Goal: Task Accomplishment & Management: Manage account settings

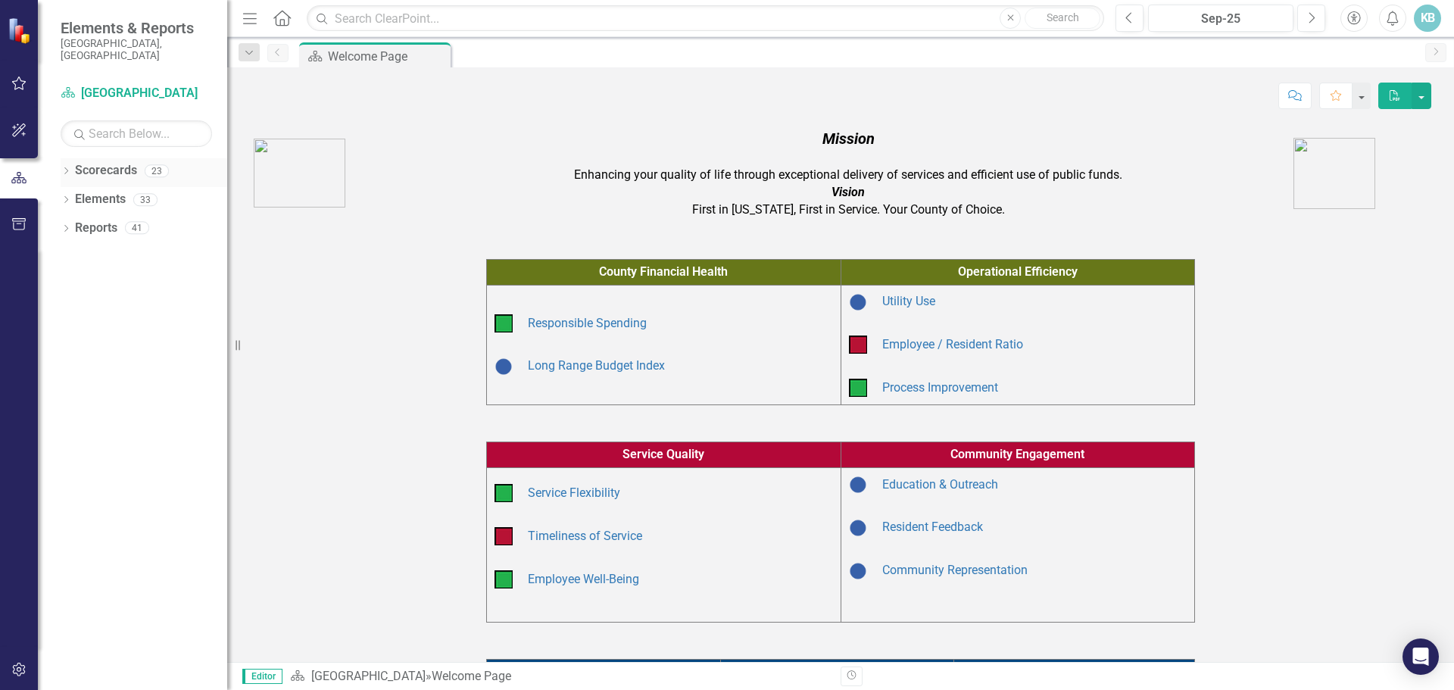
click at [63, 168] on icon "Dropdown" at bounding box center [66, 172] width 11 height 8
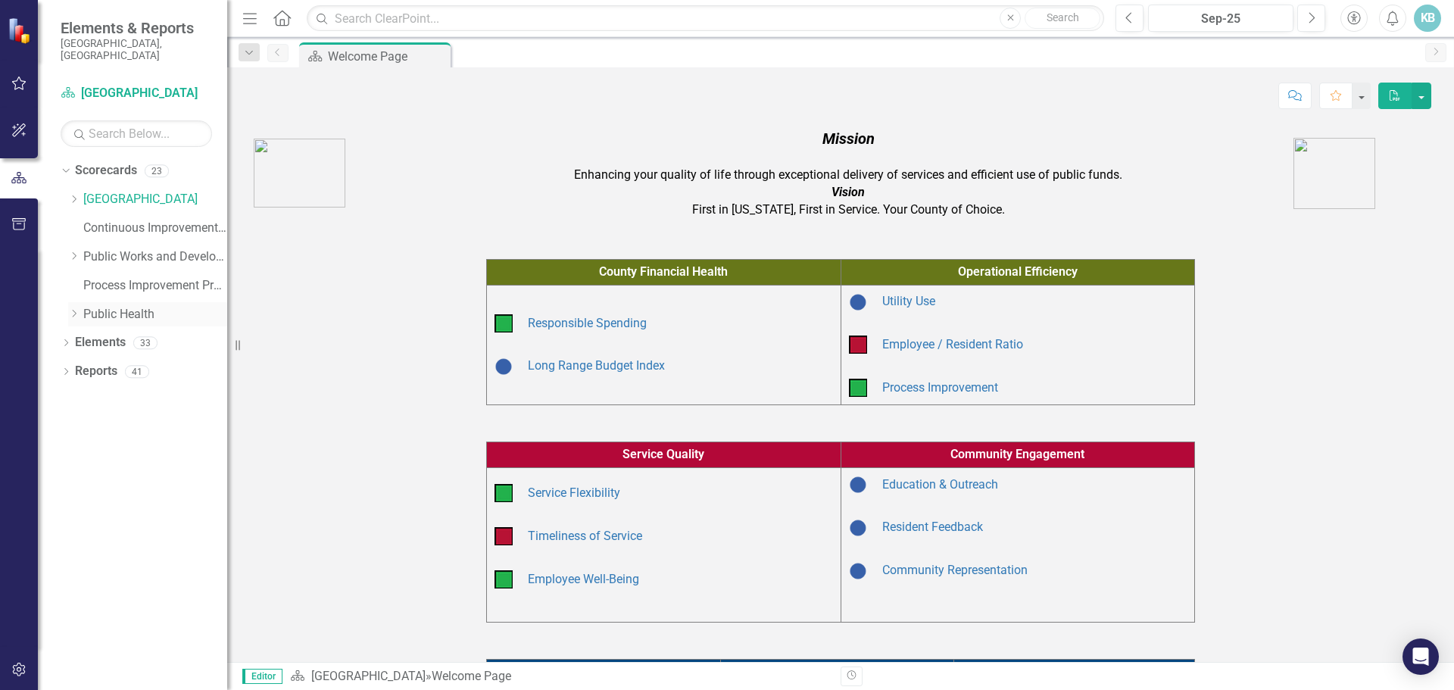
click at [117, 306] on link "Public Health" at bounding box center [155, 314] width 144 height 17
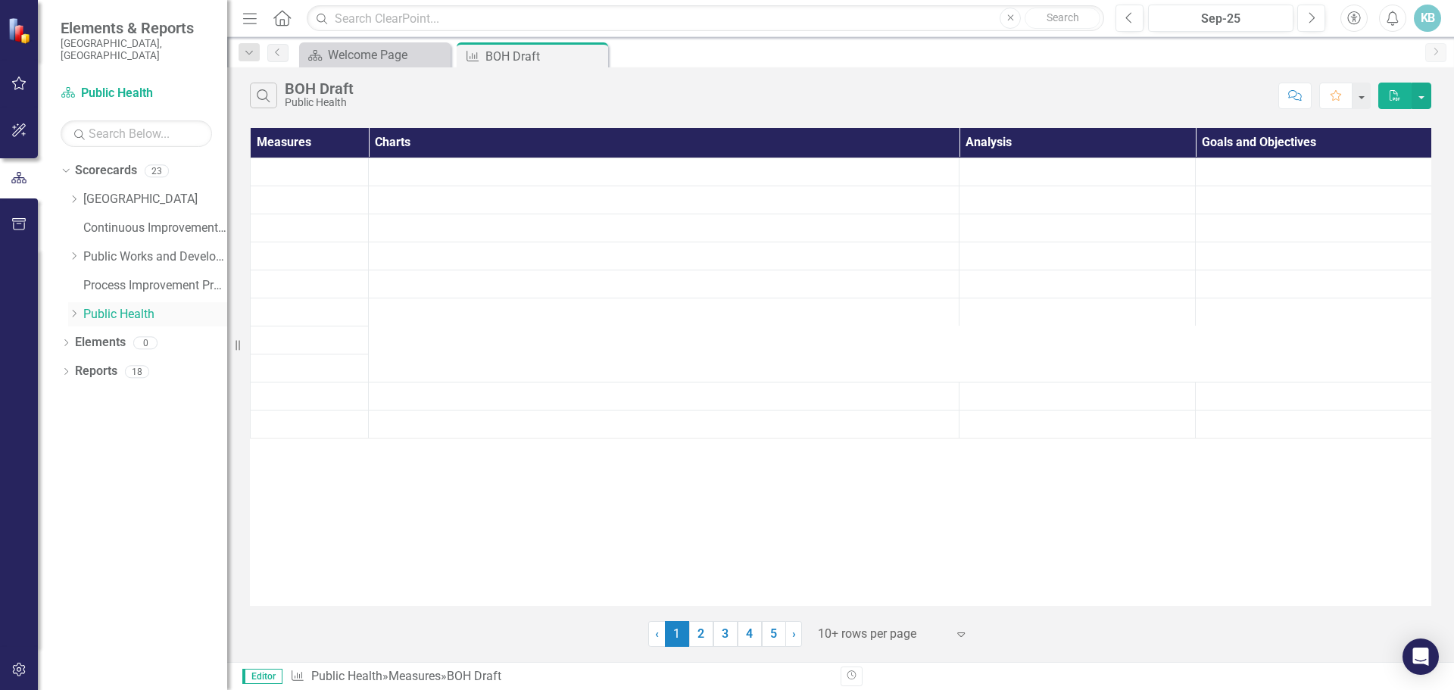
click at [77, 309] on icon "Dropdown" at bounding box center [73, 313] width 11 height 9
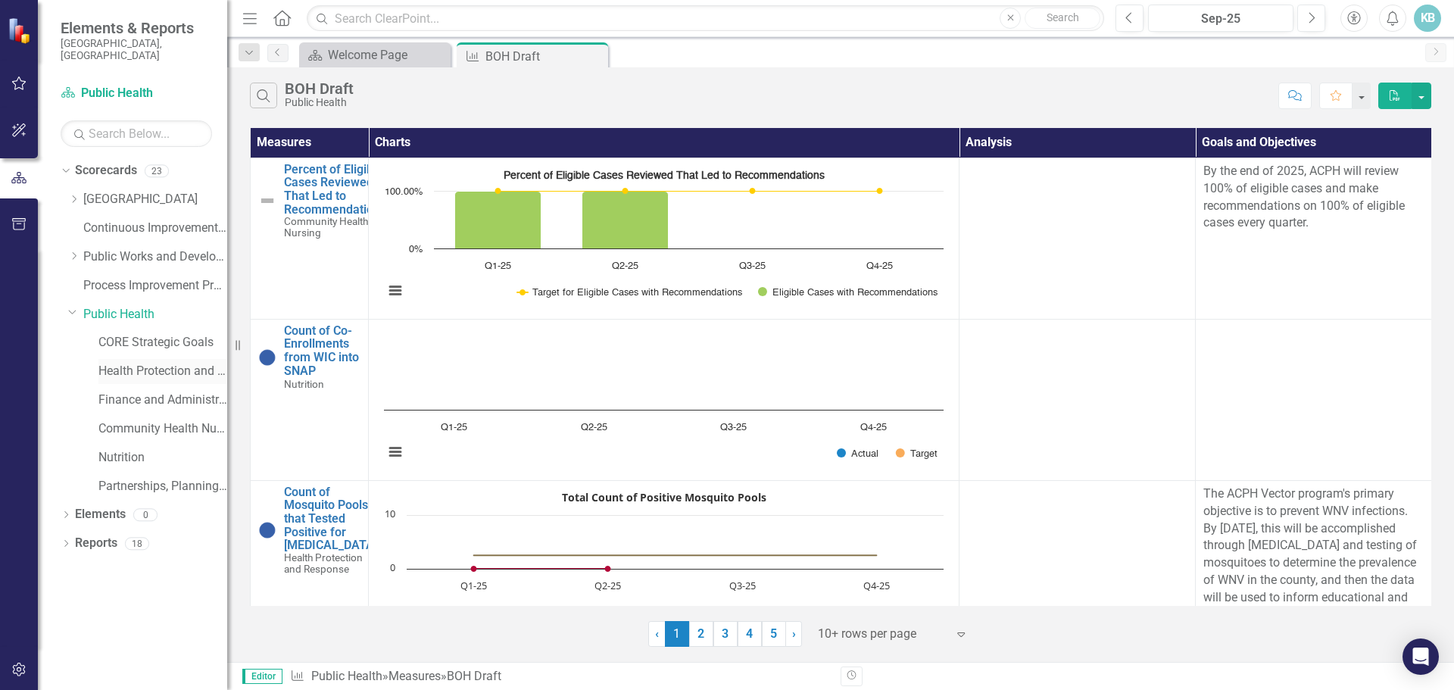
click at [167, 363] on link "Health Protection and Response" at bounding box center [162, 371] width 129 height 17
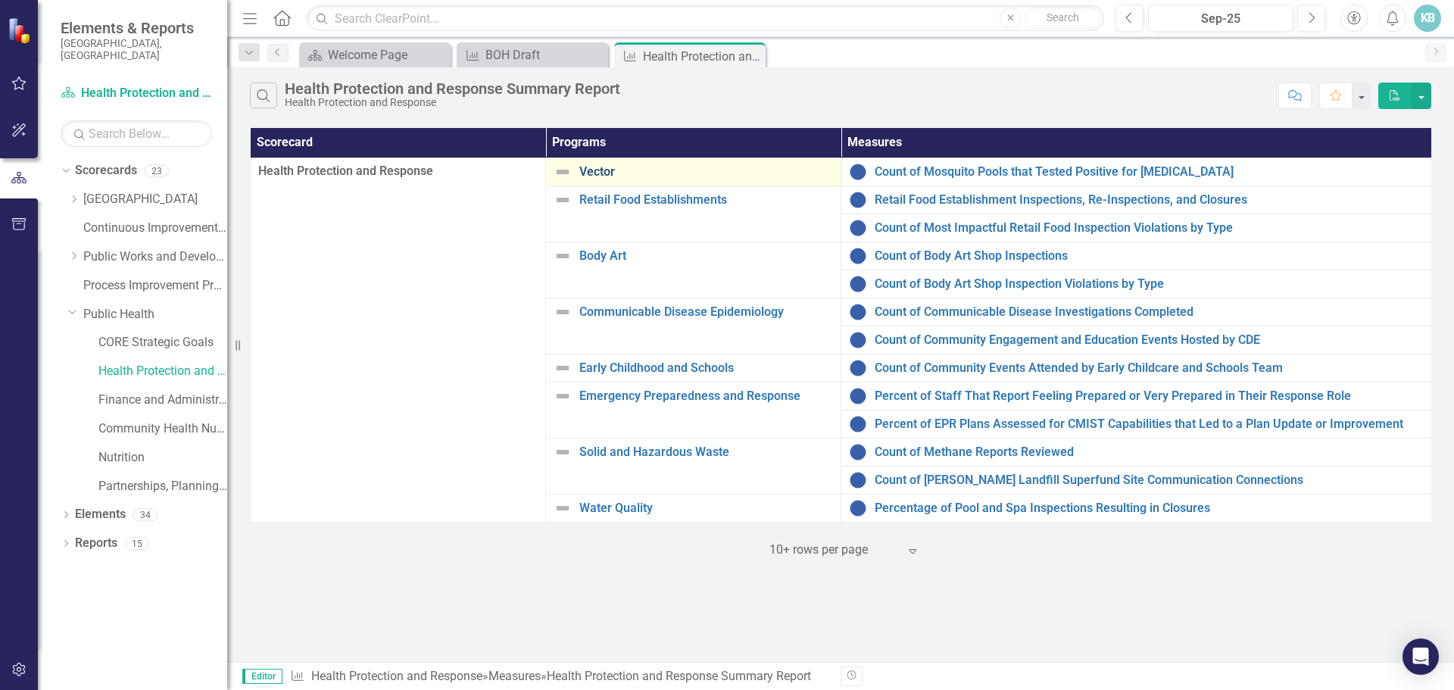
click at [601, 168] on link "Vector" at bounding box center [706, 172] width 254 height 14
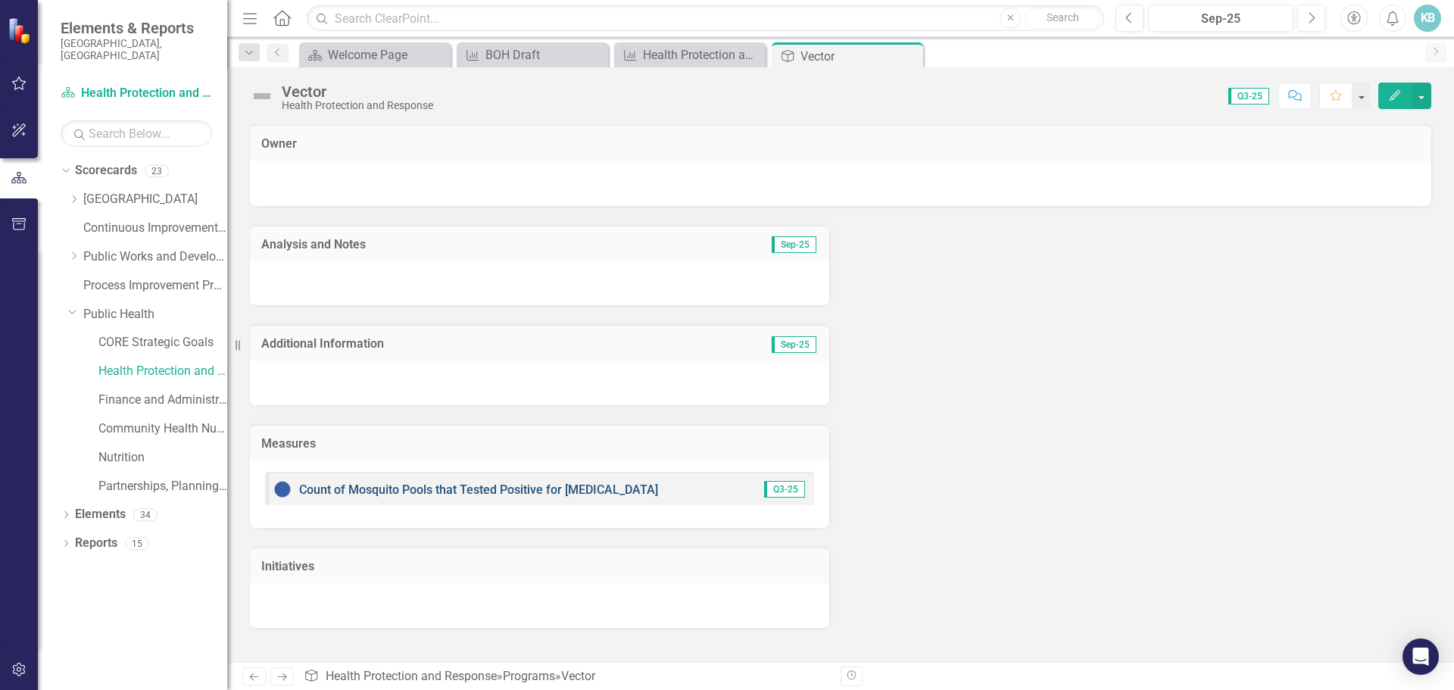
click at [495, 489] on link "Count of Mosquito Pools that Tested Positive for [MEDICAL_DATA]" at bounding box center [478, 489] width 359 height 14
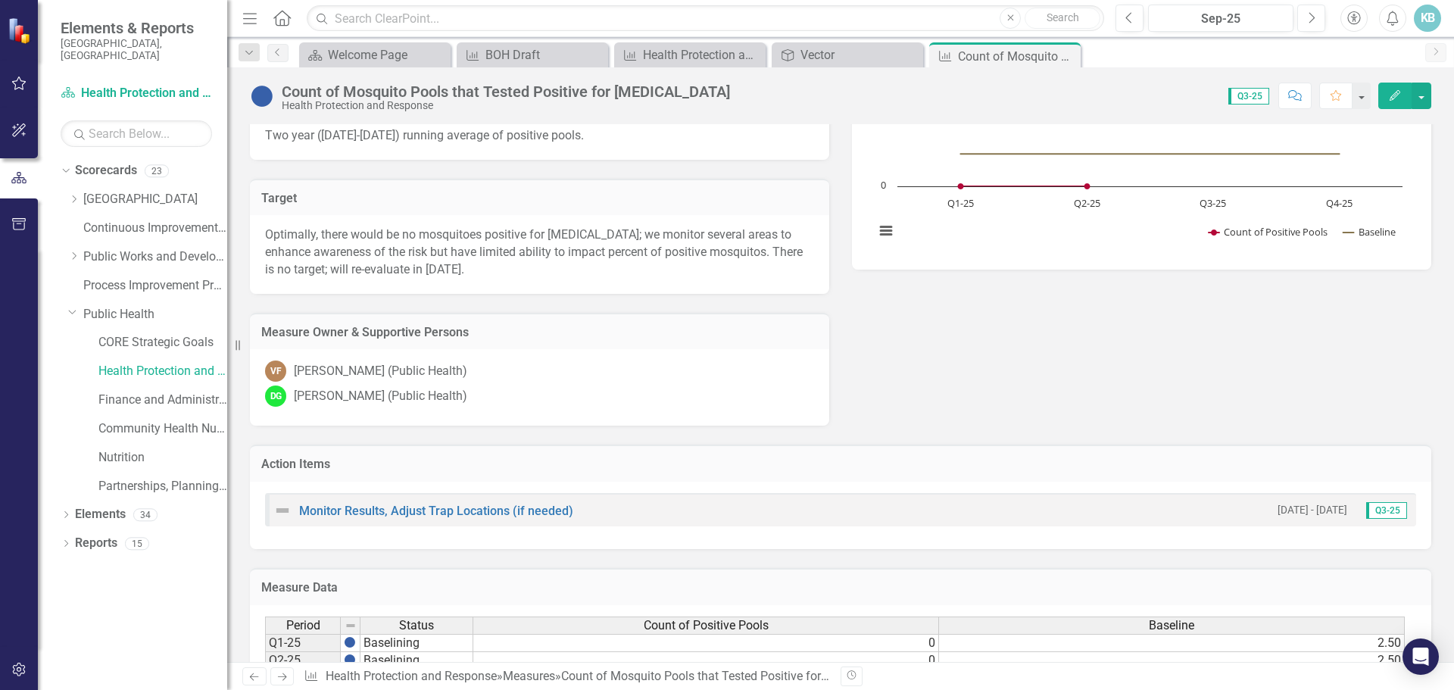
scroll to position [522, 0]
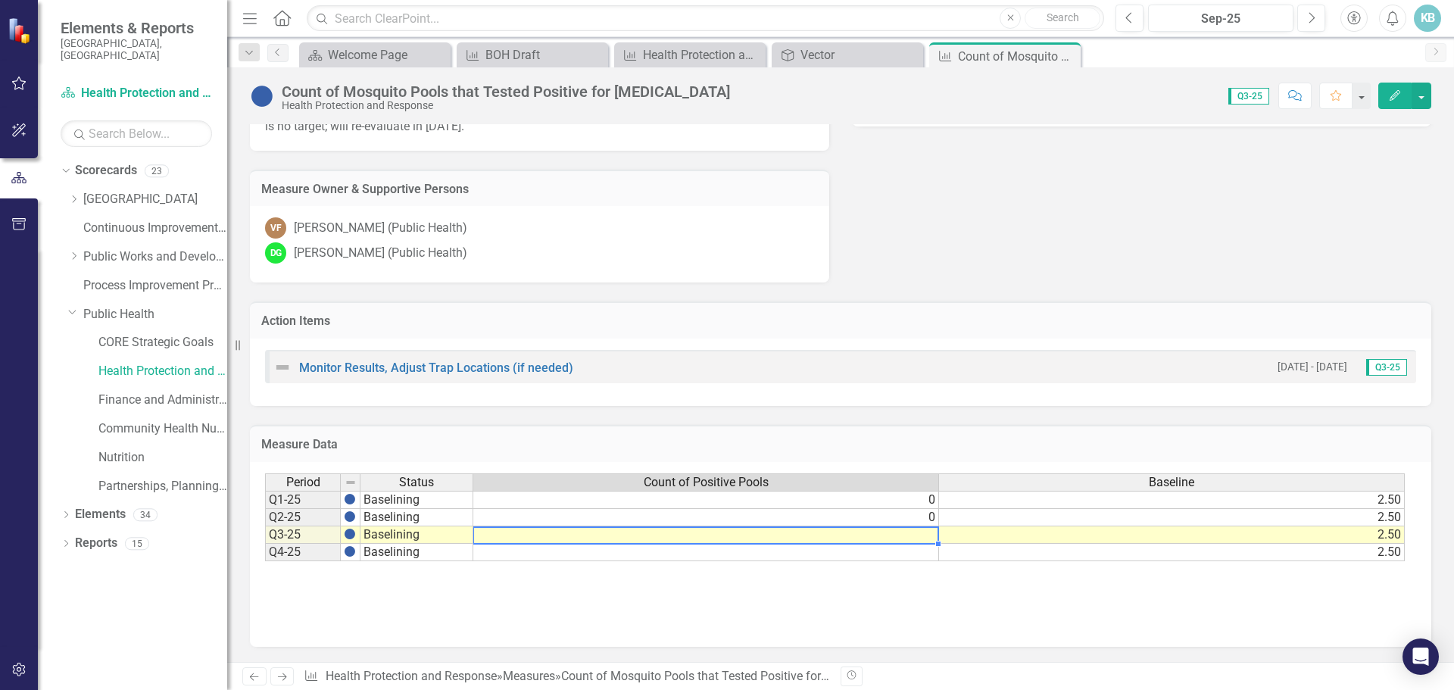
click at [920, 536] on td at bounding box center [706, 534] width 466 height 17
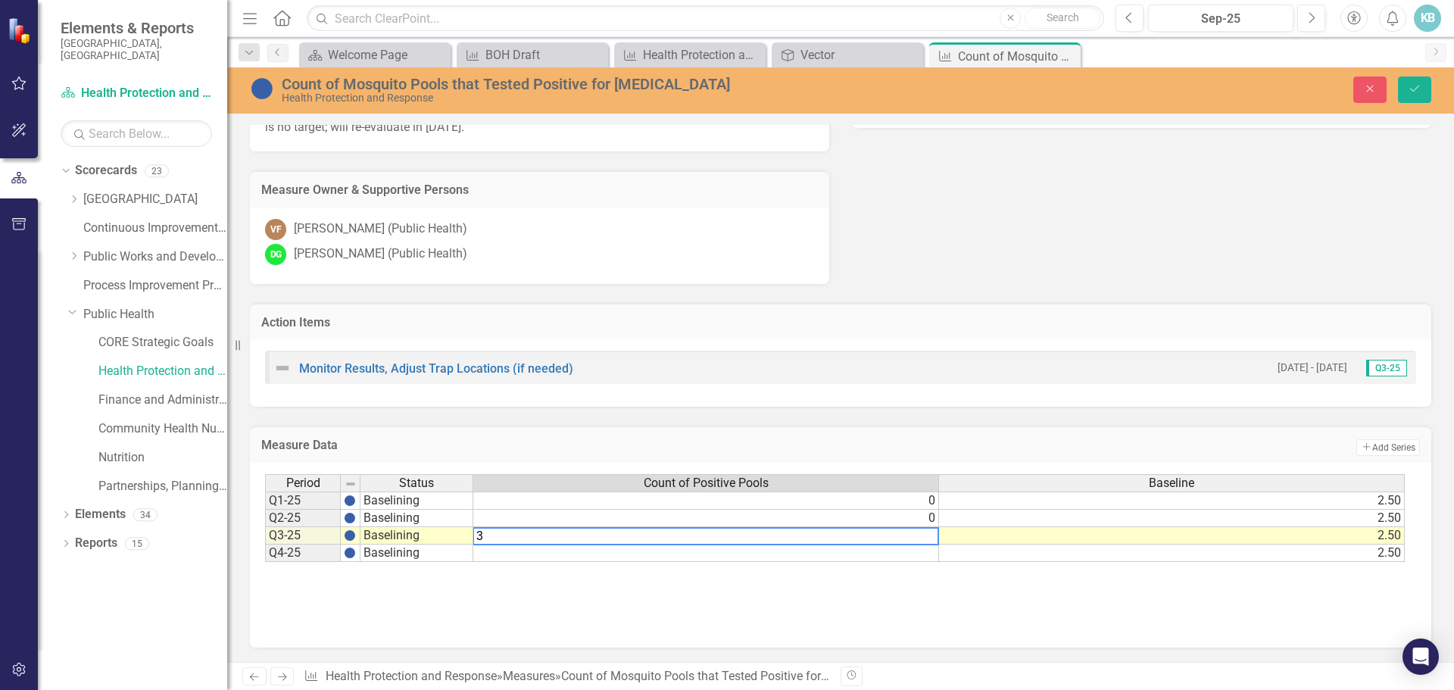
type textarea "3"
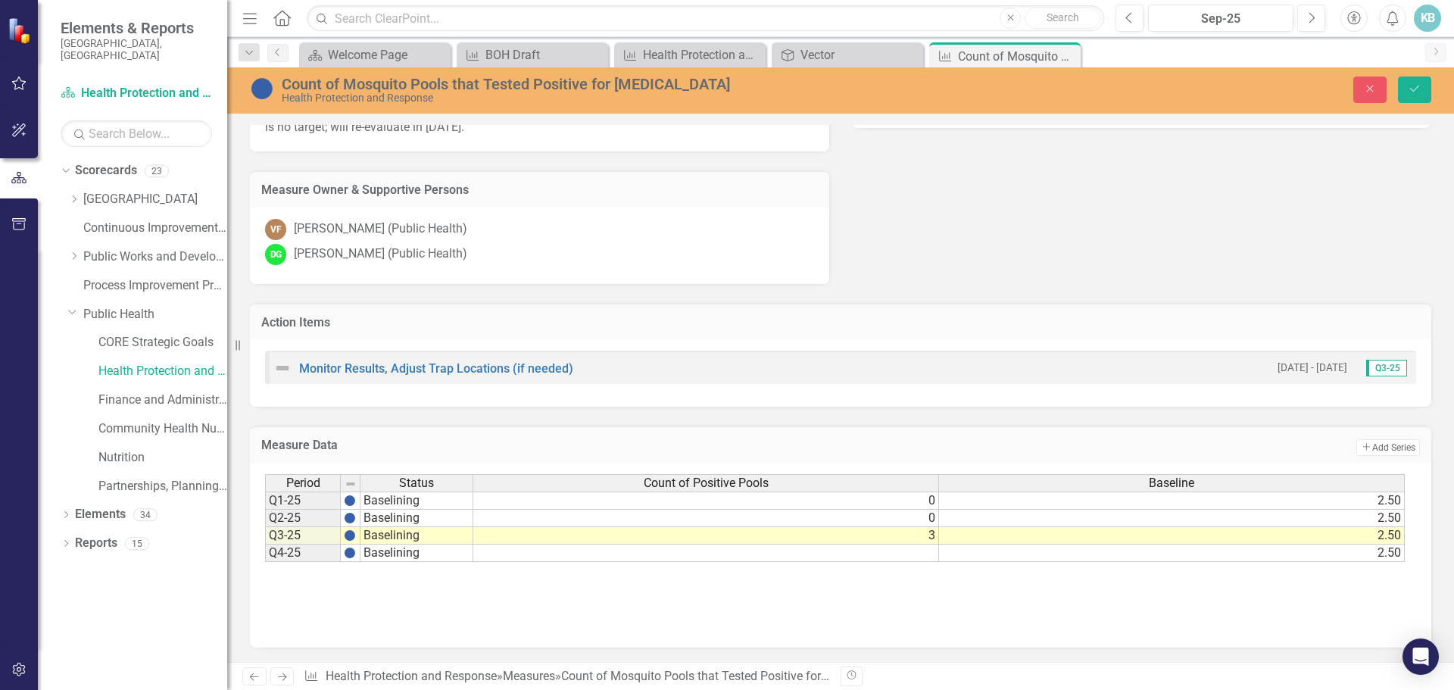
click at [913, 613] on div "Period Status Count of Positive Pools Baseline Q1-25 Baselining 0 2.50 Q2-25 Ba…" at bounding box center [840, 549] width 1151 height 151
click at [1414, 86] on icon "Save" at bounding box center [1415, 88] width 14 height 11
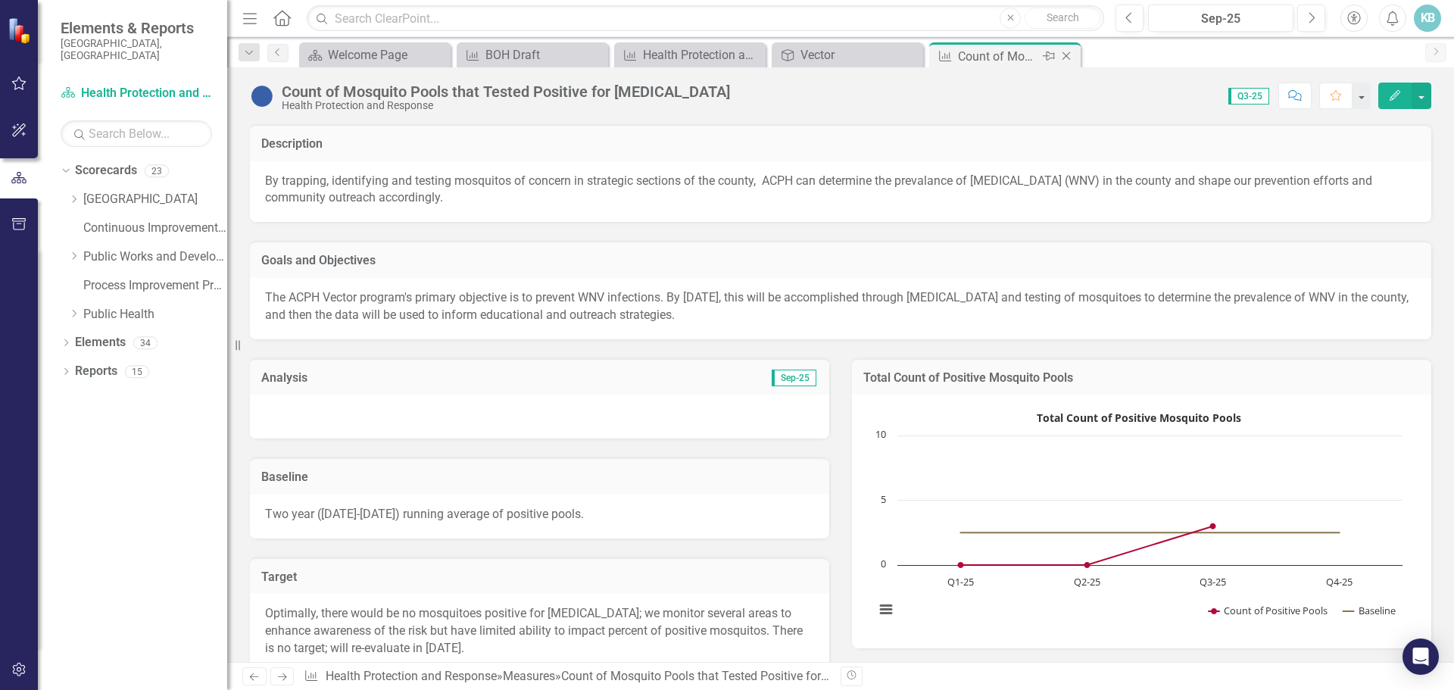
click at [1066, 55] on icon at bounding box center [1067, 56] width 8 height 8
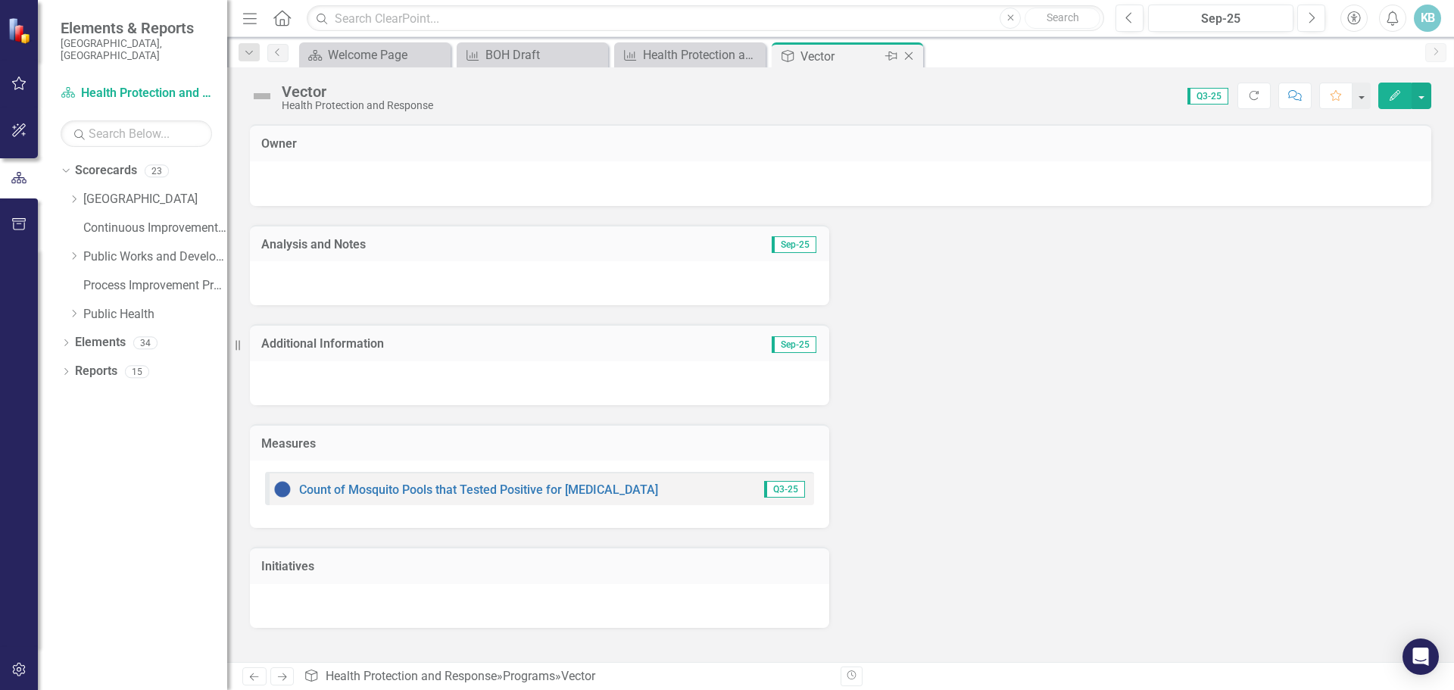
click at [911, 55] on icon "Close" at bounding box center [908, 56] width 15 height 12
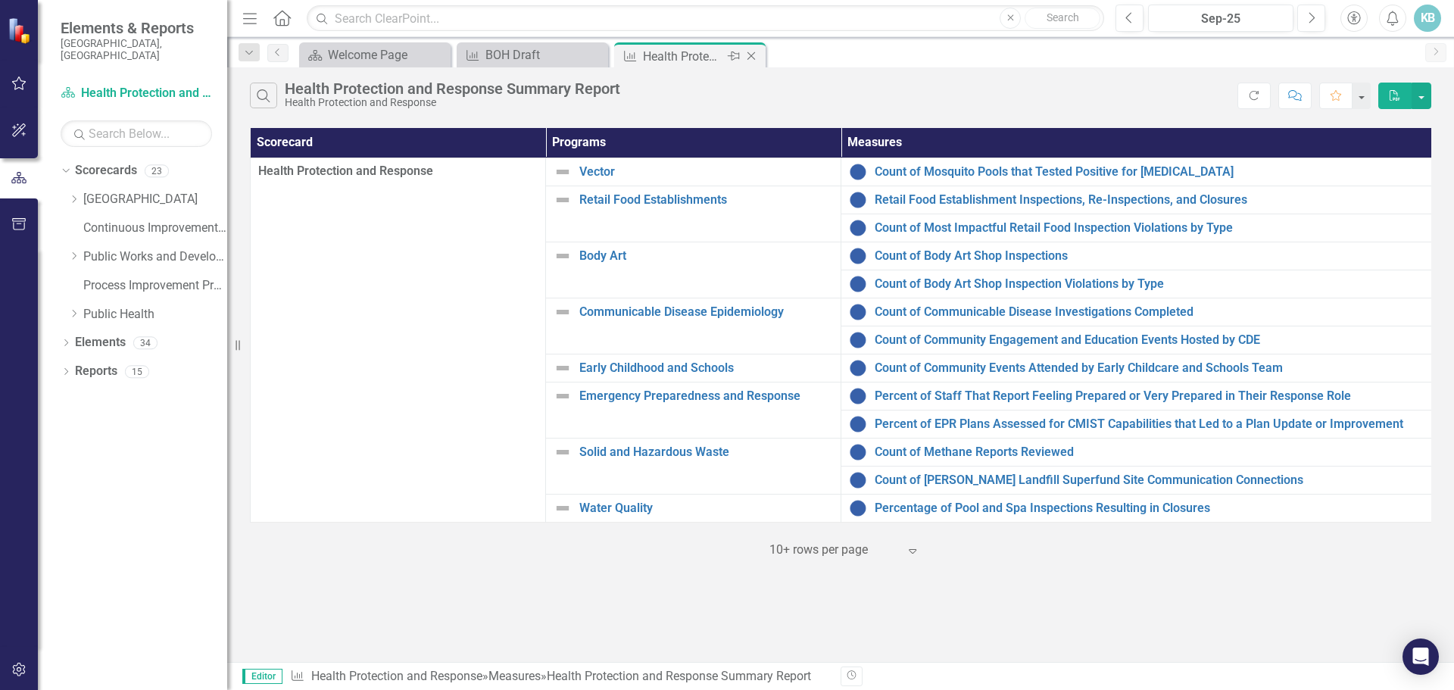
click at [695, 63] on div "Health Protection and Response Summary Report" at bounding box center [683, 56] width 81 height 19
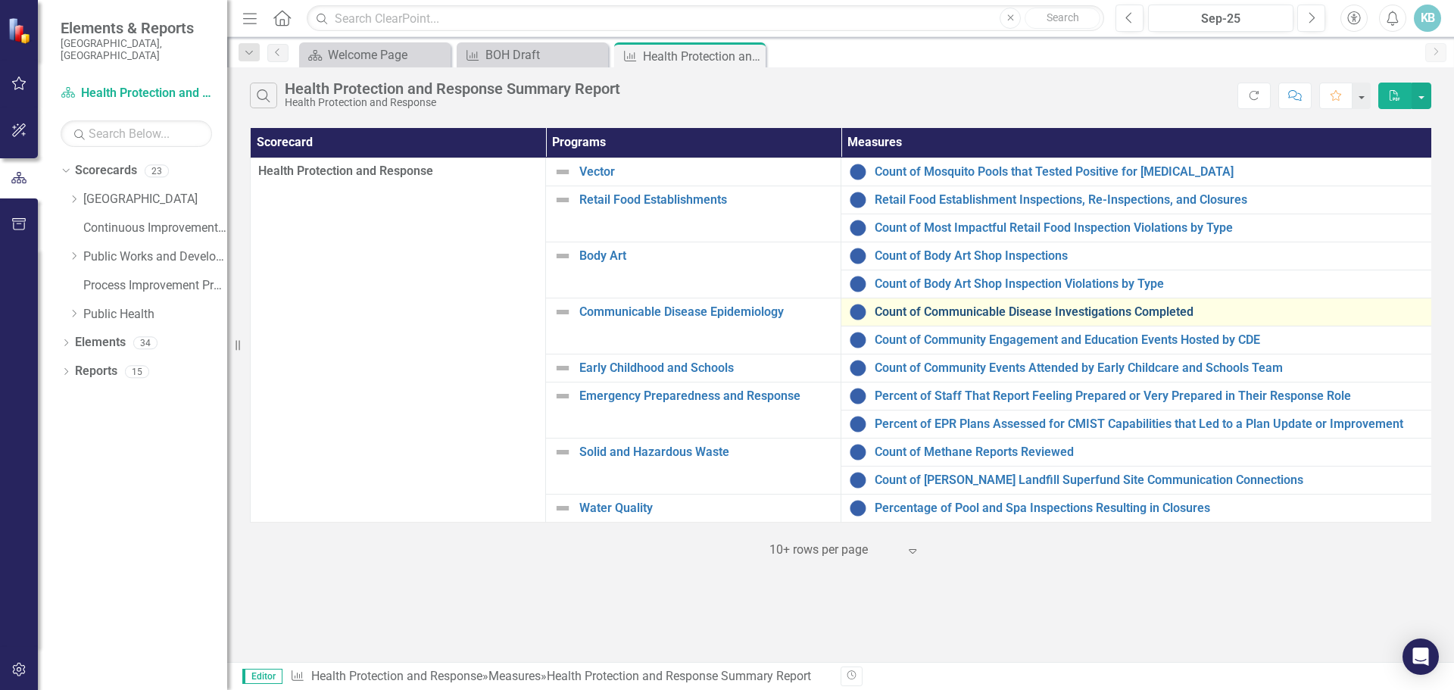
click at [933, 308] on link "Count of Communicable Disease Investigations Completed" at bounding box center [1149, 312] width 549 height 14
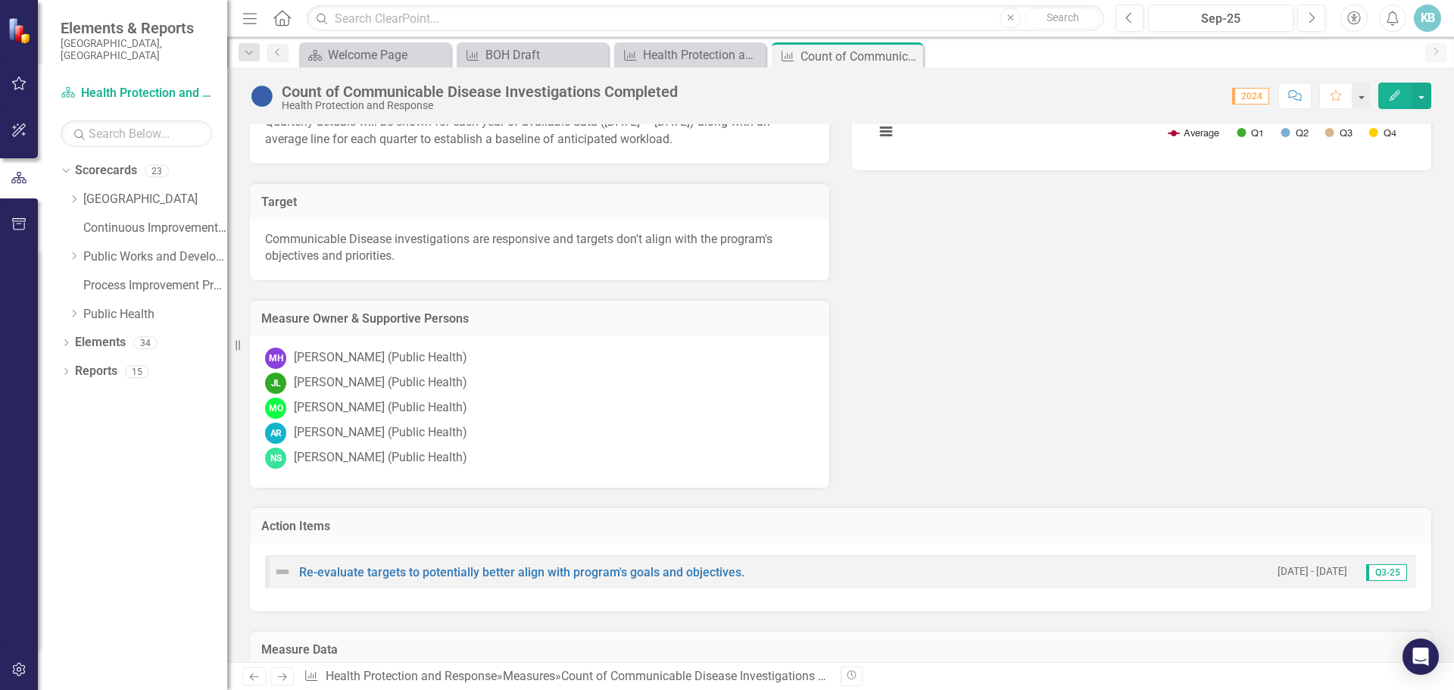
scroll to position [835, 0]
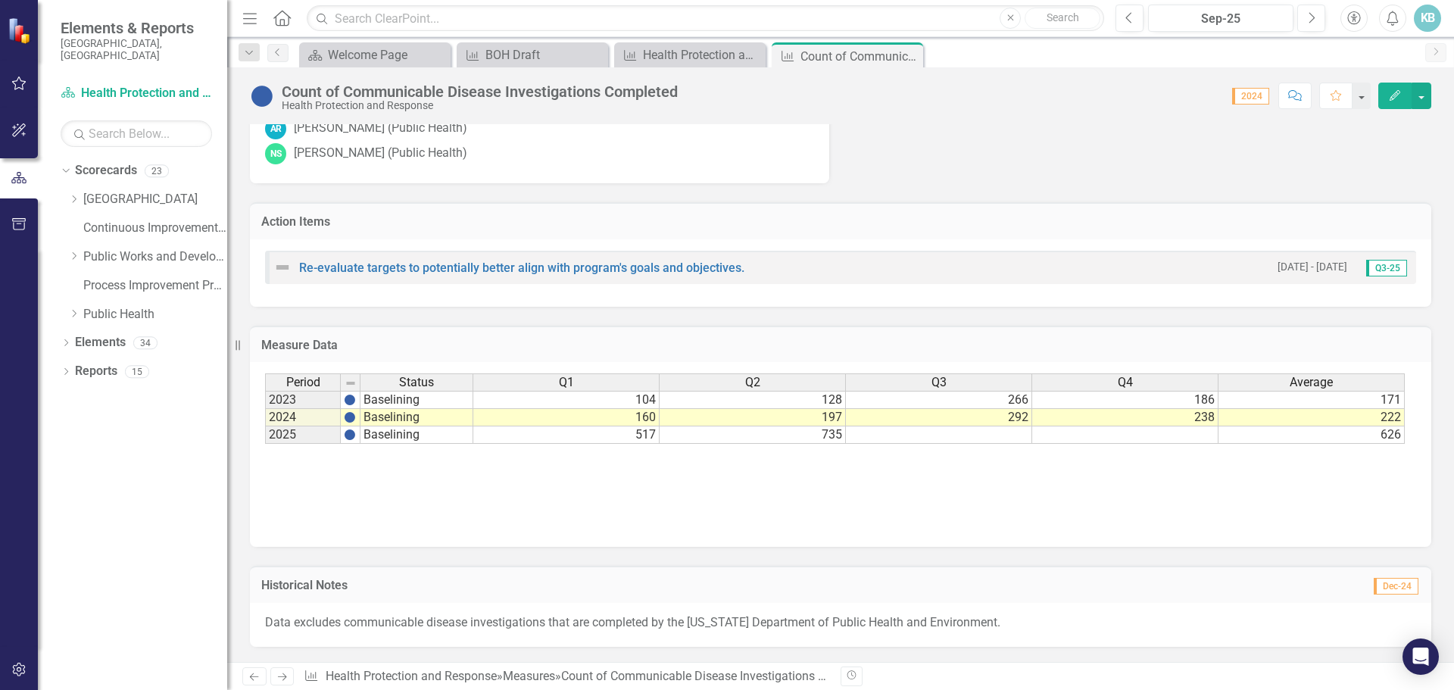
click at [952, 439] on td at bounding box center [939, 434] width 186 height 17
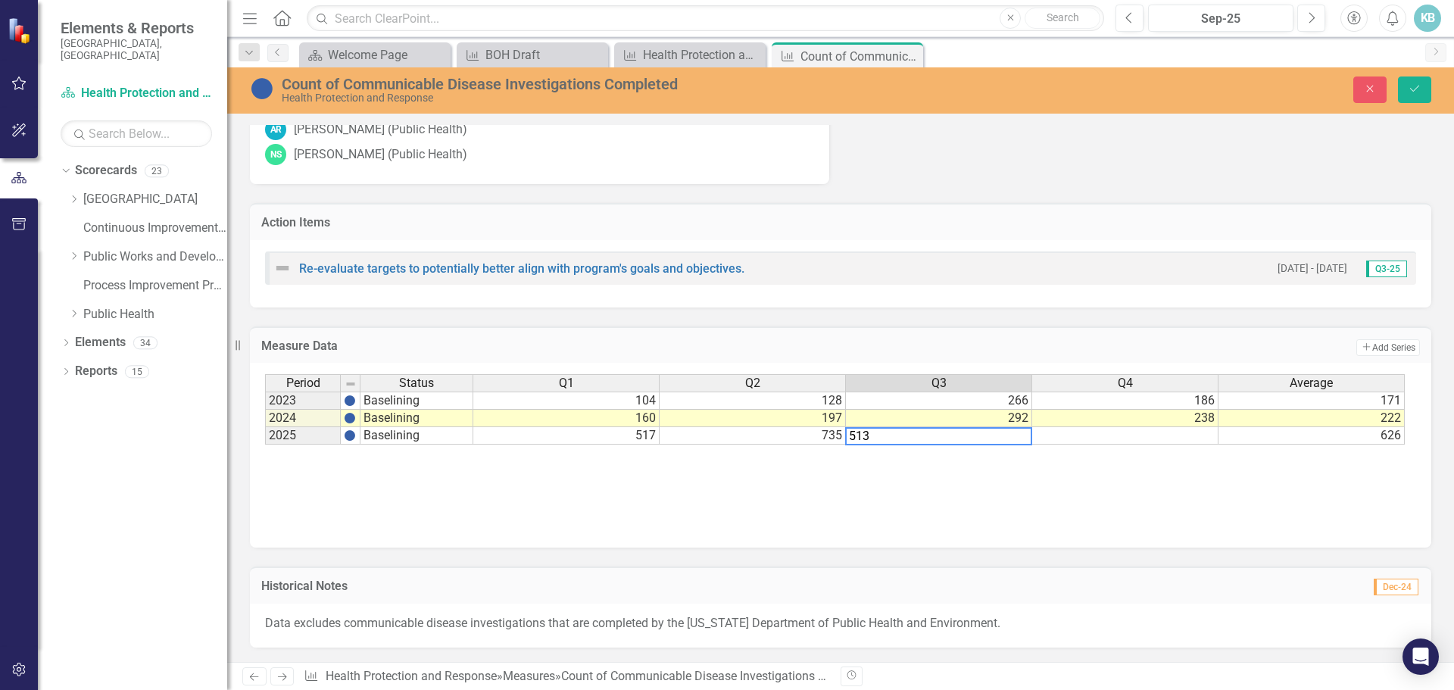
type textarea "513"
click at [985, 513] on div "Period Status Q1 Q2 Q3 Q4 Average 2023 [GEOGRAPHIC_DATA] 104 128 266 186 171 20…" at bounding box center [840, 449] width 1151 height 151
click at [1416, 91] on icon "Save" at bounding box center [1415, 88] width 14 height 11
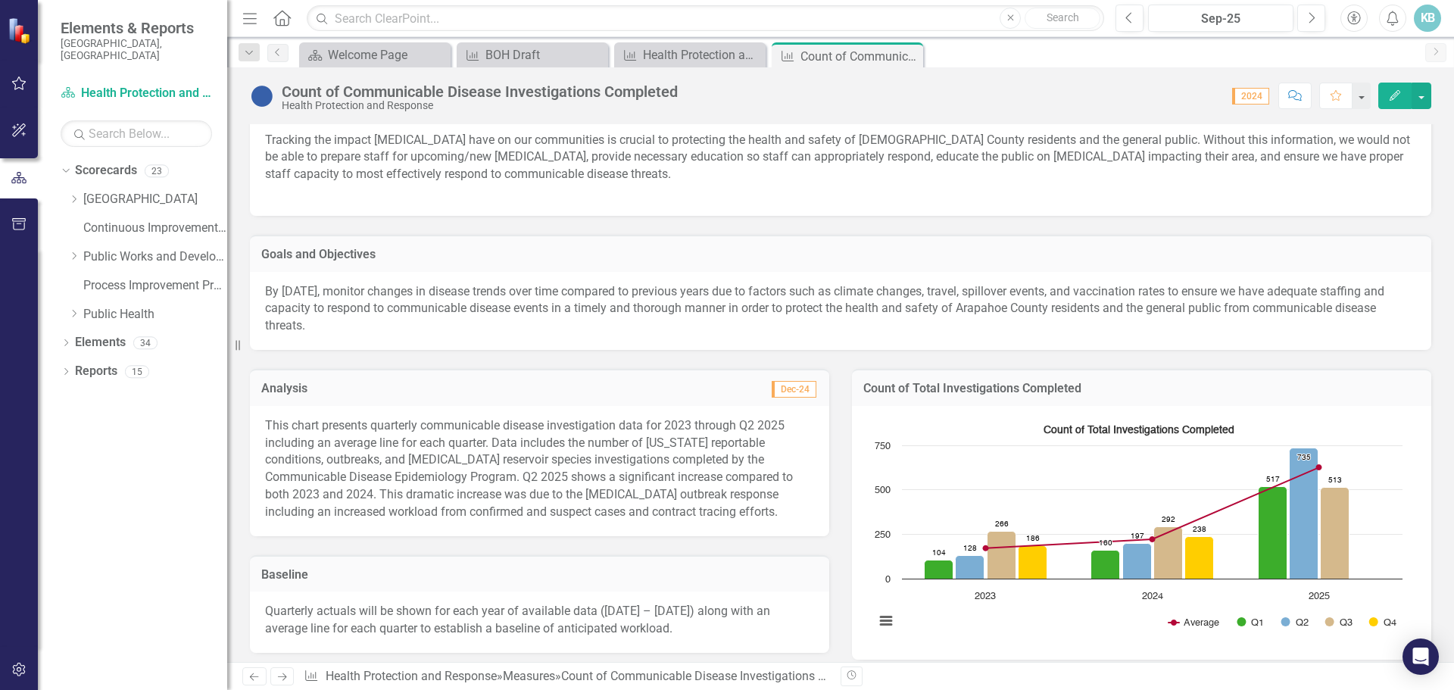
scroll to position [0, 0]
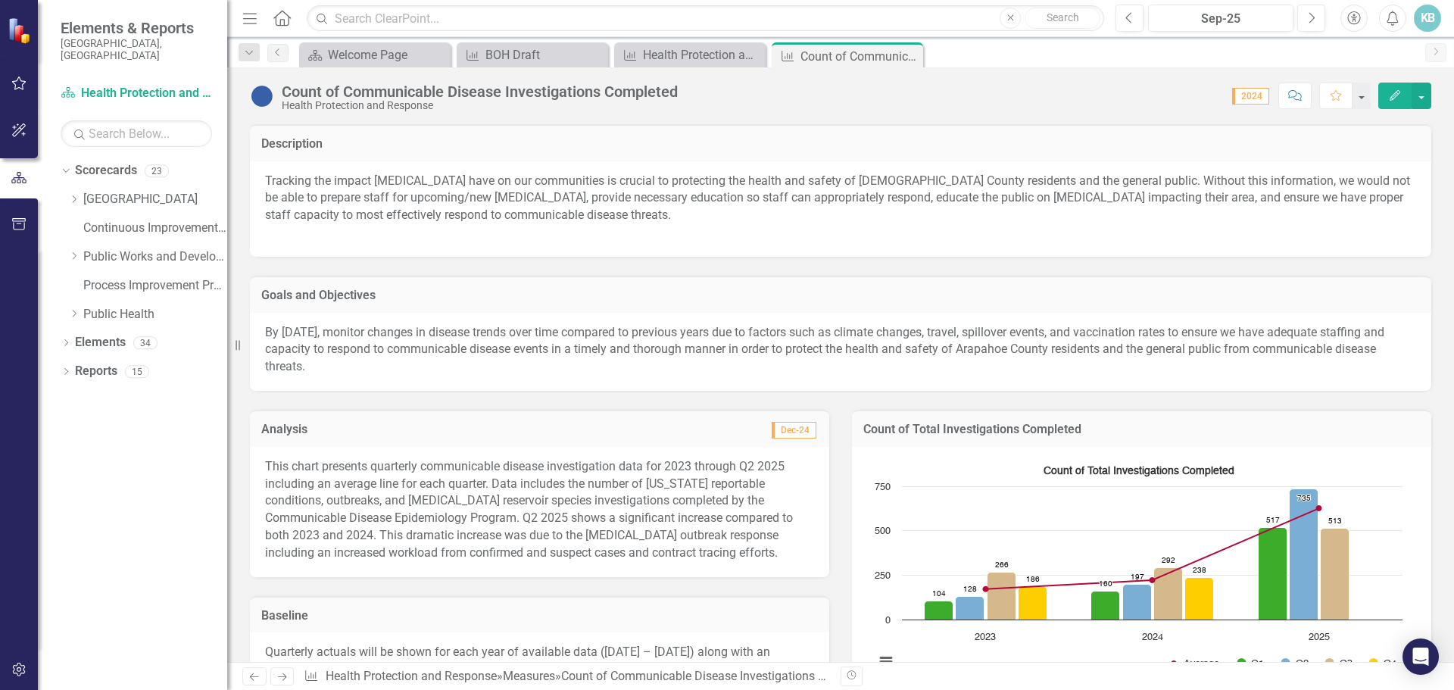
click at [639, 498] on p "This chart presents quarterly communicable disease investigation data for 2023 …" at bounding box center [539, 510] width 549 height 104
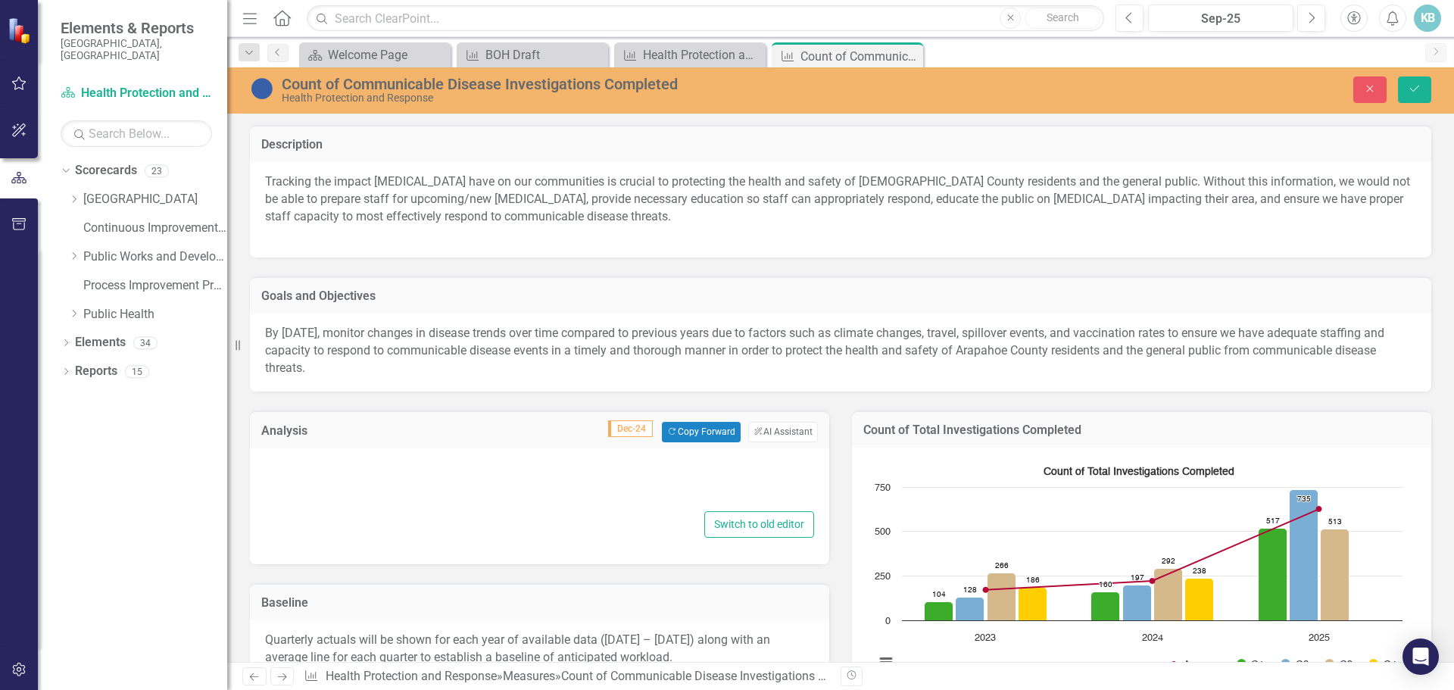
type textarea "<p>This chart presents quarterly communicable disease investigation data for 20…"
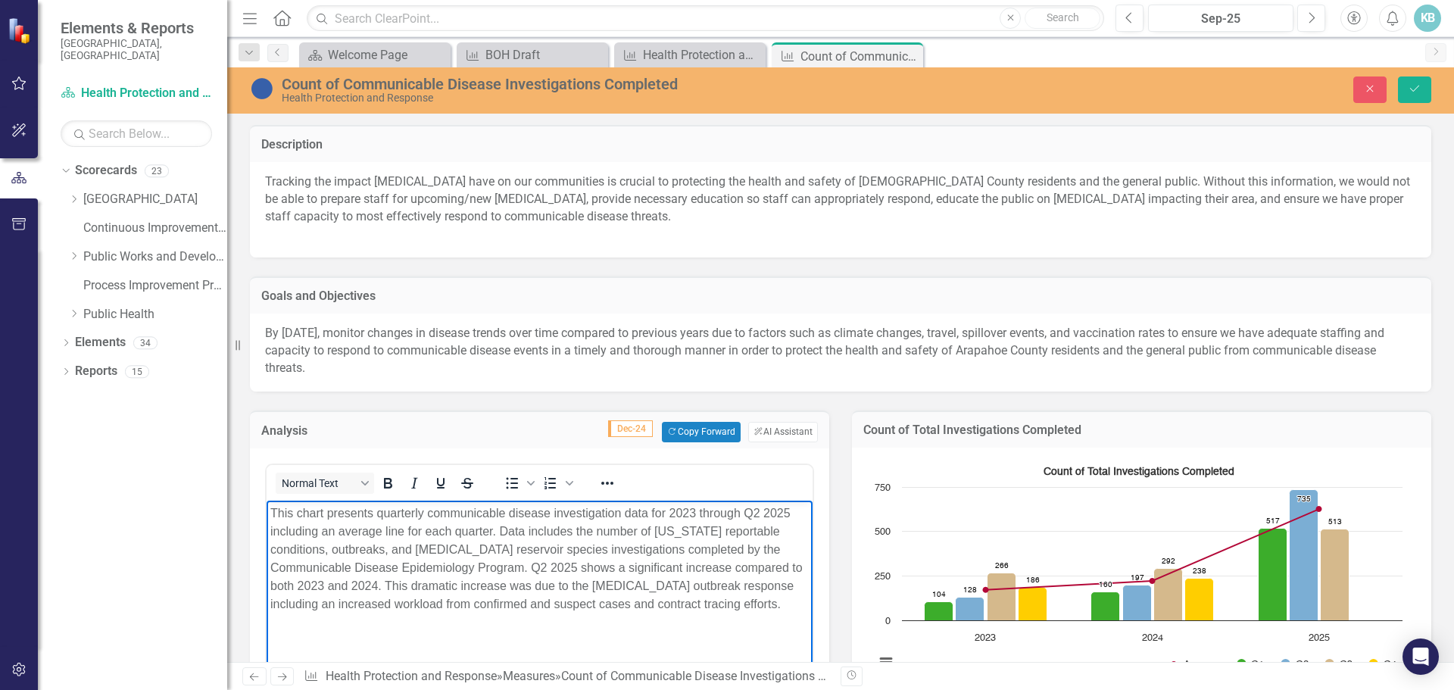
click at [275, 513] on p "This chart presents quarterly communicable disease investigation data for 2023 …" at bounding box center [539, 558] width 539 height 109
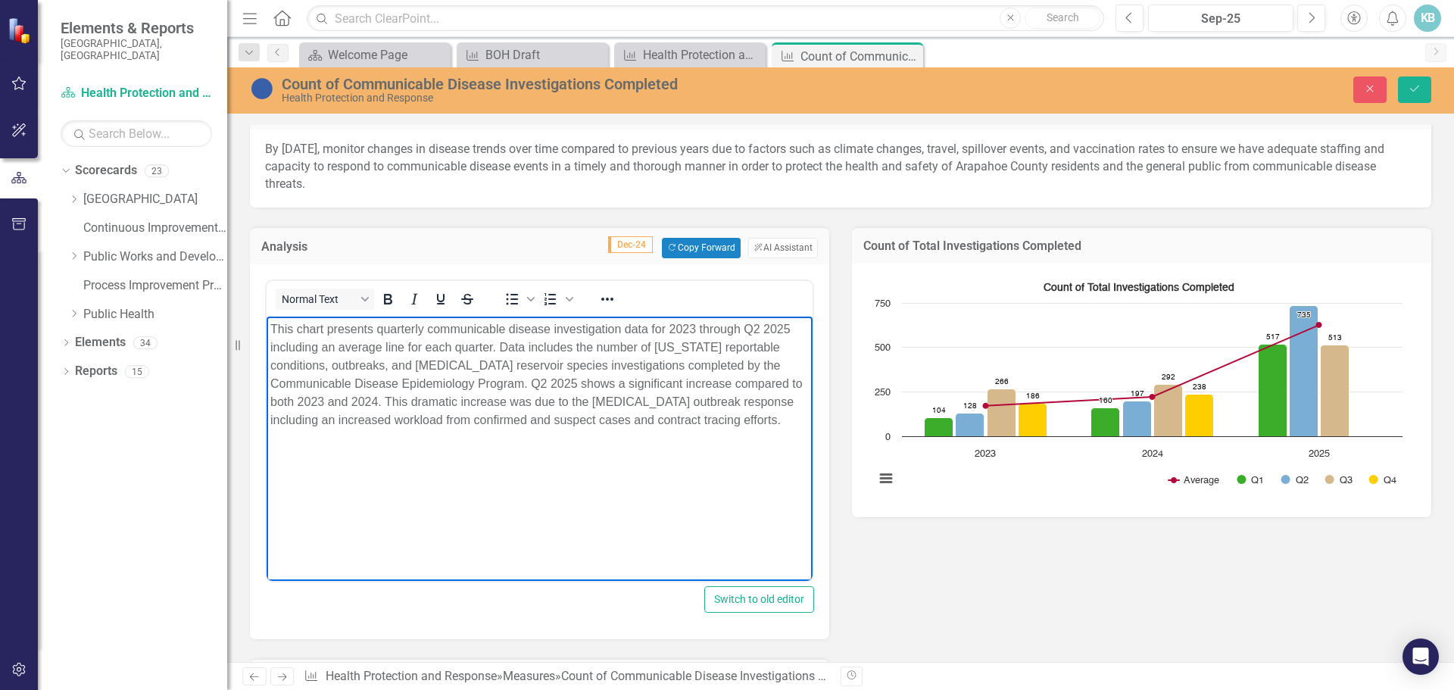
scroll to position [151, 0]
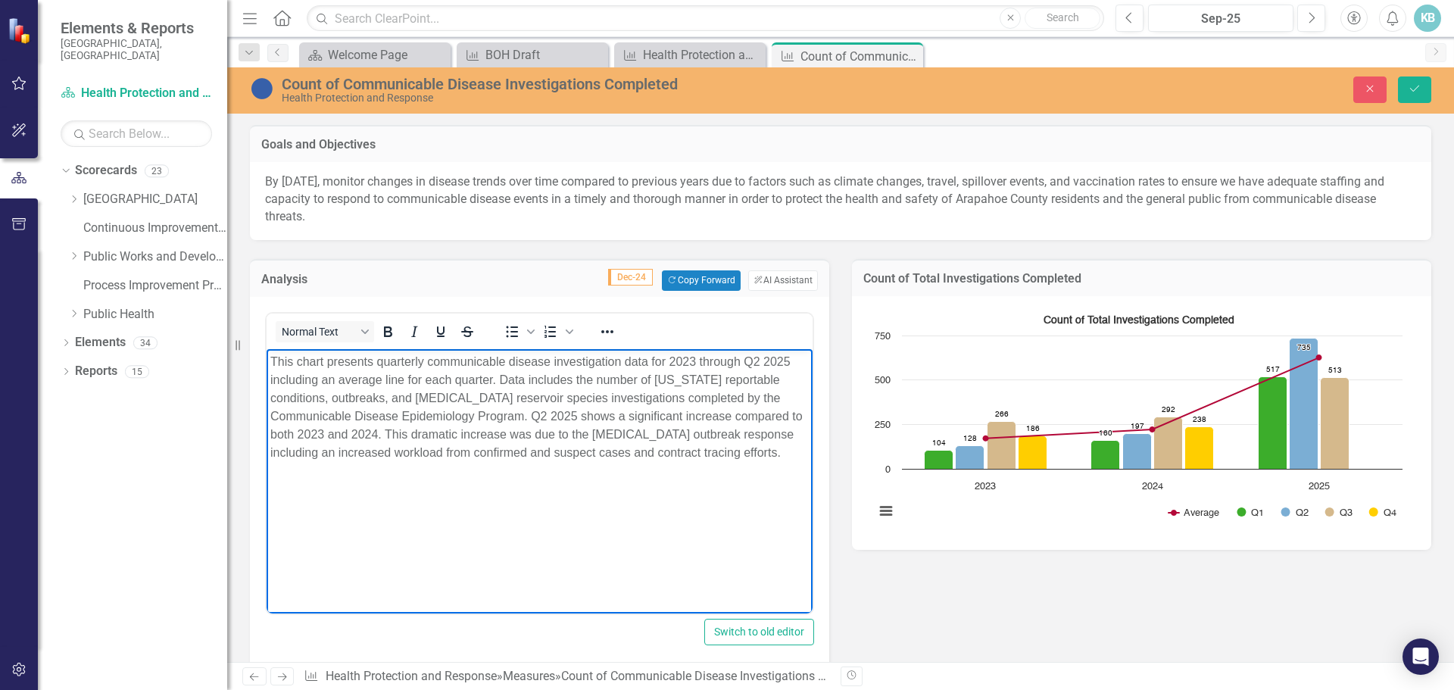
click at [270, 358] on p "This chart presents quarterly communicable disease investigation data for 2023 …" at bounding box center [539, 406] width 539 height 109
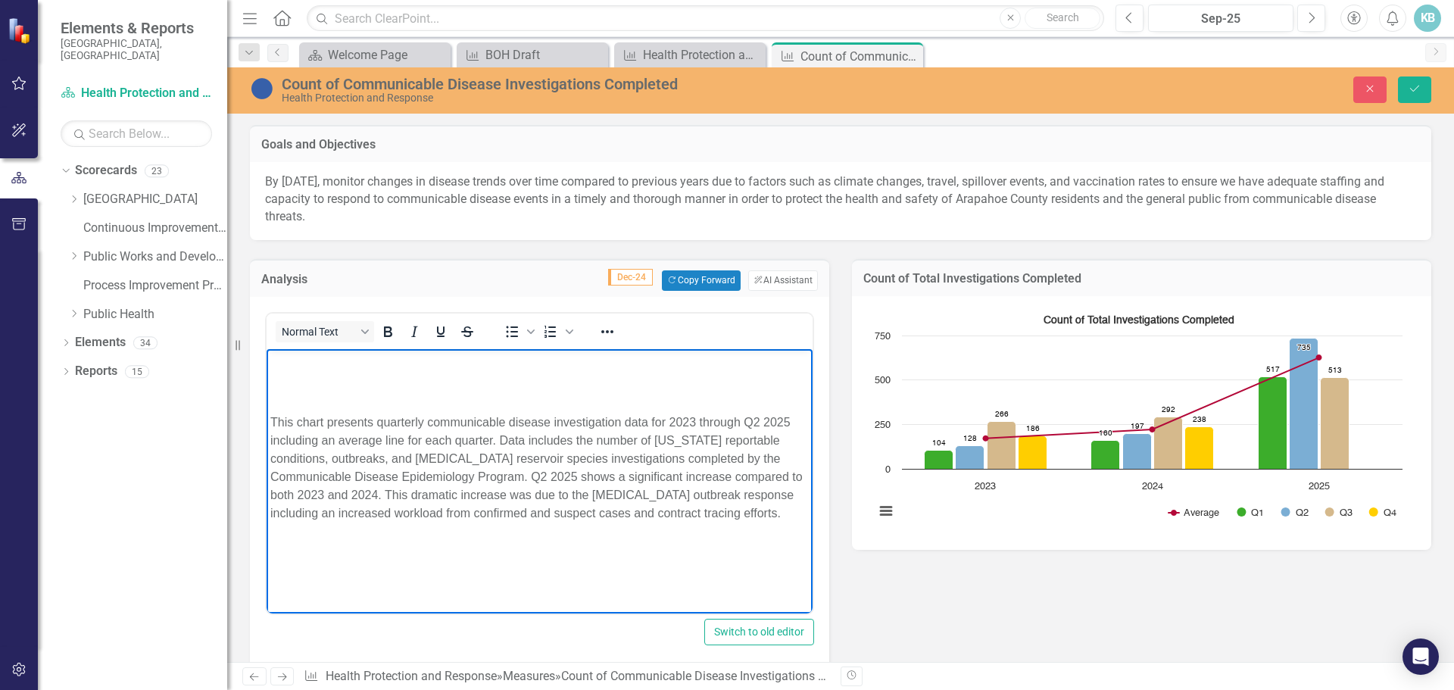
paste body "Rich Text Area. Press ALT-0 for help."
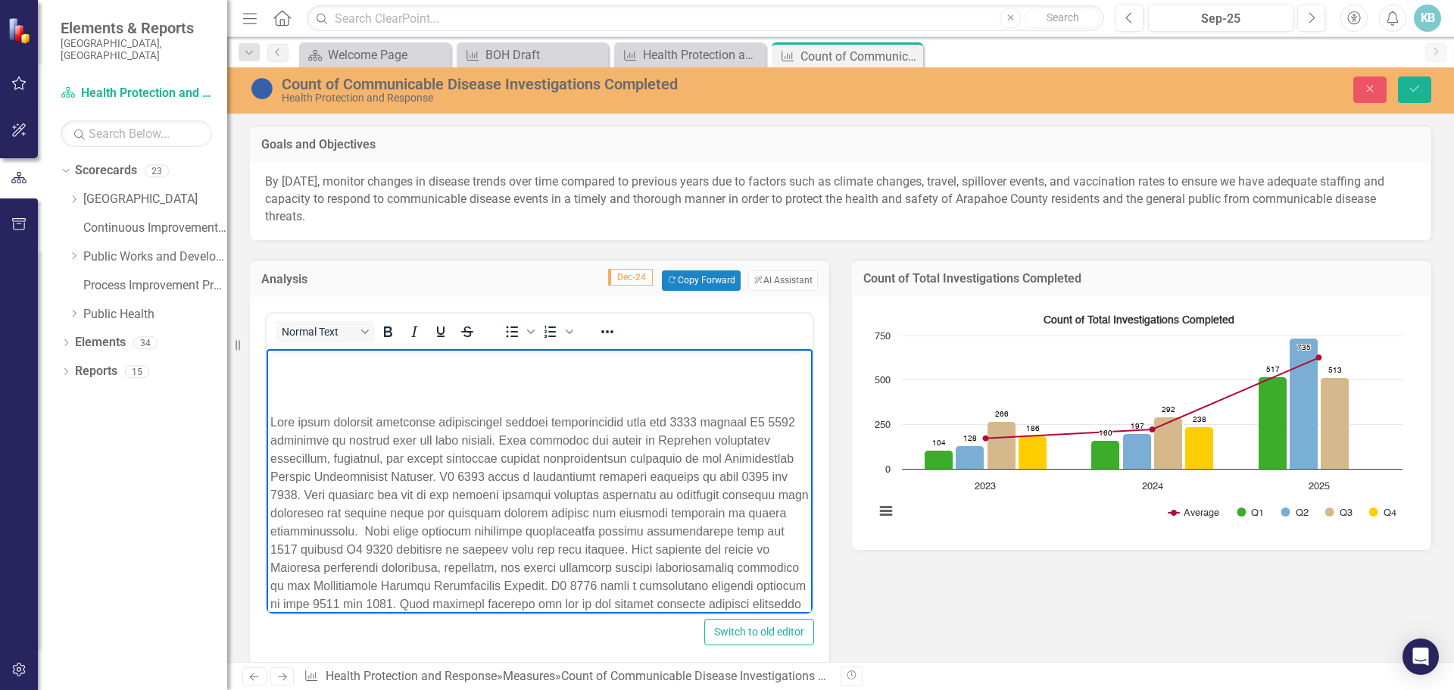
click at [277, 357] on p "Rich Text Area. Press ALT-0 for help." at bounding box center [539, 361] width 539 height 18
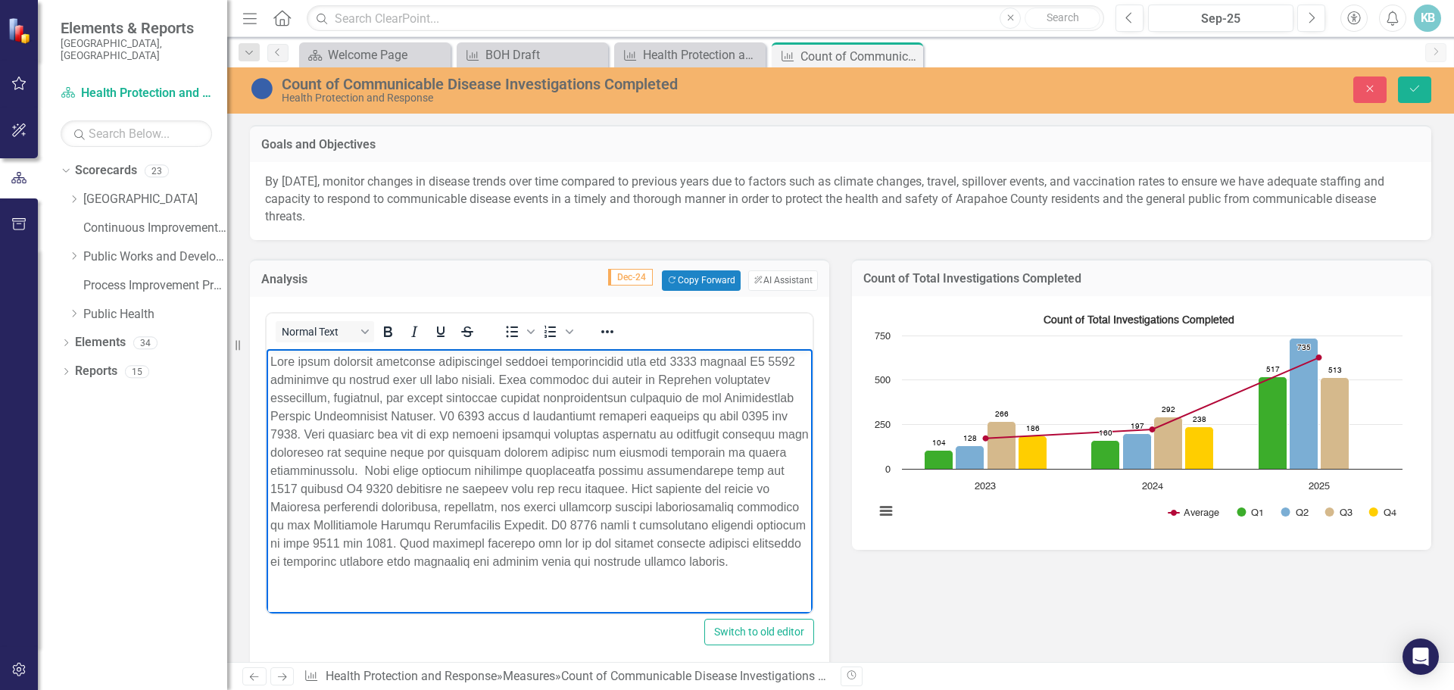
click at [501, 376] on p "Rich Text Area. Press ALT-0 for help." at bounding box center [539, 461] width 539 height 218
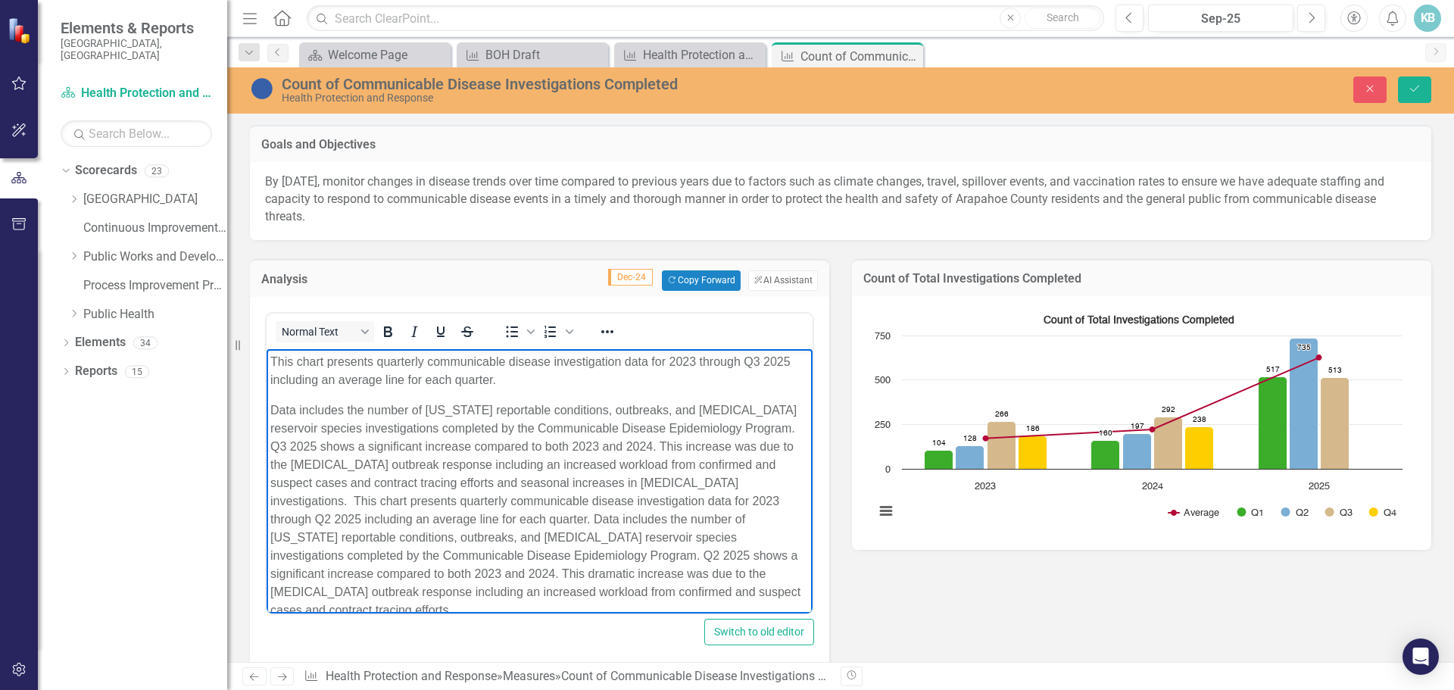
click at [716, 481] on p "Data includes the number of [US_STATE] reportable conditions, outbreaks, and [M…" at bounding box center [539, 510] width 539 height 218
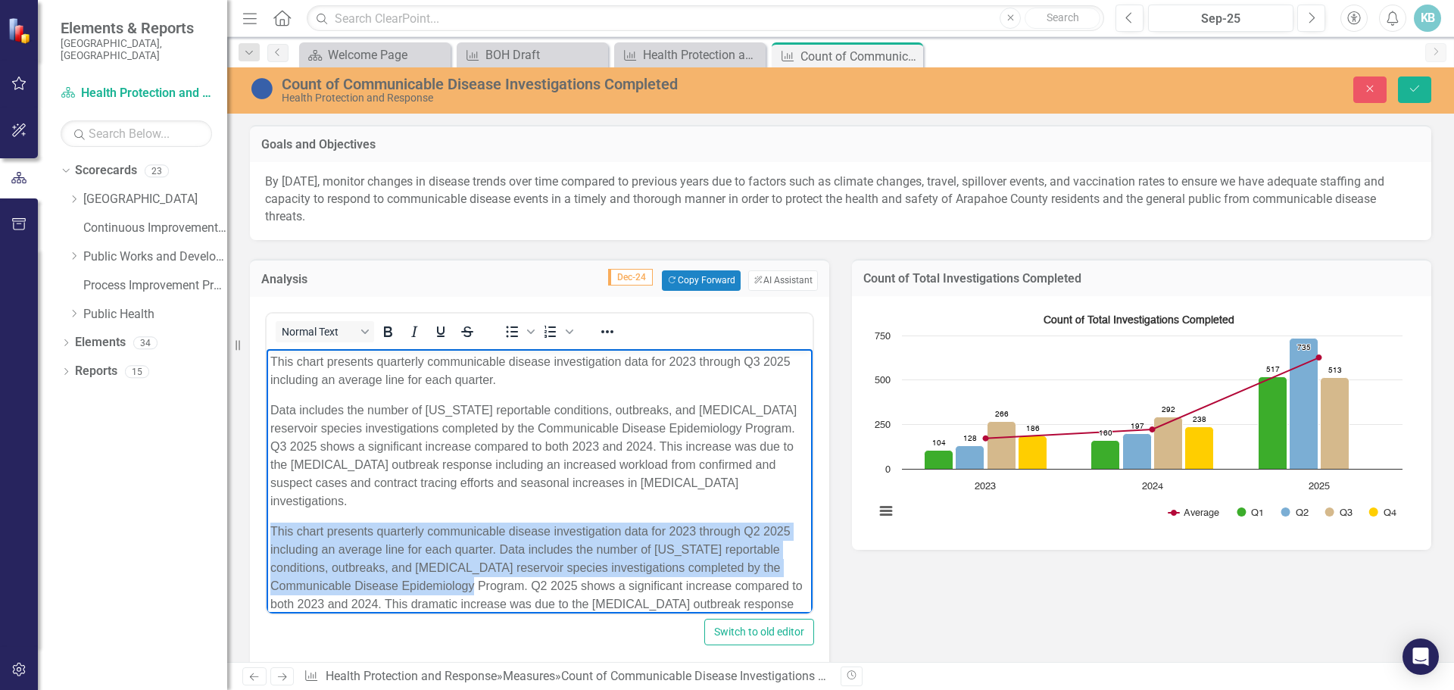
drag, startPoint x: 530, startPoint y: 566, endPoint x: 496, endPoint y: 867, distance: 303.4
click at [267, 518] on html "This chart presents quarterly communicable disease investigation data for 2023 …" at bounding box center [540, 497] width 546 height 298
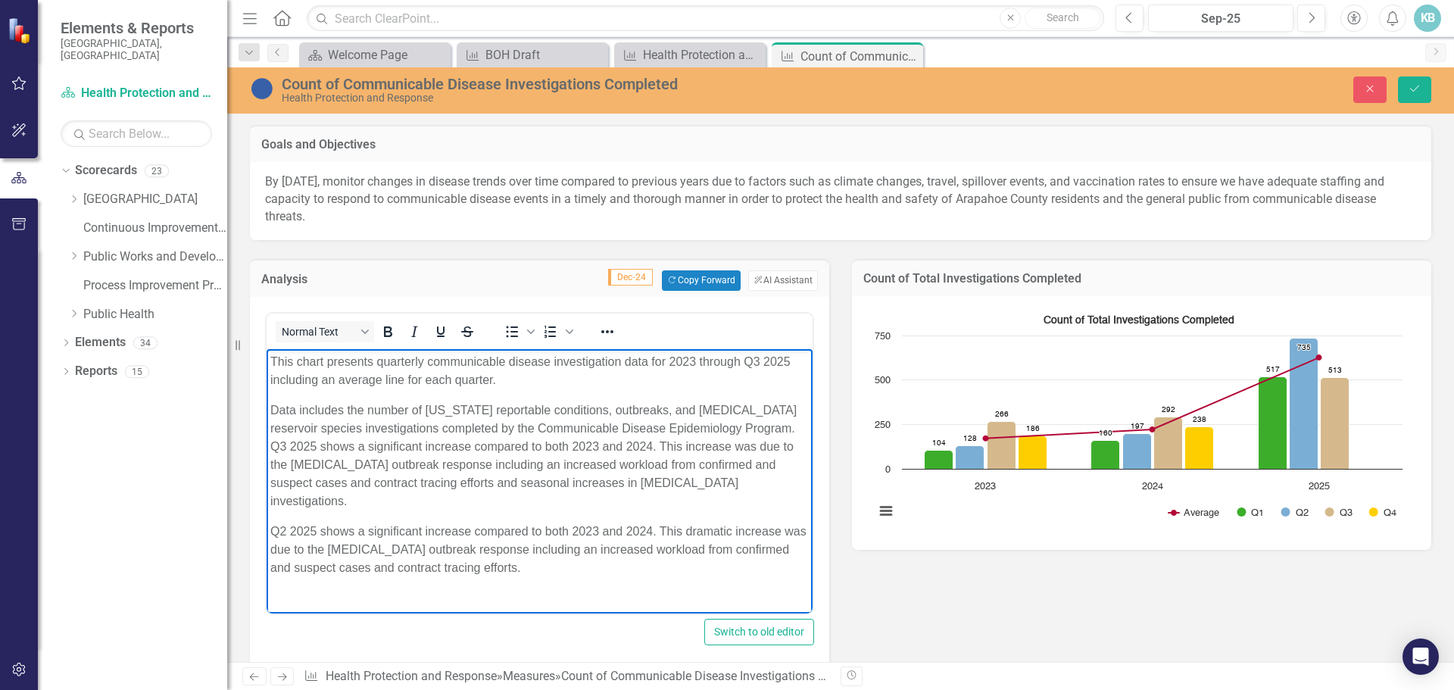
click at [121, 583] on div "Dropdown Scorecards 23 Dropdown Arapahoe County Provide Essential and Mandated …" at bounding box center [132, 424] width 189 height 532
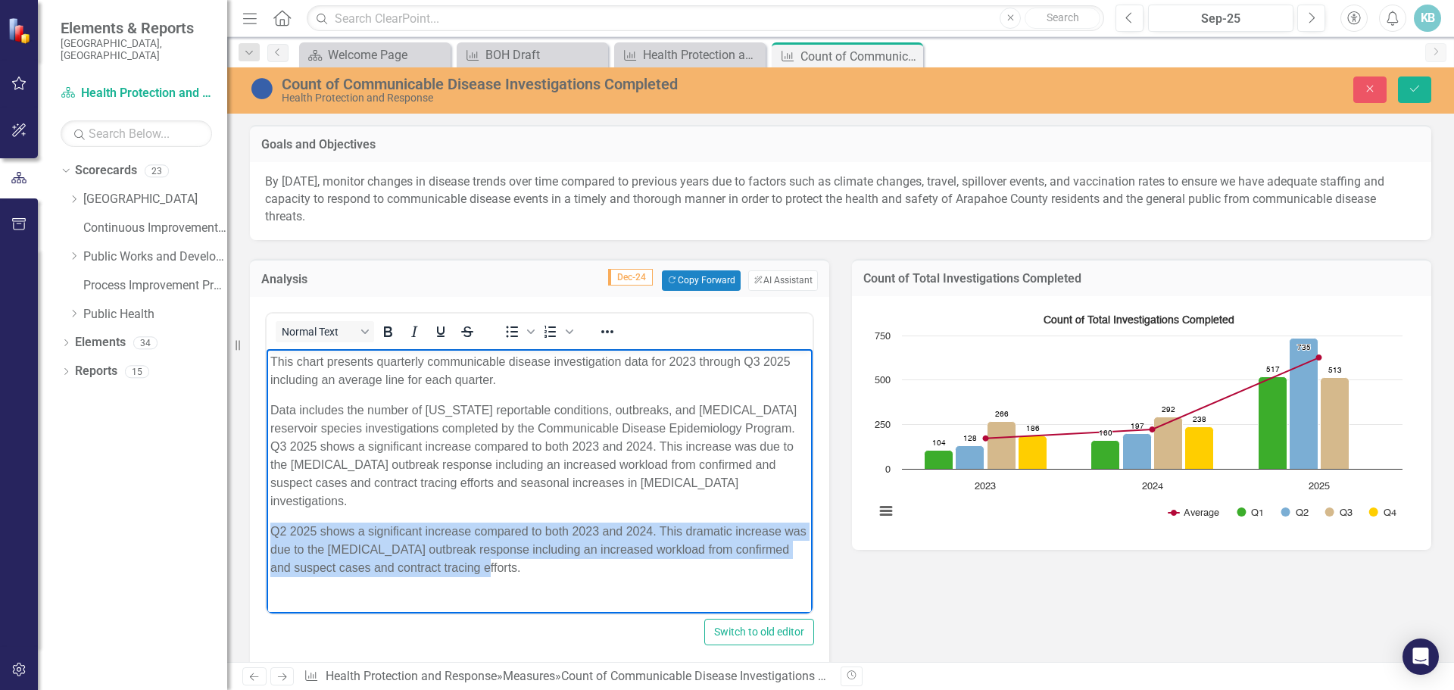
drag, startPoint x: 507, startPoint y: 550, endPoint x: 532, endPoint y: 860, distance: 311.6
click at [267, 511] on html "This chart presents quarterly communicable disease investigation data for 2023 …" at bounding box center [540, 470] width 546 height 244
copy p "Q2 2025 shows a significant increase compared to both 2023 and 2024. This drama…"
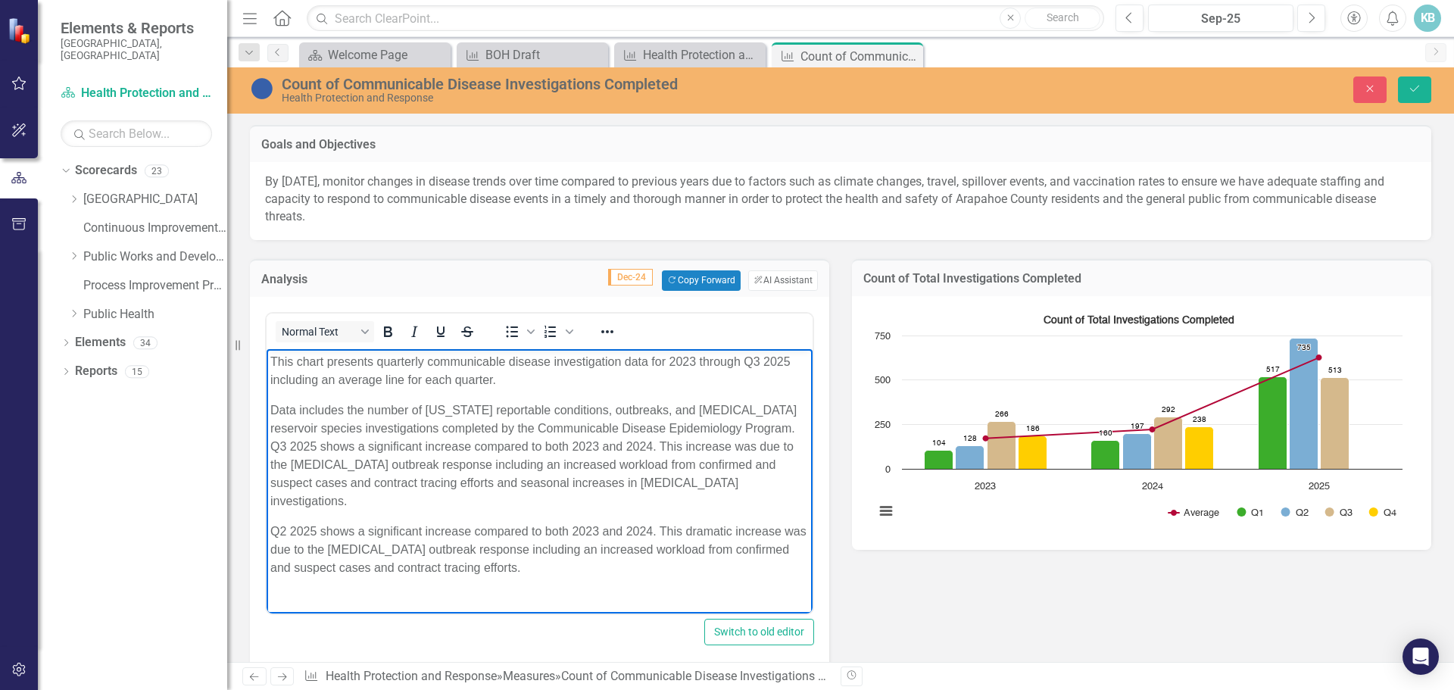
click at [320, 579] on html "This chart presents quarterly communicable disease investigation data for 2023 …" at bounding box center [540, 470] width 546 height 244
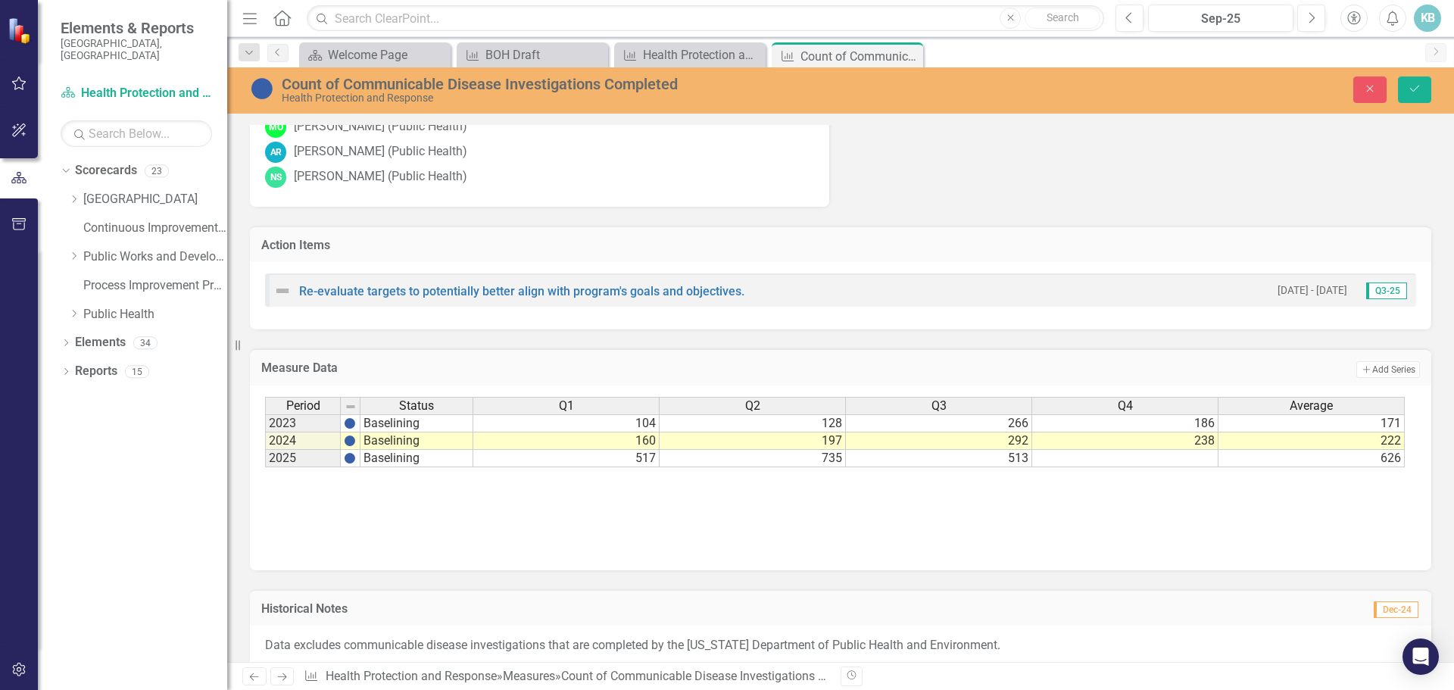
scroll to position [1080, 0]
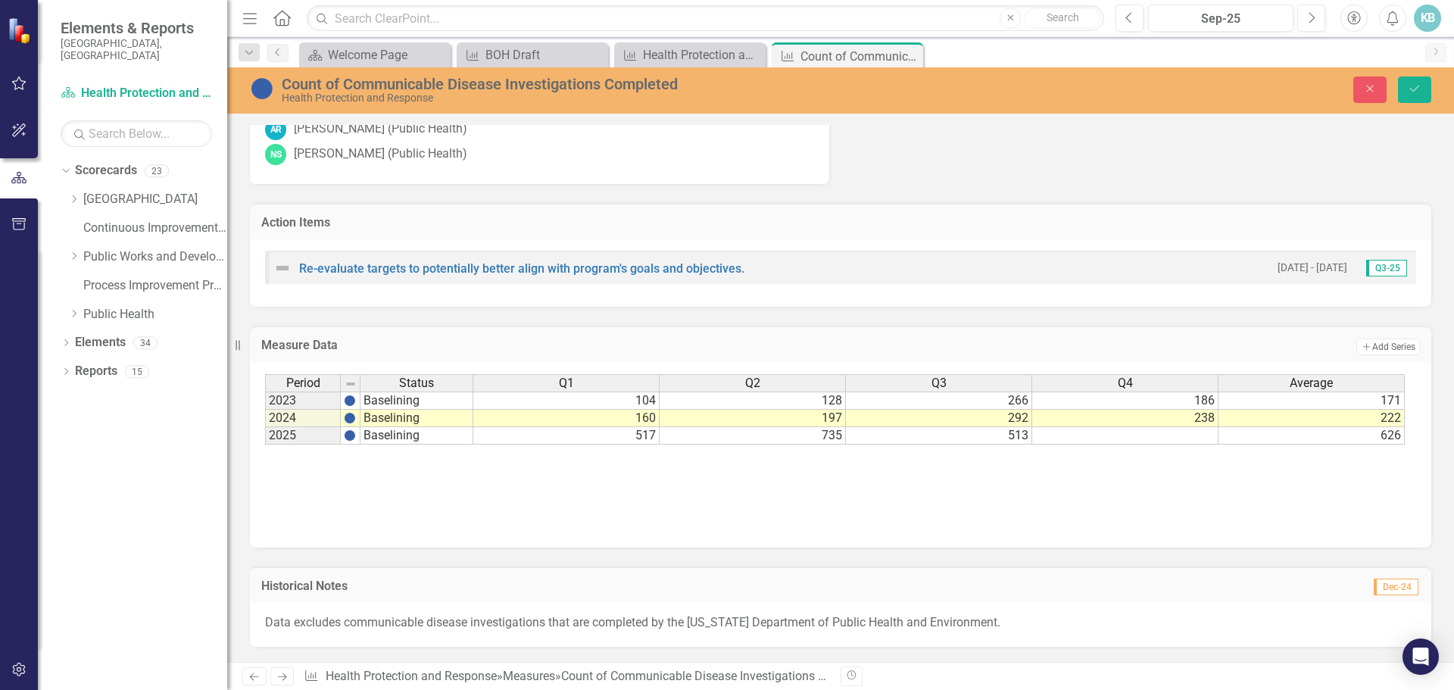
click at [1348, 434] on td "626" at bounding box center [1312, 435] width 186 height 17
type textarea "6"
type textarea "588"
click at [1275, 556] on div "Historical Notes Dec-24 Data excludes communicable disease investigations that …" at bounding box center [841, 598] width 1204 height 100
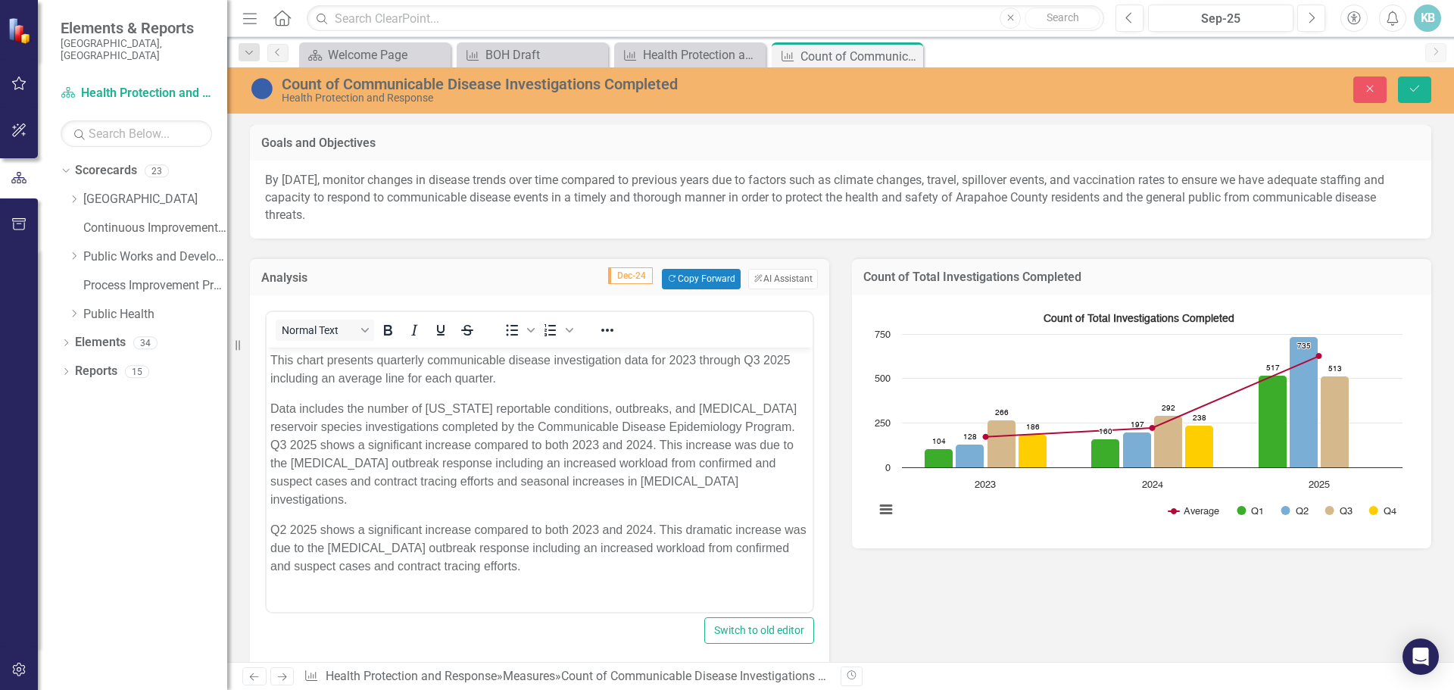
scroll to position [20, 0]
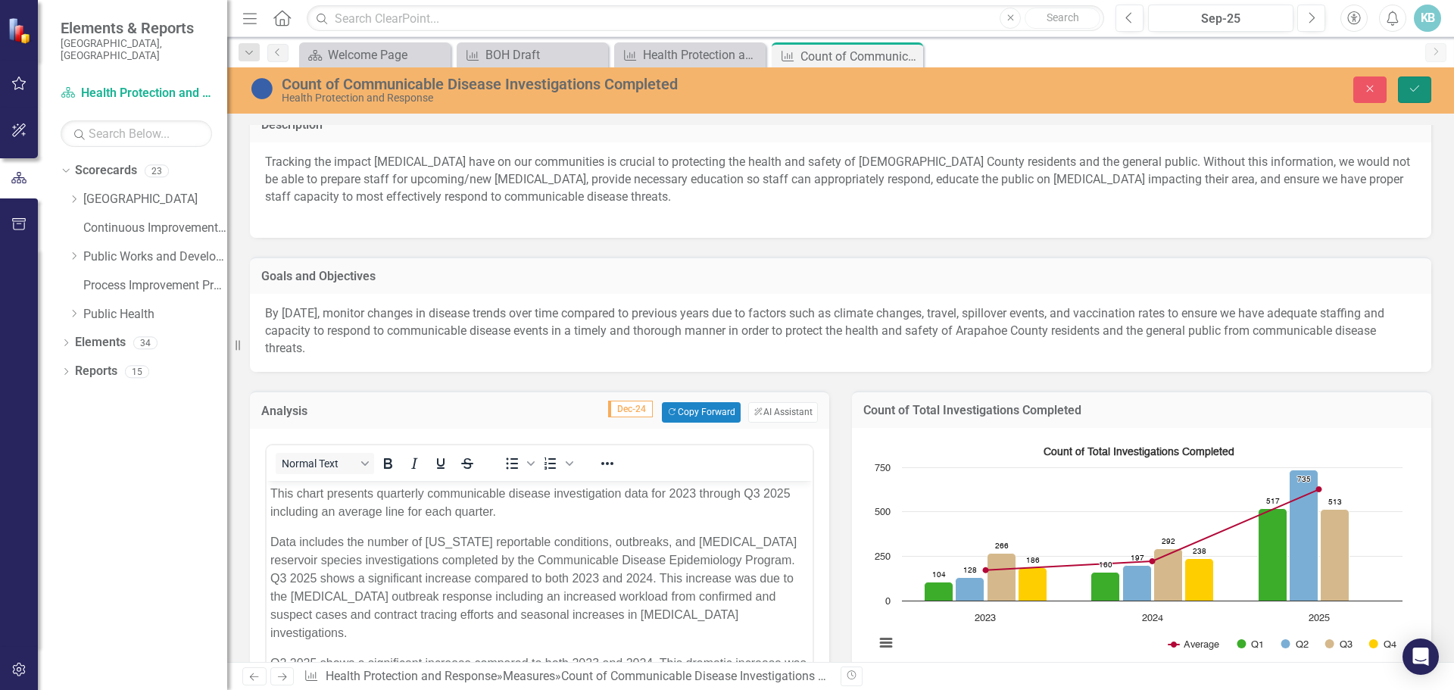
click at [1407, 88] on button "Save" at bounding box center [1414, 90] width 33 height 27
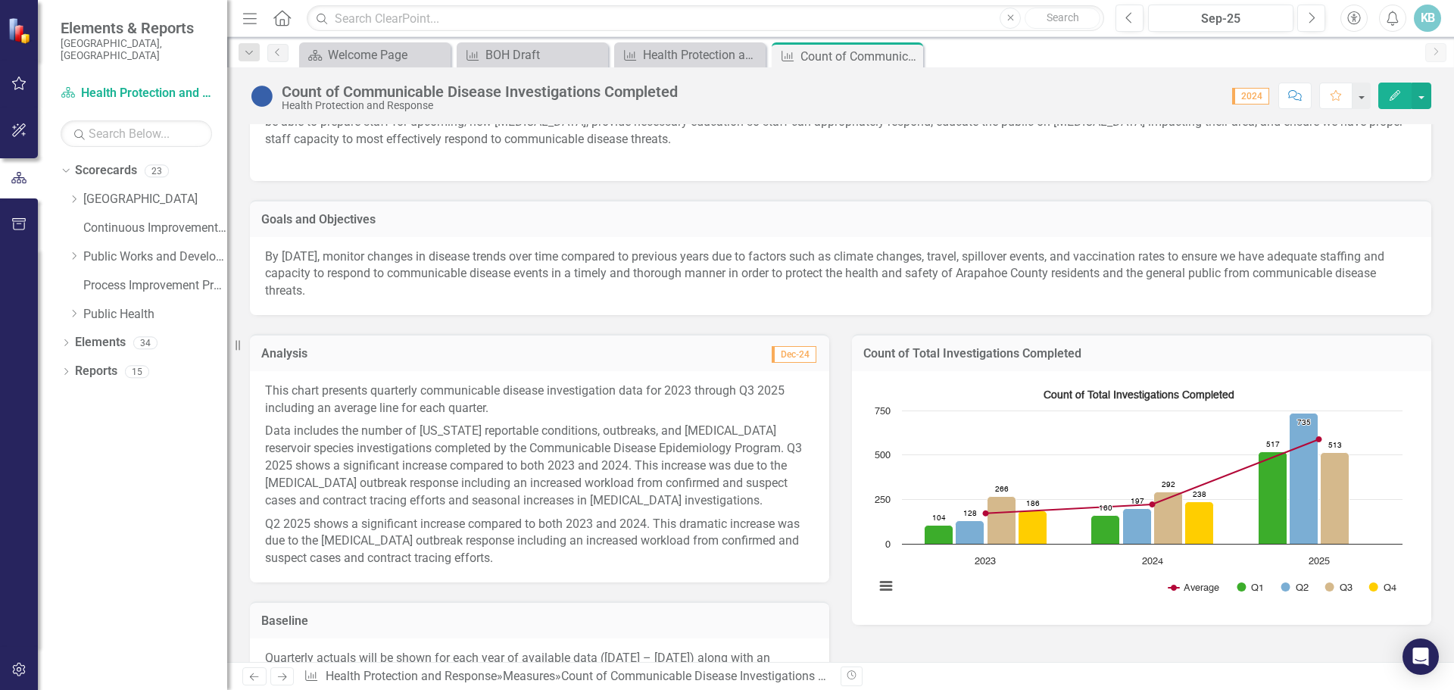
scroll to position [0, 0]
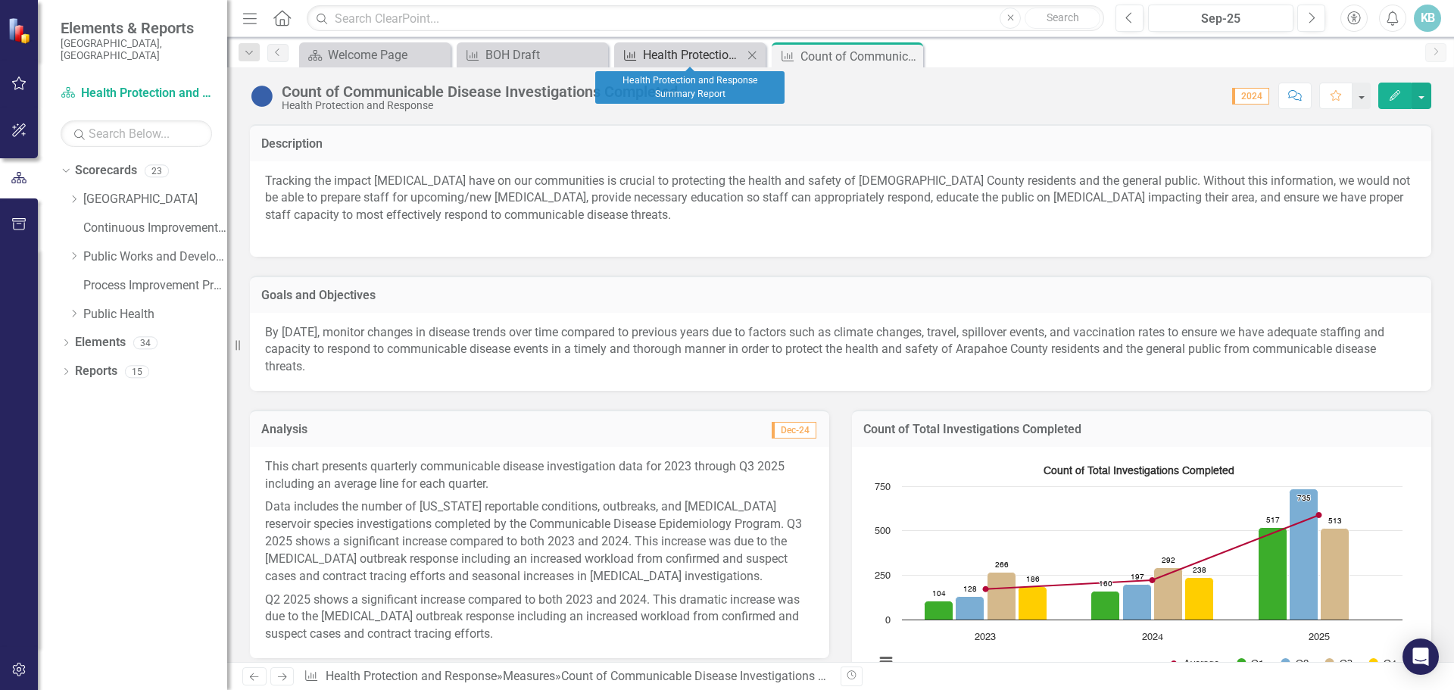
click at [679, 57] on div "Health Protection and Response Summary Report" at bounding box center [693, 54] width 100 height 19
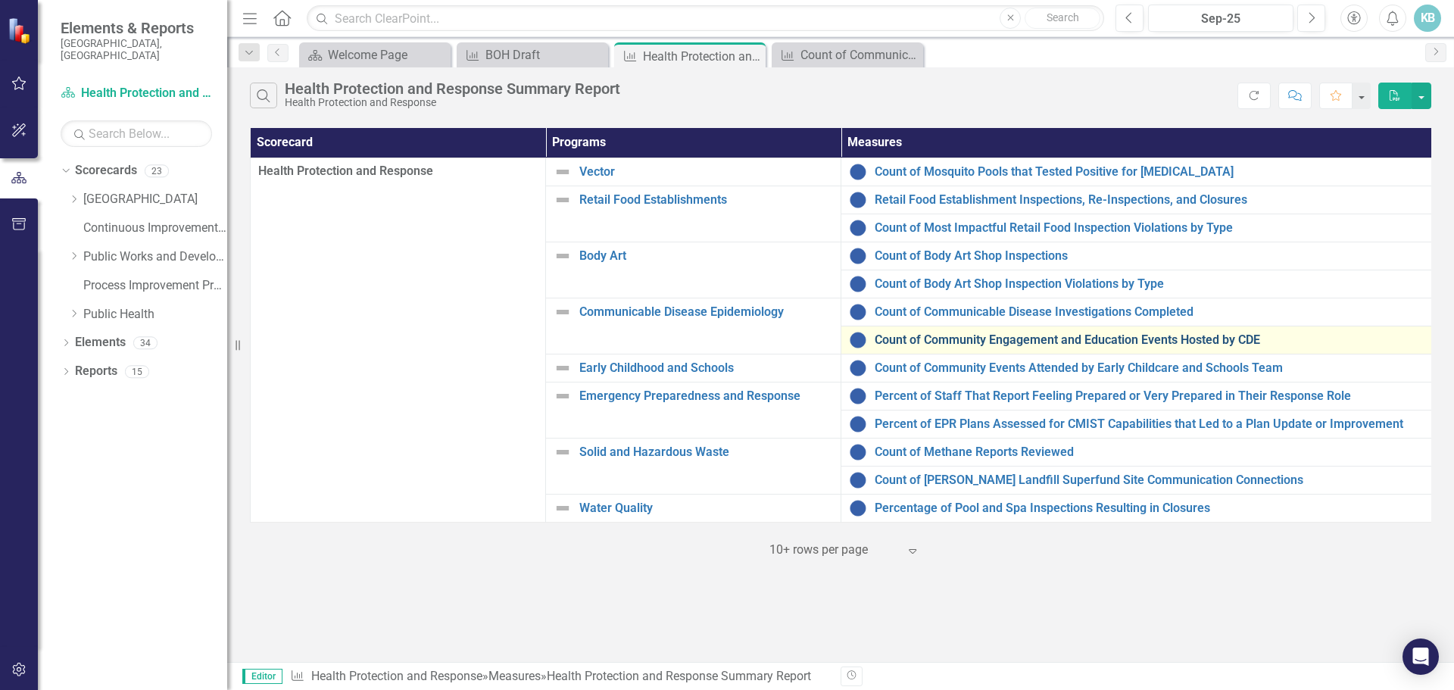
click at [896, 337] on link "Count of Community Engagement and Education Events Hosted by CDE" at bounding box center [1149, 340] width 549 height 14
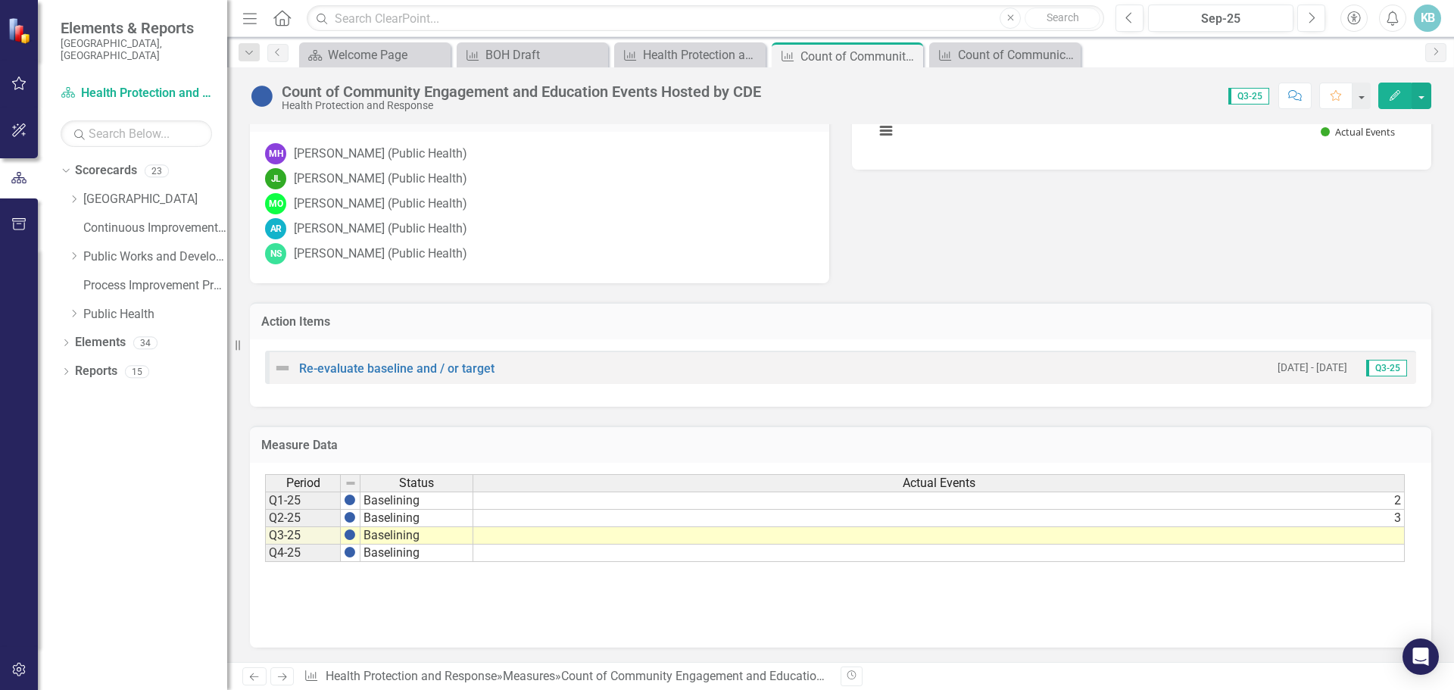
scroll to position [549, 0]
click at [1388, 536] on td at bounding box center [939, 534] width 932 height 17
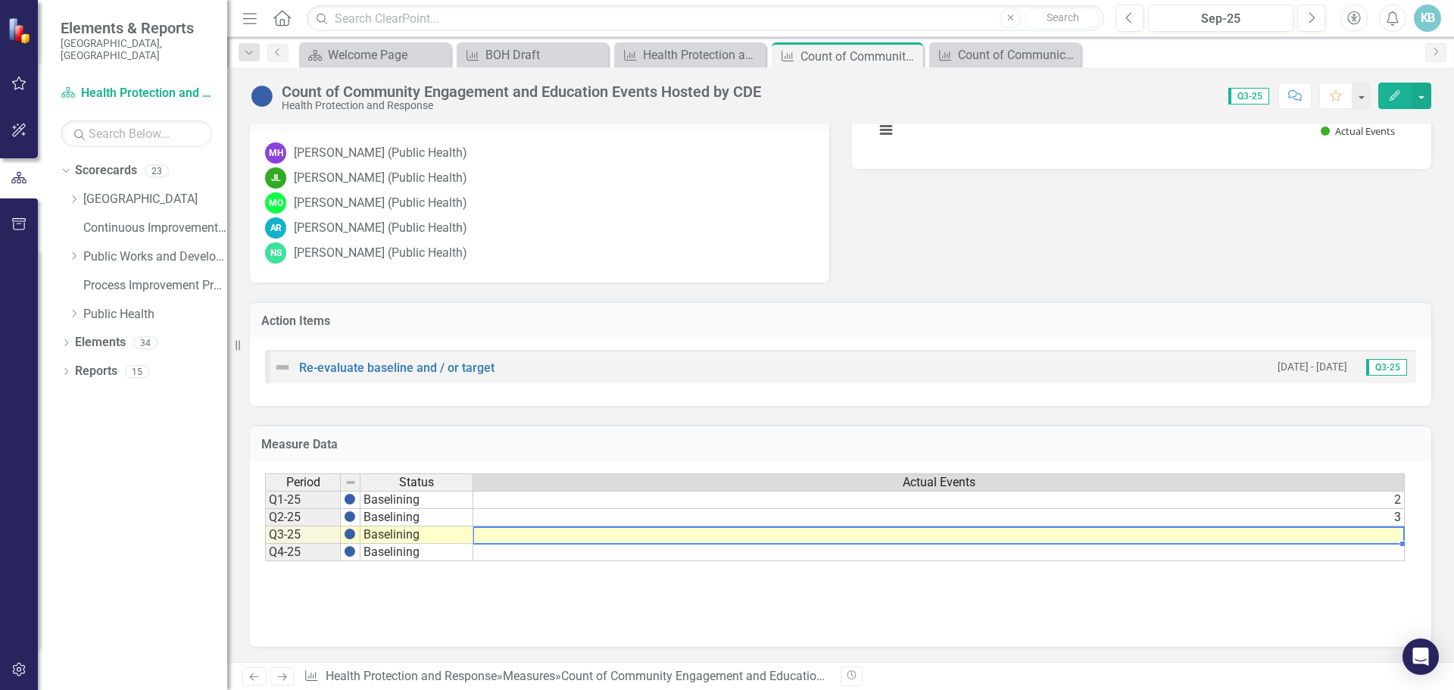
click at [1388, 536] on td at bounding box center [939, 534] width 932 height 17
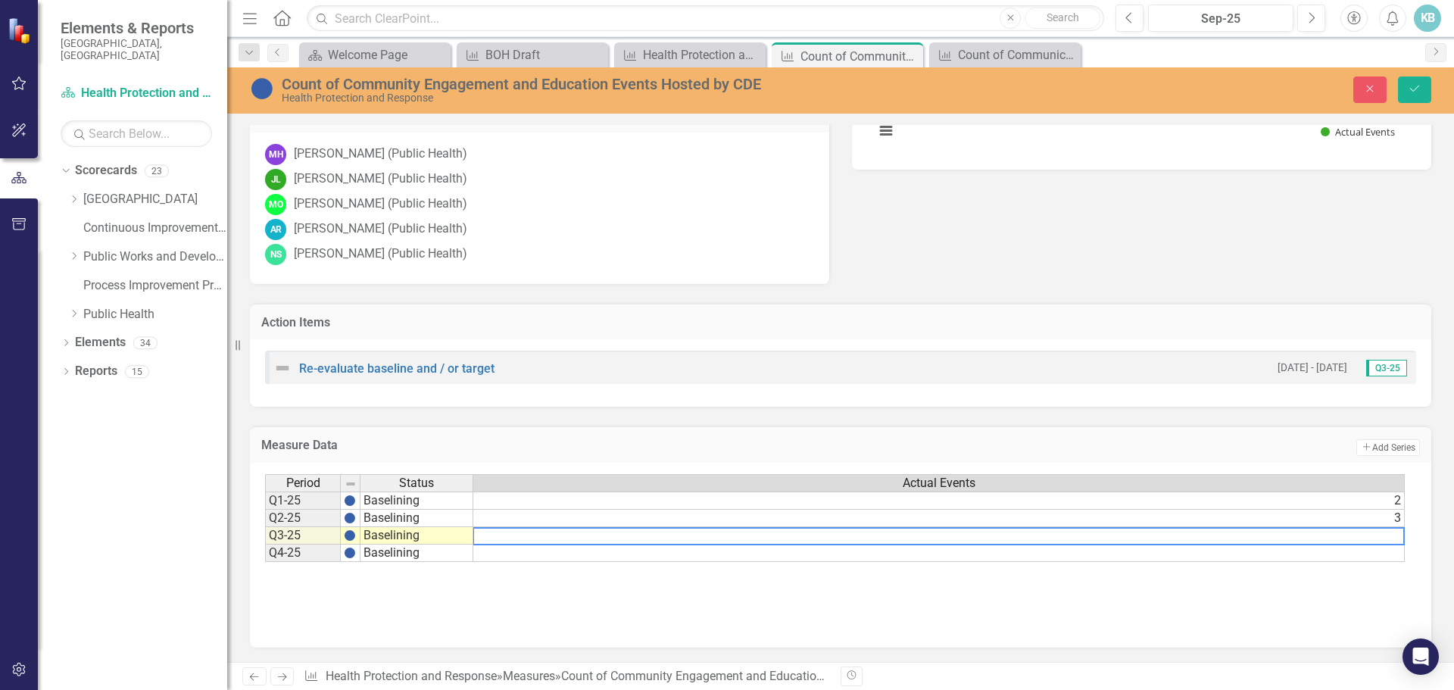
click at [1388, 536] on textarea at bounding box center [939, 536] width 932 height 18
type textarea "3"
click at [1351, 607] on div "Period Status Actual Events Q1-25 Baselining 2 Q2-25 Baselining 3 Q3-25 Baselin…" at bounding box center [840, 549] width 1151 height 151
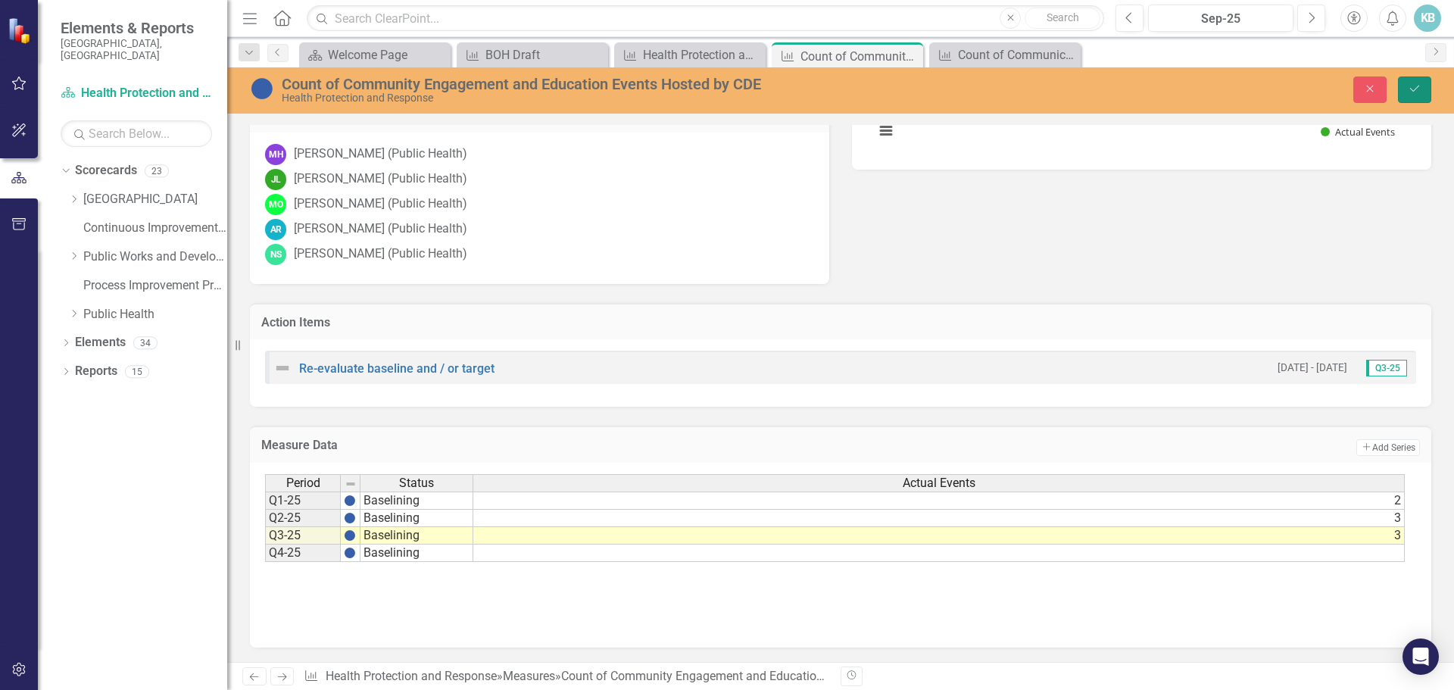
click at [1405, 93] on button "Save" at bounding box center [1414, 90] width 33 height 27
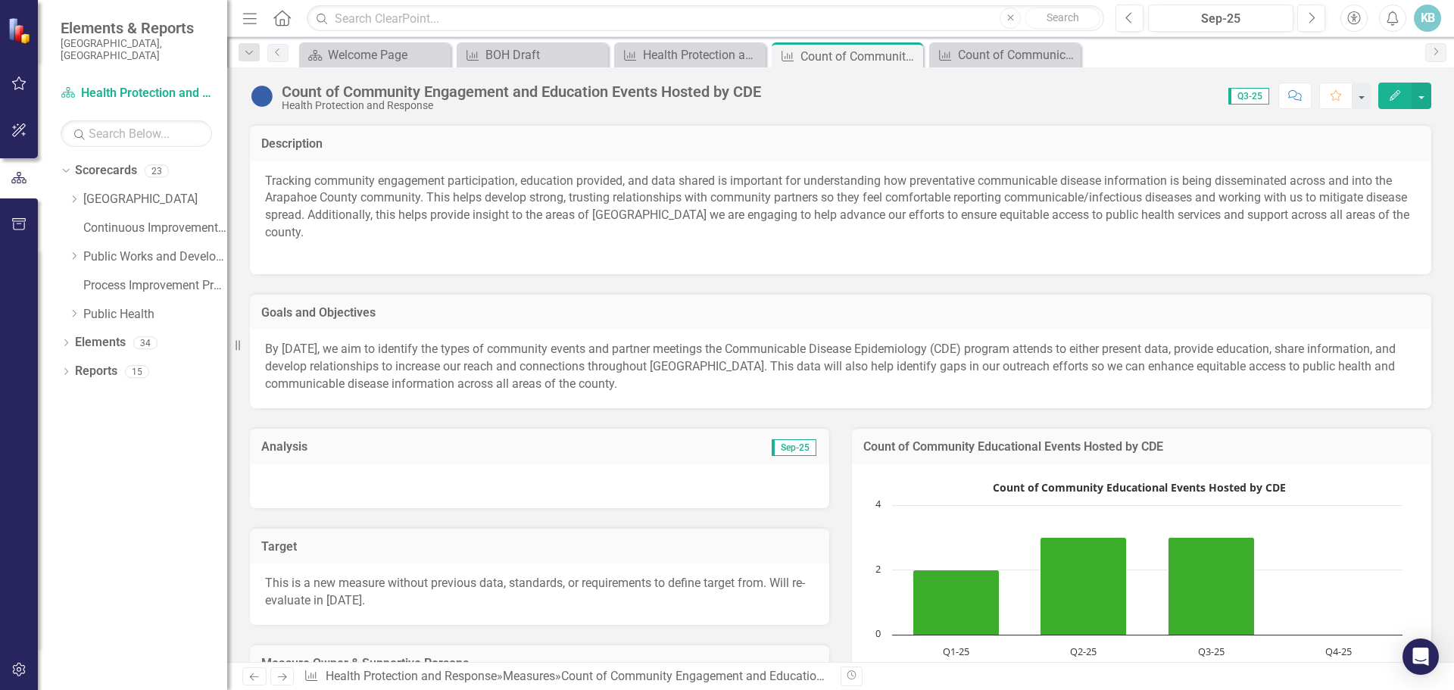
click at [497, 367] on p "By [DATE], we aim to identify the types of community events and partner meeting…" at bounding box center [840, 367] width 1151 height 52
click at [495, 495] on div at bounding box center [539, 486] width 579 height 44
click at [1237, 94] on span "Q3-25" at bounding box center [1249, 96] width 41 height 17
click at [665, 487] on div at bounding box center [539, 486] width 579 height 44
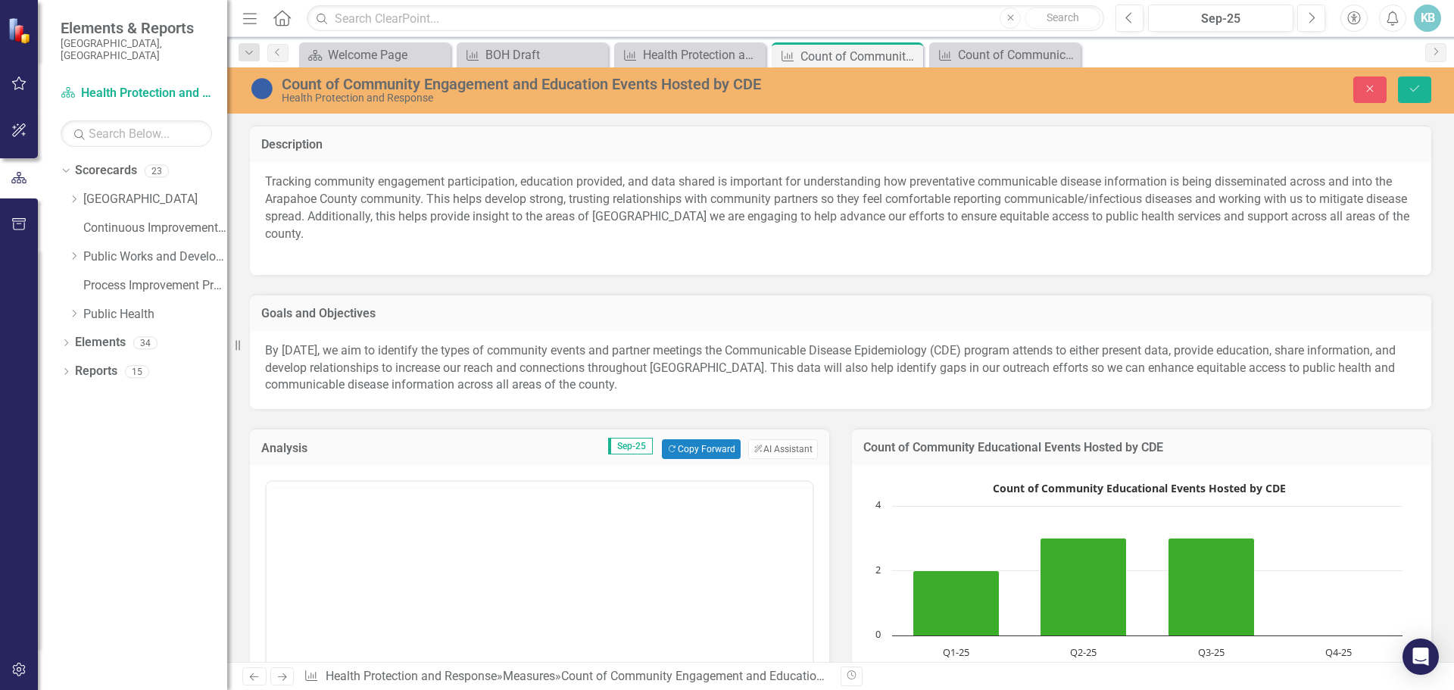
scroll to position [0, 0]
click at [389, 544] on body "Rich Text Area. Press ALT-0 for help." at bounding box center [540, 630] width 546 height 227
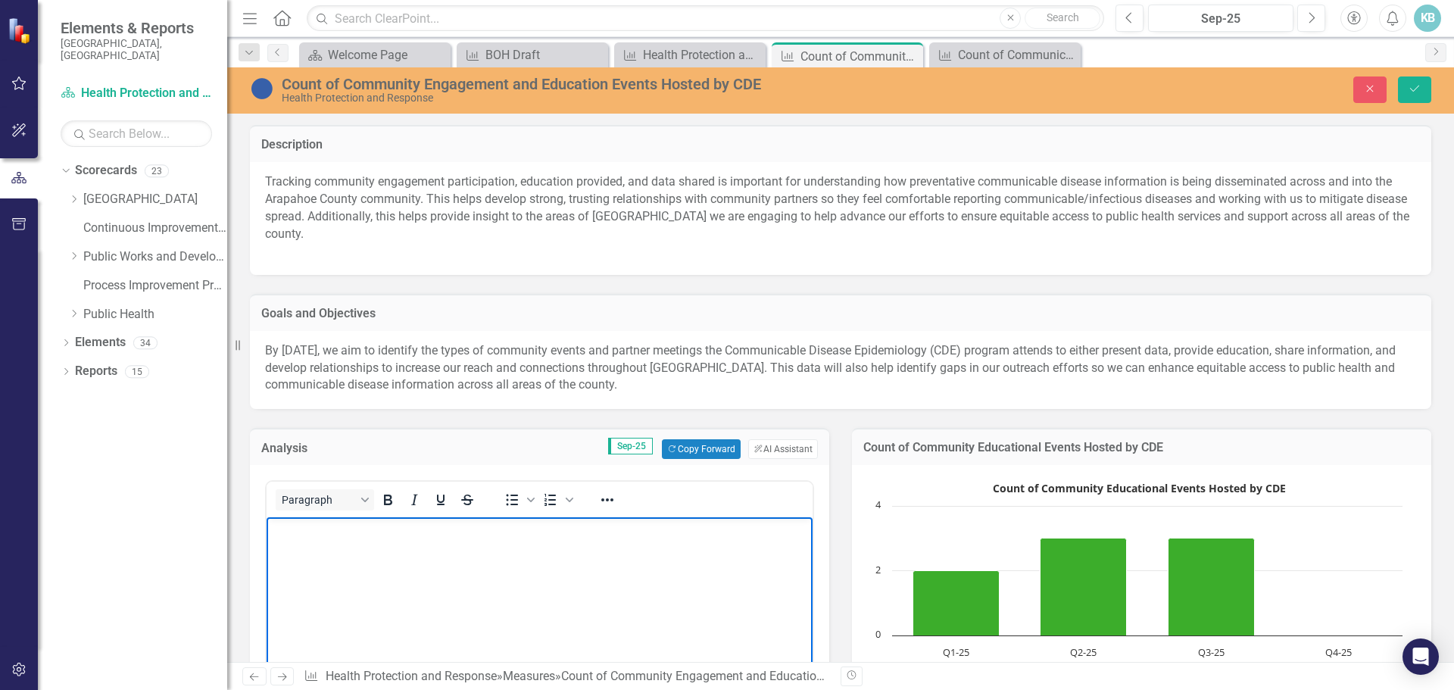
scroll to position [39, 0]
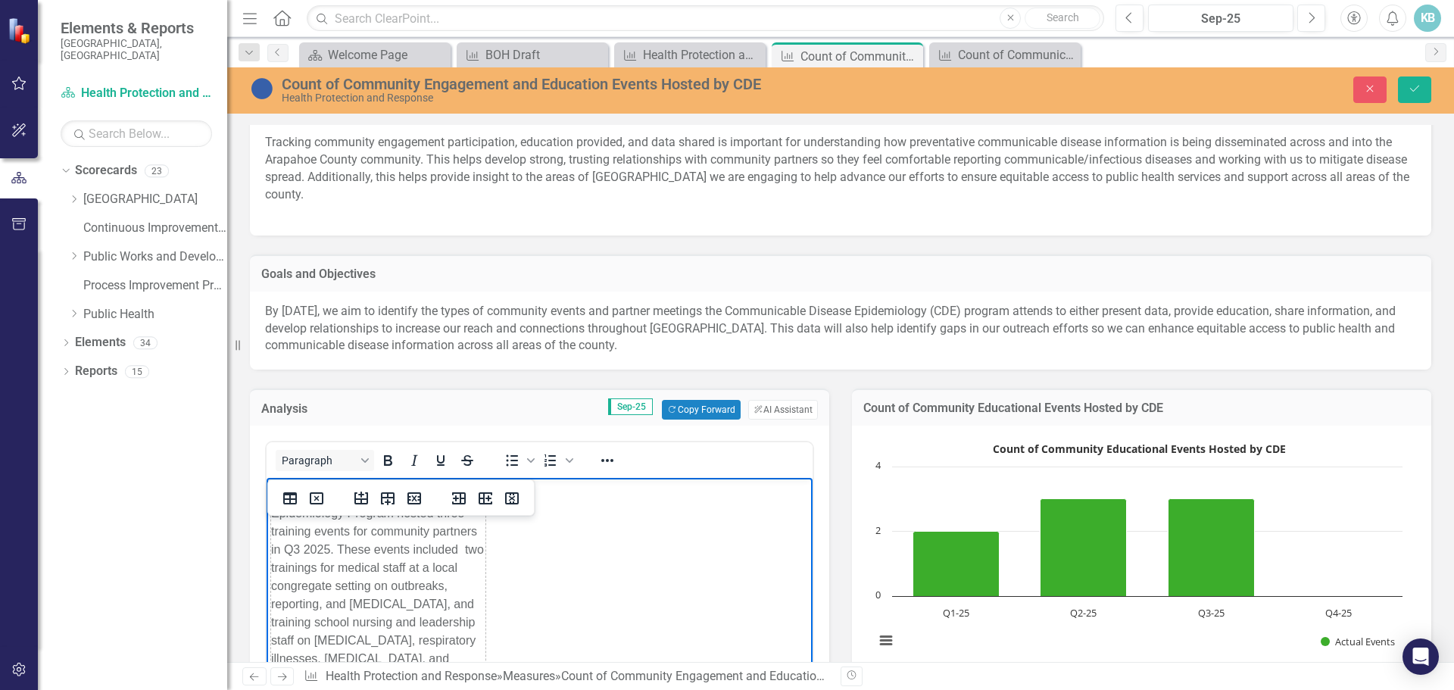
click at [598, 570] on body "The Communicable Disease Epidemiology Program hosted three training events for …" at bounding box center [540, 591] width 546 height 227
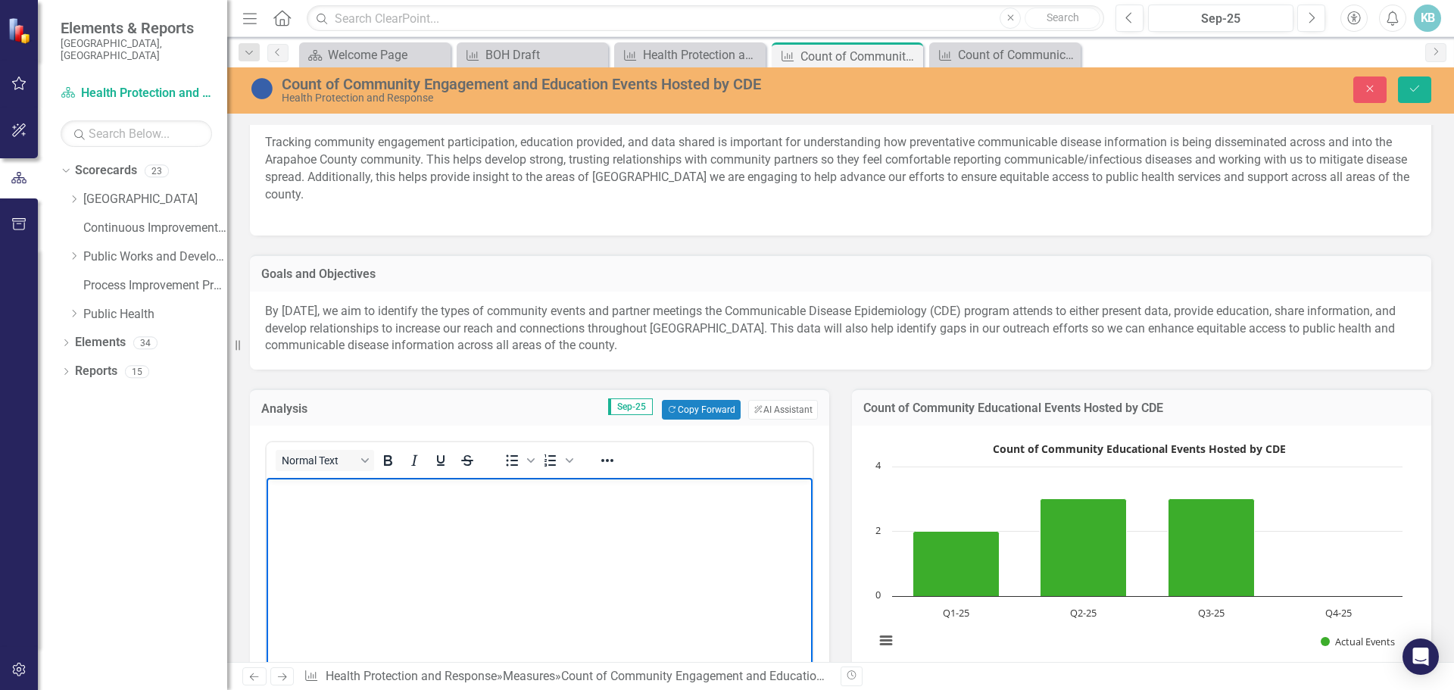
paste body "Rich Text Area. Press ALT-0 for help."
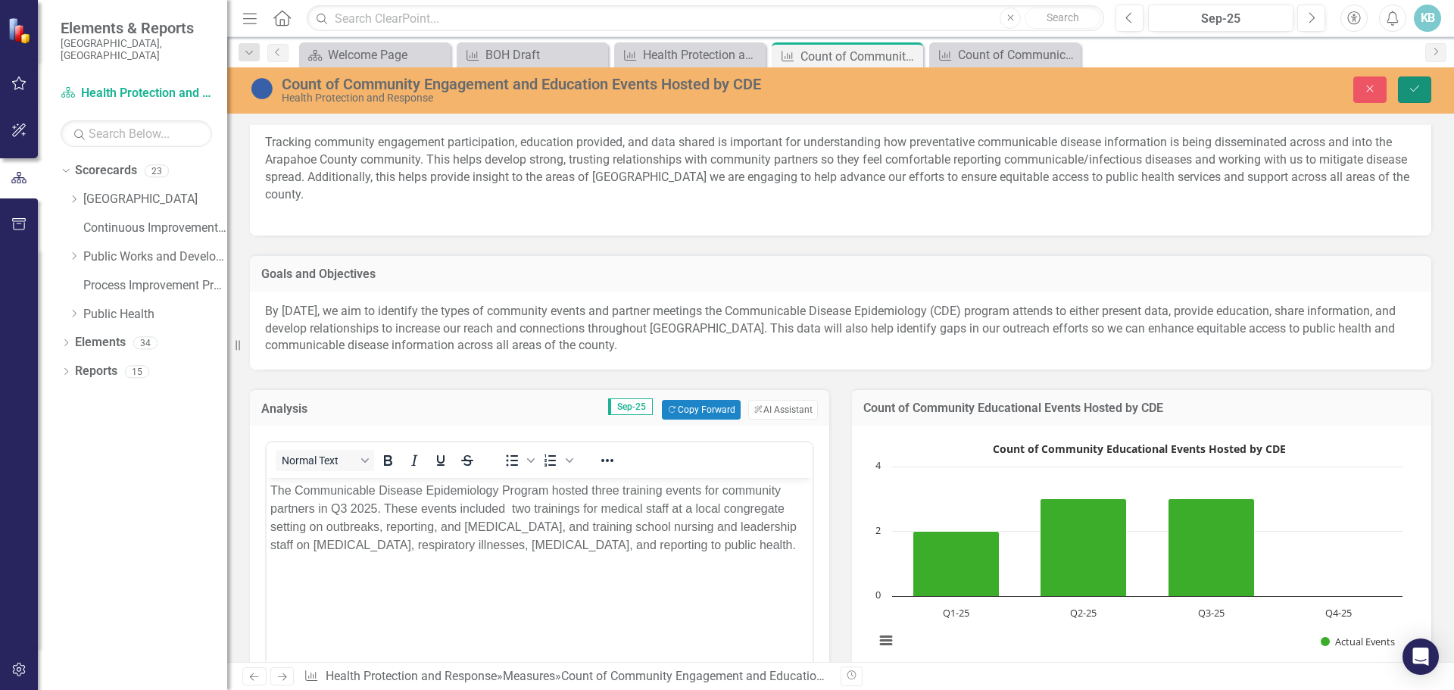
click at [1415, 89] on icon "Save" at bounding box center [1415, 88] width 14 height 11
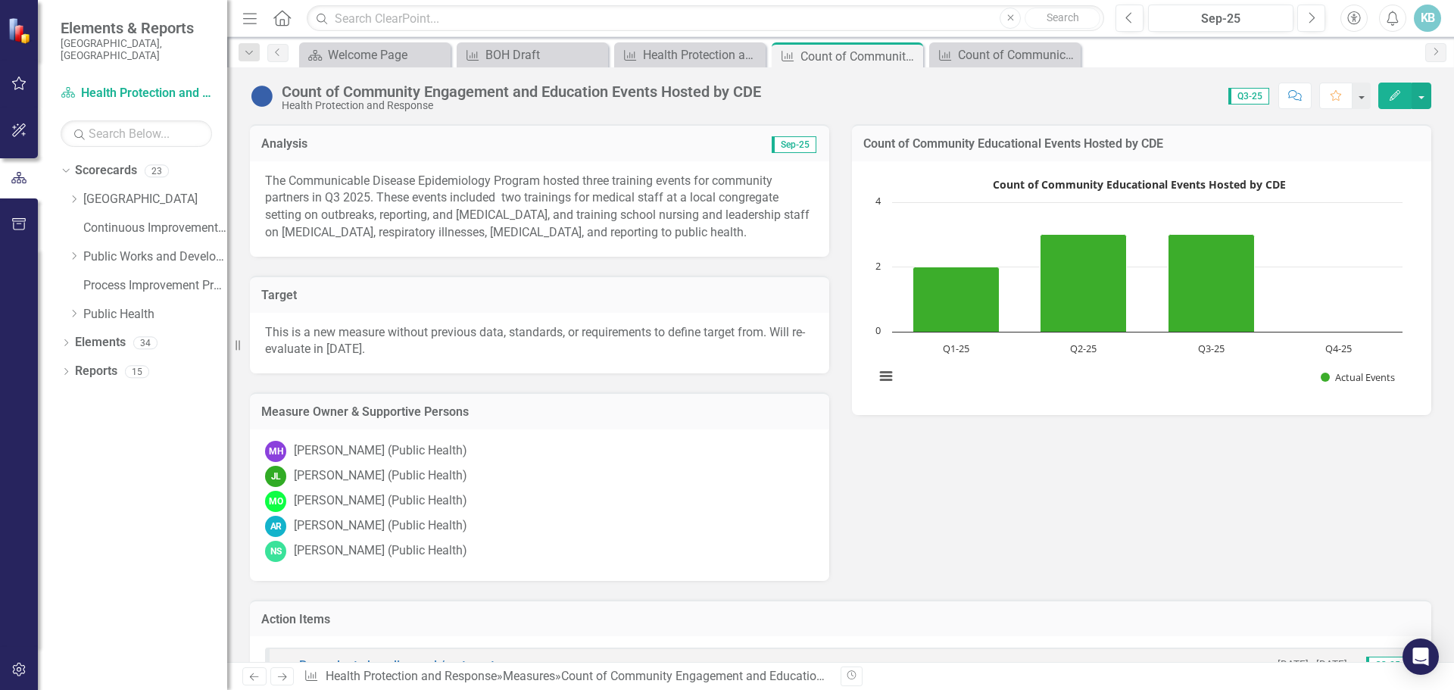
scroll to position [0, 0]
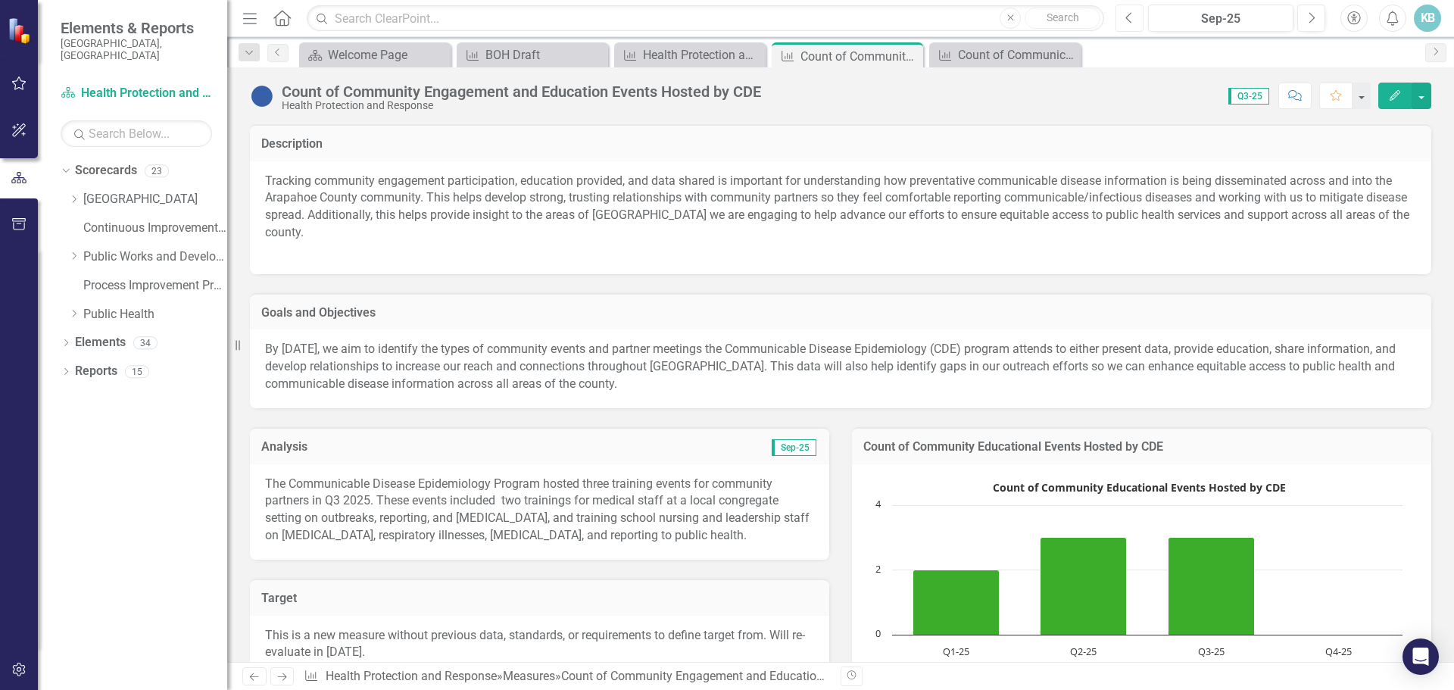
click at [1129, 20] on icon "Previous" at bounding box center [1130, 18] width 8 height 14
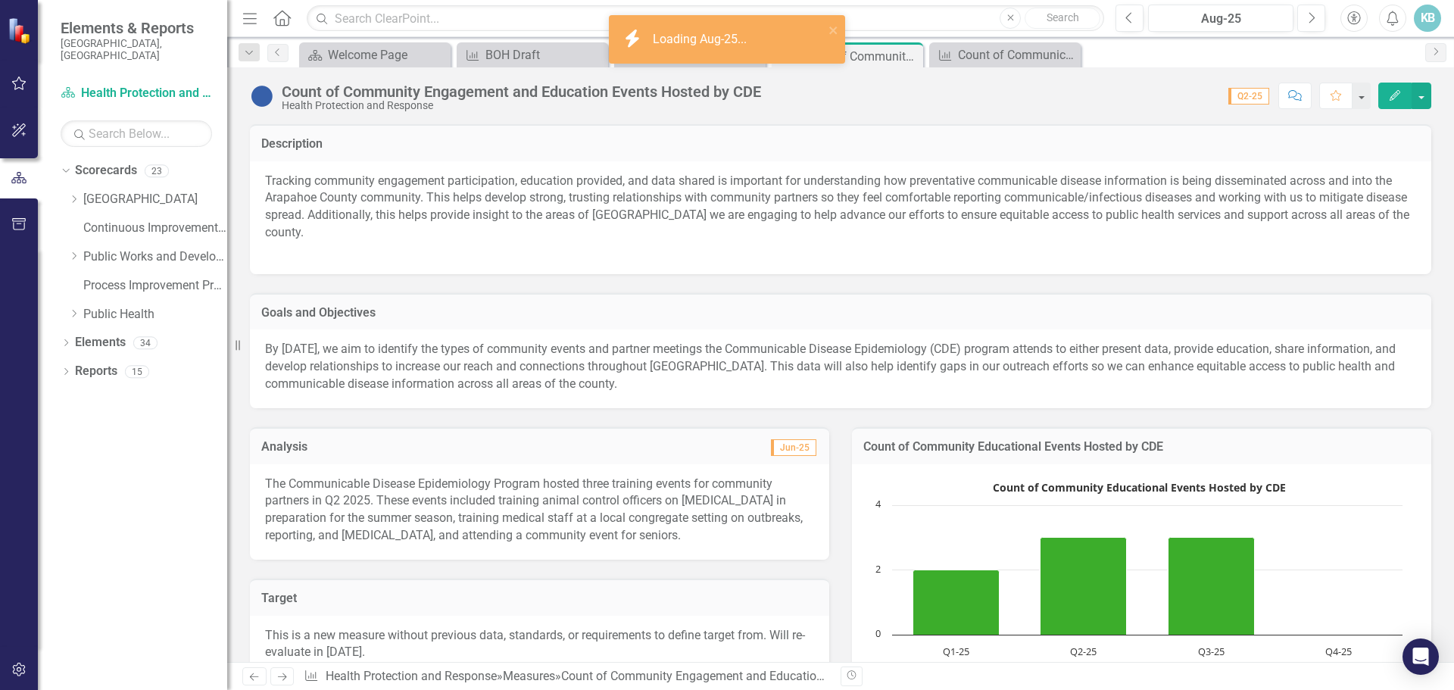
click at [560, 511] on p "The Communicable Disease Epidemiology Program hosted three training events for …" at bounding box center [539, 510] width 549 height 69
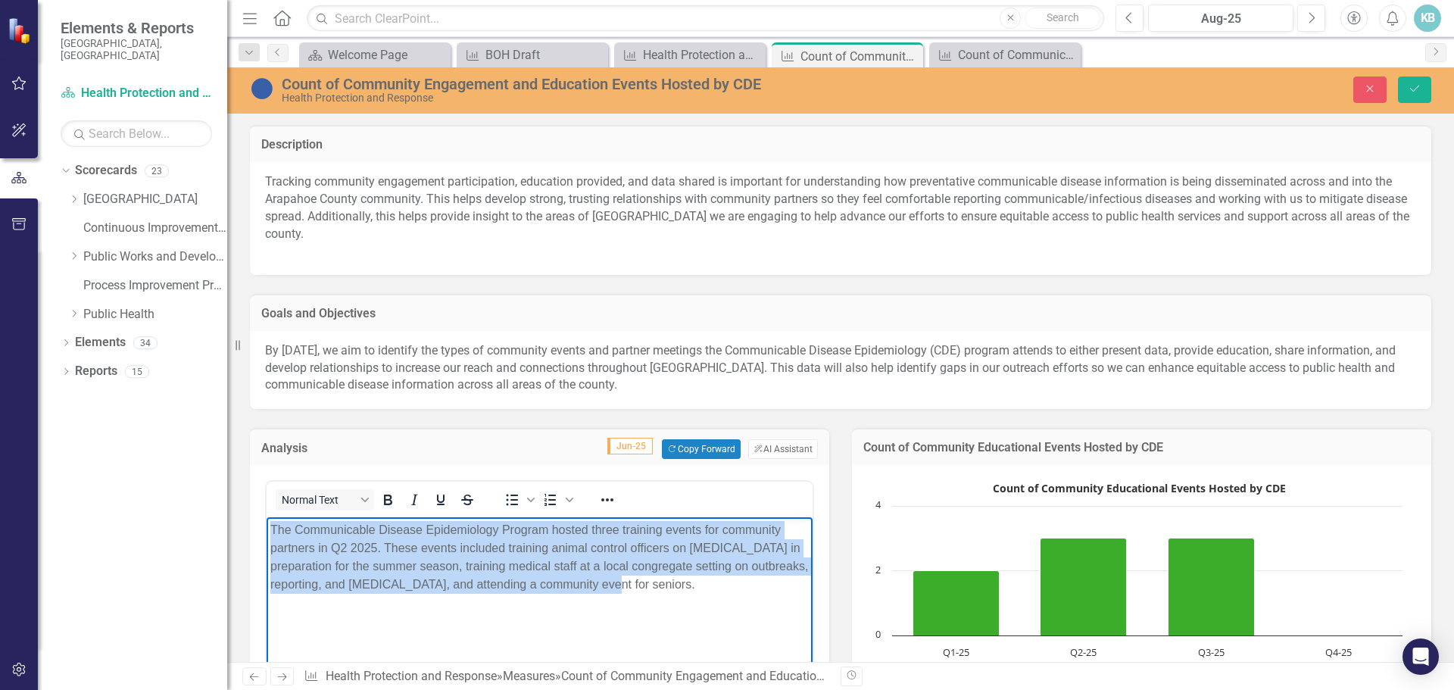
drag, startPoint x: 601, startPoint y: 586, endPoint x: 237, endPoint y: 522, distance: 370.0
click at [267, 522] on html "The Communicable Disease Epidemiology Program hosted three training events for …" at bounding box center [540, 630] width 546 height 227
copy p "The Communicable Disease Epidemiology Program hosted three training events for …"
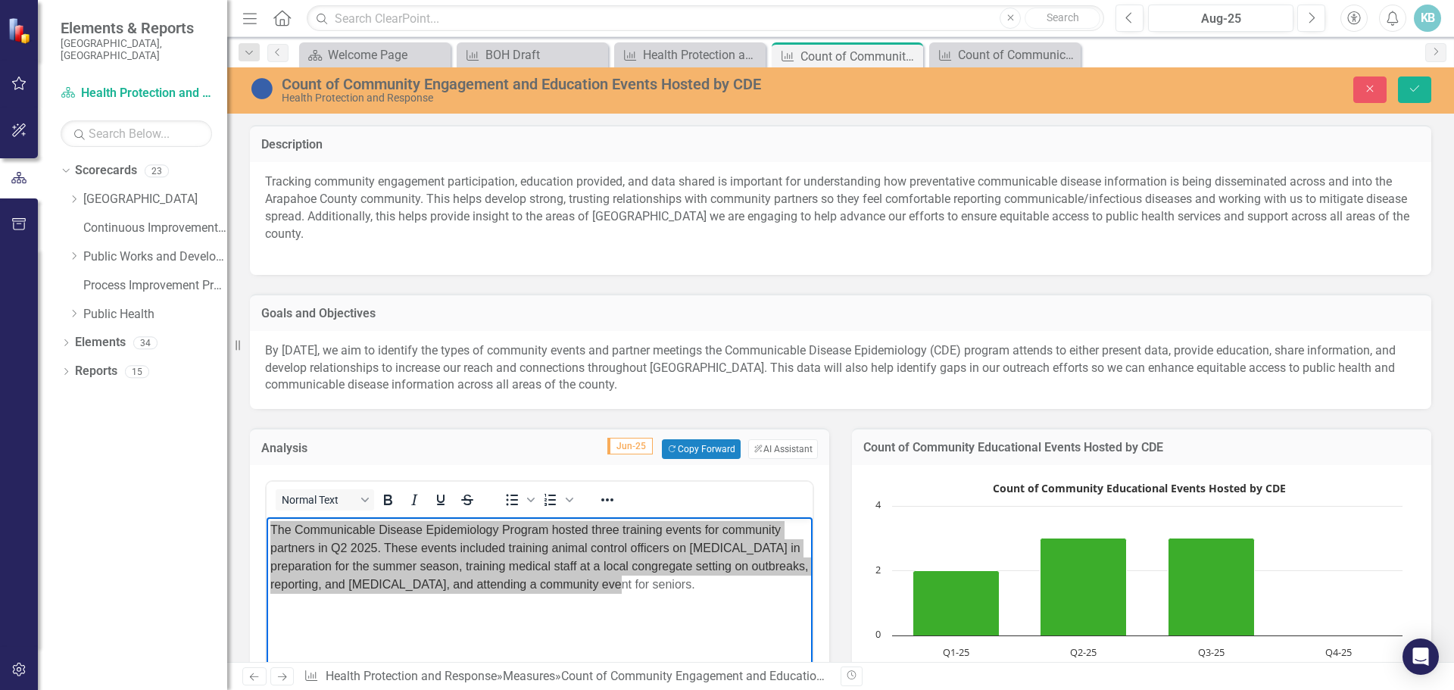
click at [899, 420] on div "Count of Community Educational Events Hosted by CDE Count of Community Educatio…" at bounding box center [1142, 564] width 602 height 310
click at [1315, 14] on icon "Next" at bounding box center [1311, 18] width 8 height 14
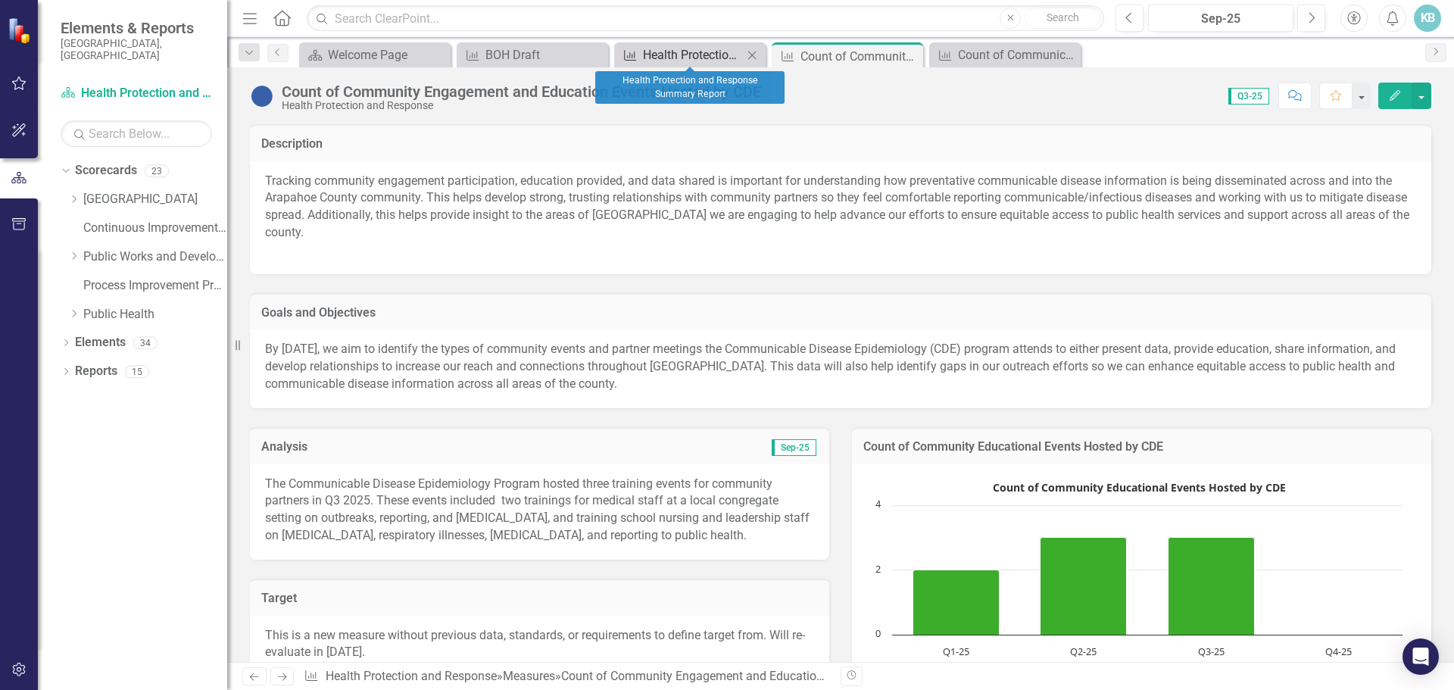
click at [702, 56] on div "Health Protection and Response Summary Report" at bounding box center [693, 54] width 100 height 19
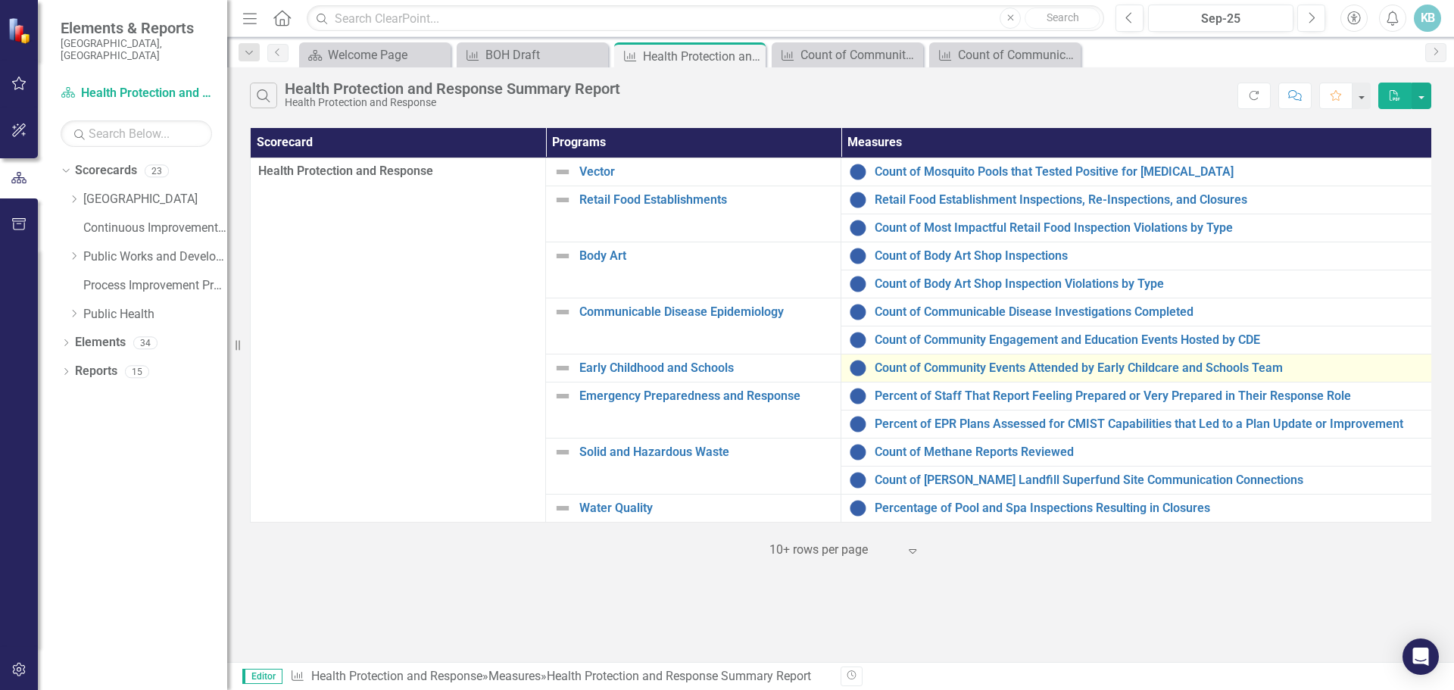
click at [903, 360] on div "Count of Community Events Attended by Early Childcare and Schools Team" at bounding box center [1136, 368] width 575 height 18
click at [902, 364] on link "Count of Community Events Attended by Early Childcare and Schools Team" at bounding box center [1149, 368] width 549 height 14
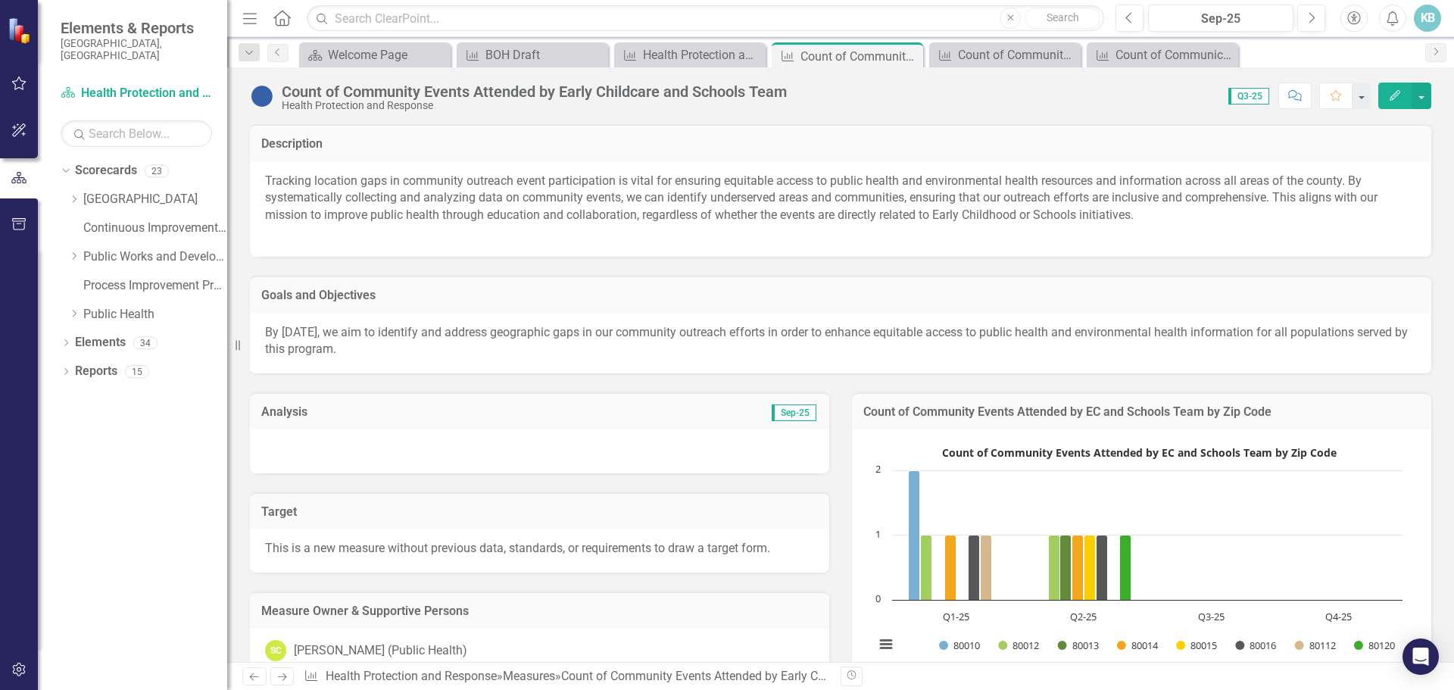
click at [655, 450] on div at bounding box center [539, 451] width 579 height 44
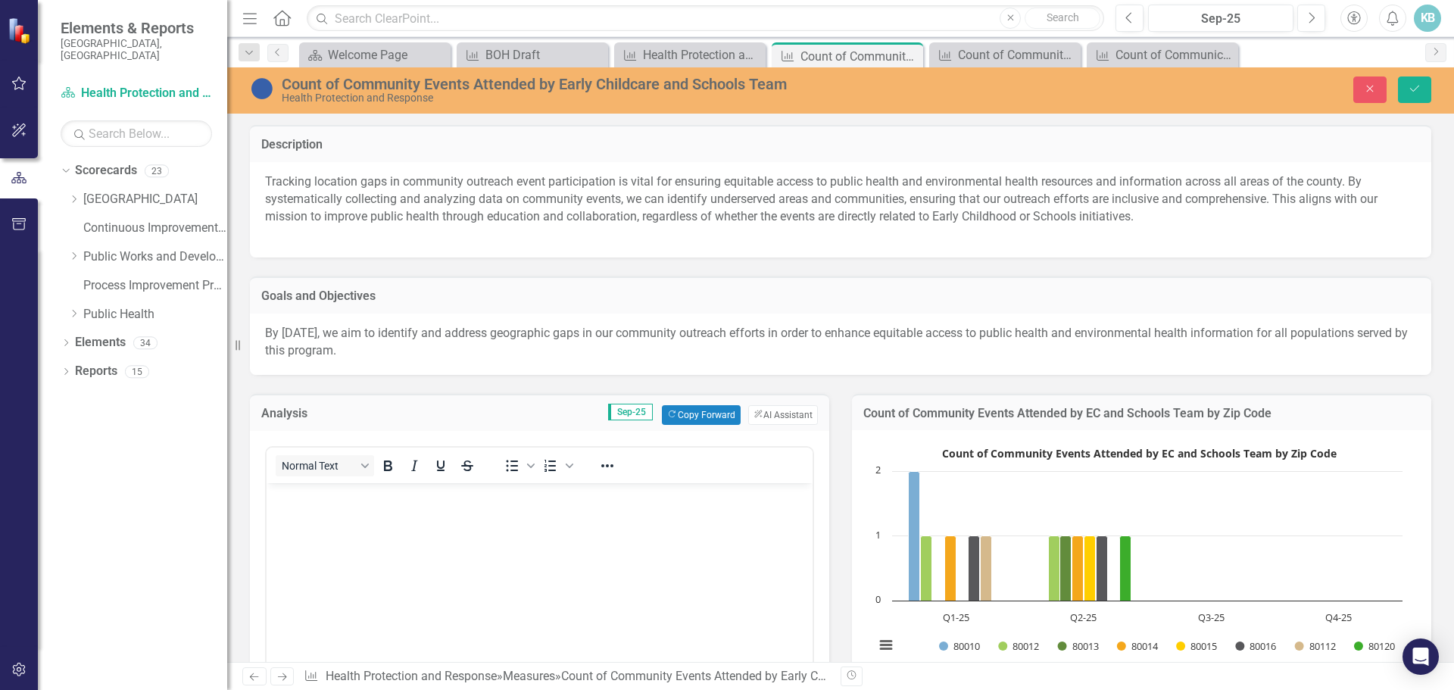
click at [523, 519] on body "Rich Text Area. Press ALT-0 for help." at bounding box center [540, 595] width 546 height 227
paste body "Rich Text Area. Press ALT-0 for help."
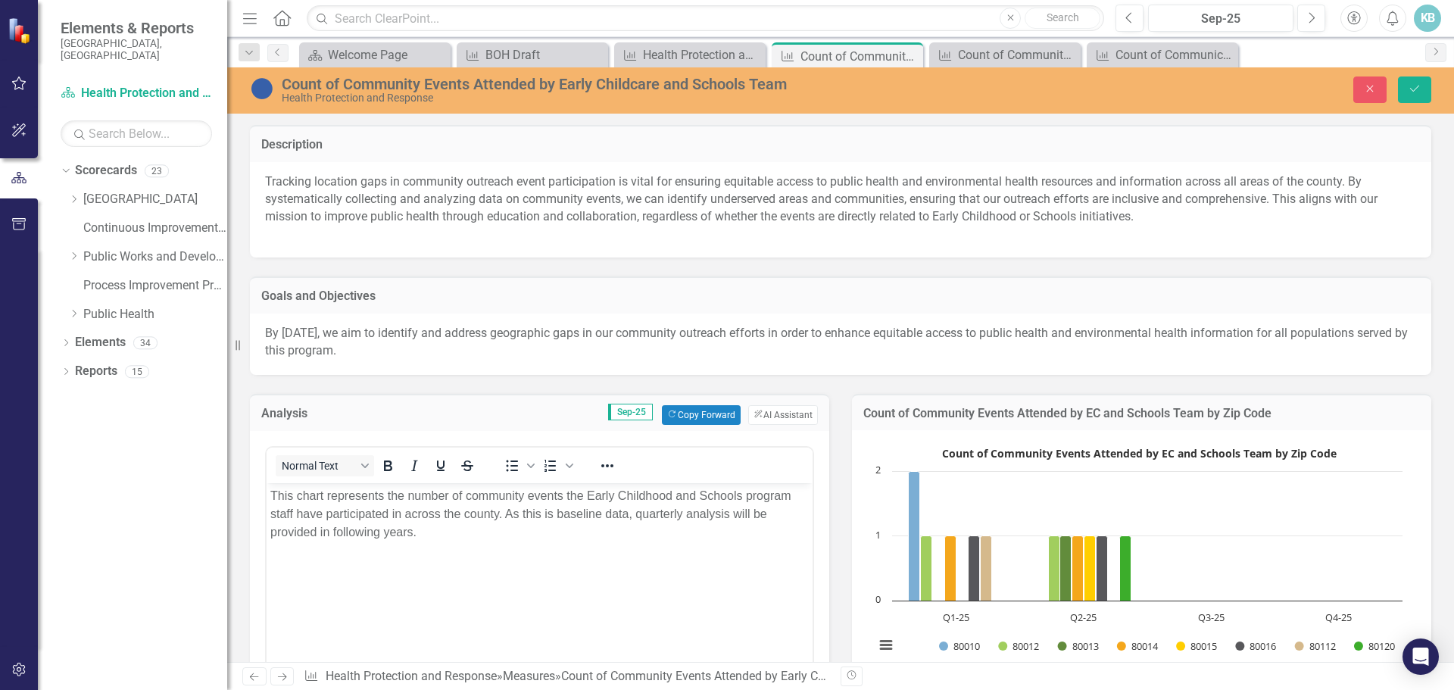
click at [545, 385] on div "Analysis Sep-25 Copy Forward Copy Forward ClearPoint AI AI Assistant Normal Tex…" at bounding box center [540, 590] width 602 height 431
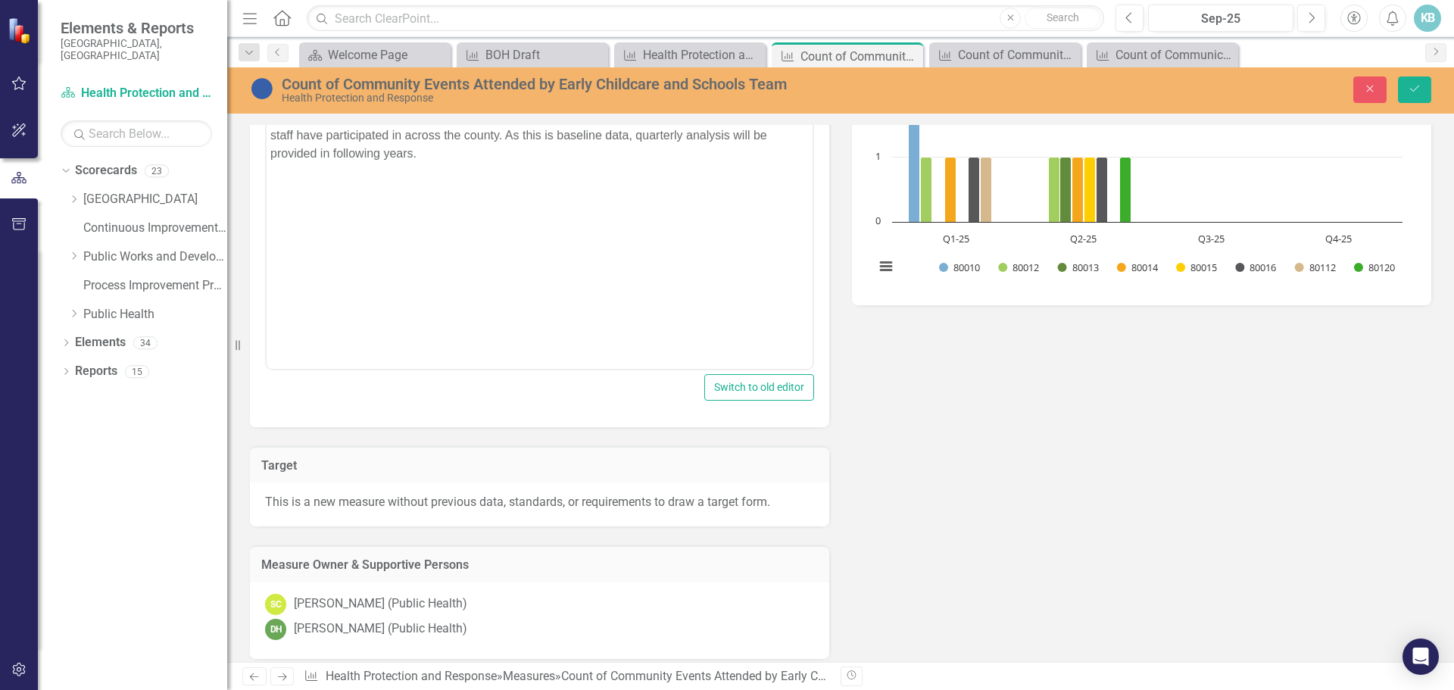
scroll to position [754, 0]
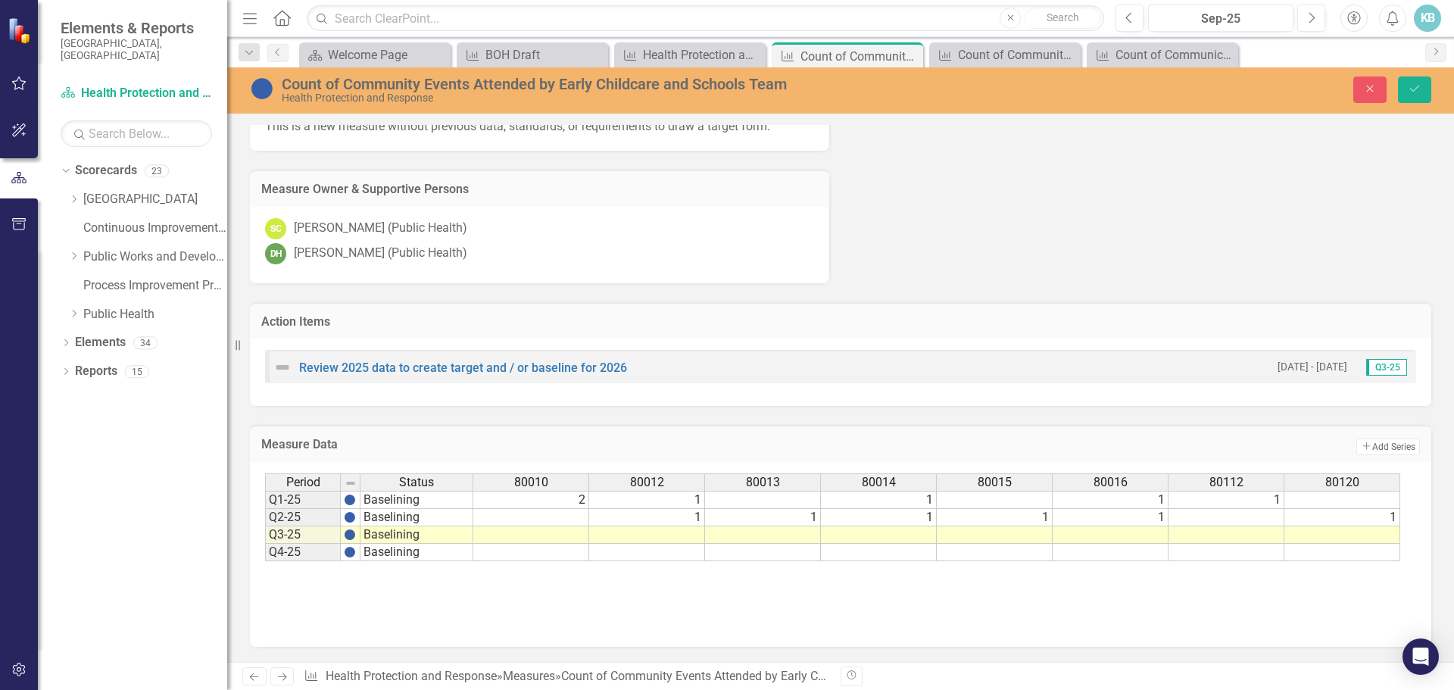
click at [555, 535] on td at bounding box center [531, 534] width 116 height 17
type textarea "1"
click at [880, 532] on td at bounding box center [879, 534] width 116 height 17
type textarea "1"
click at [695, 532] on td at bounding box center [647, 534] width 116 height 17
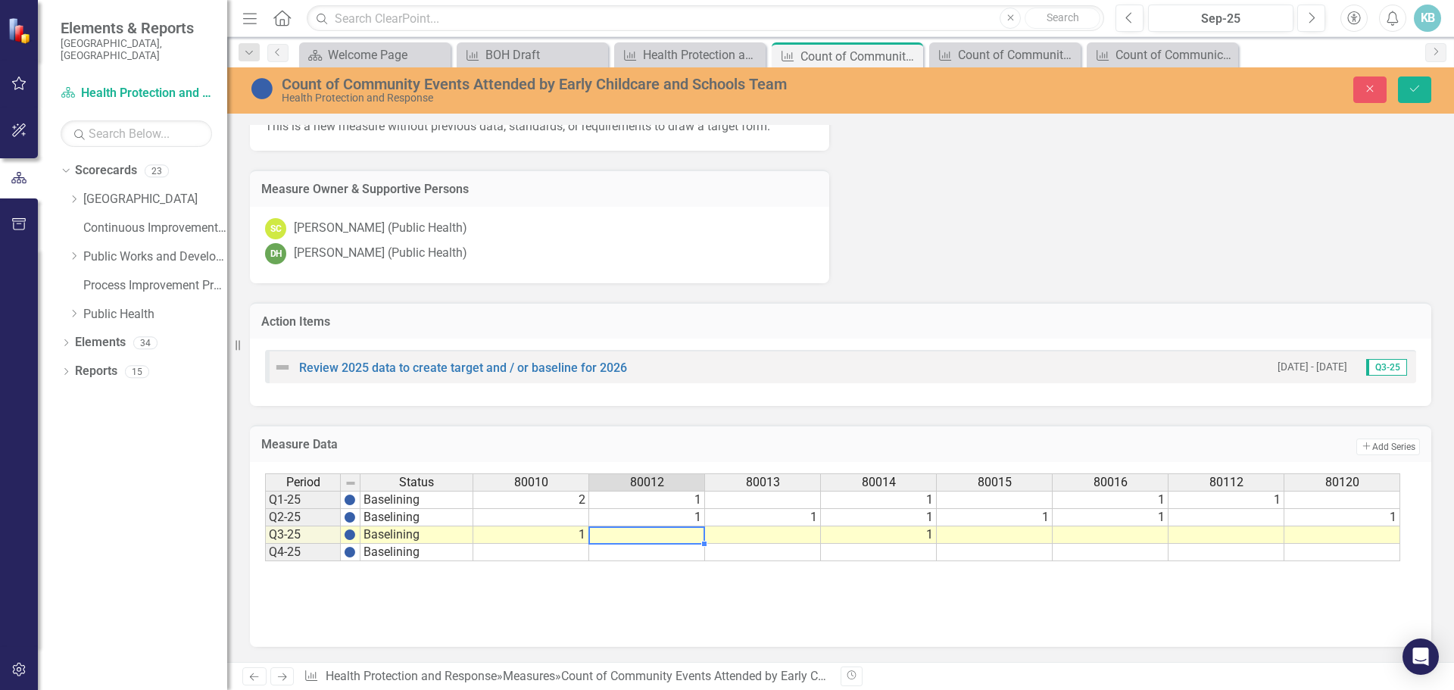
click at [695, 532] on td at bounding box center [647, 534] width 116 height 17
type textarea "1"
click at [815, 615] on div "Period Status 80010 80012 80013 80014 80015 80016 80112 80120 Q1-25 Baselining …" at bounding box center [840, 548] width 1151 height 151
click at [1414, 89] on icon "Save" at bounding box center [1415, 88] width 14 height 11
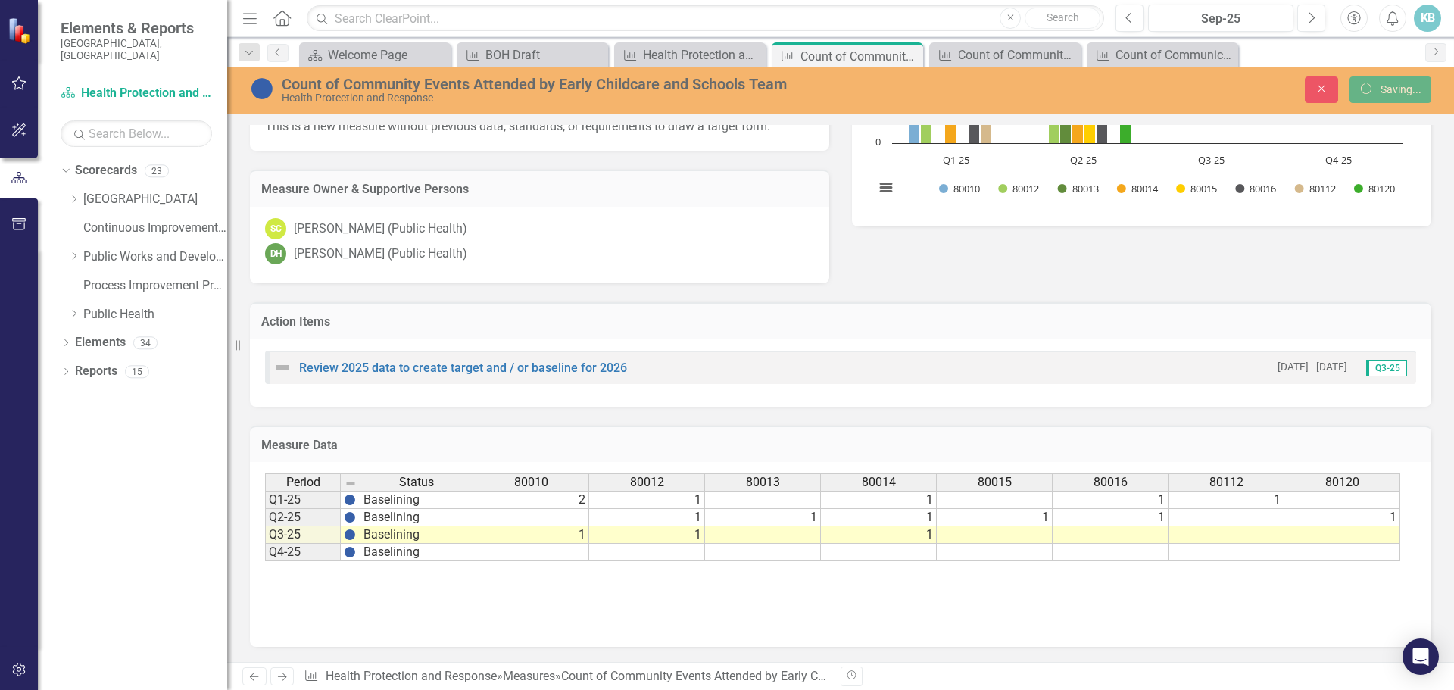
scroll to position [458, 0]
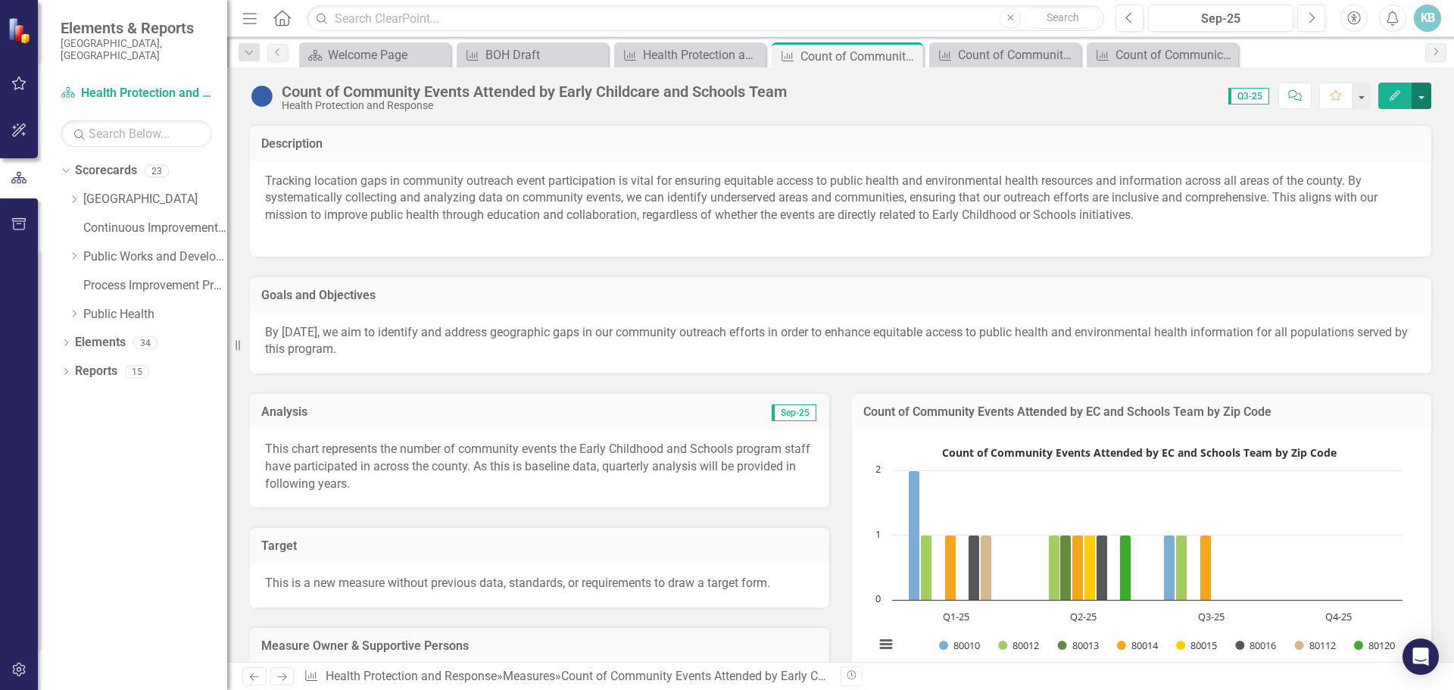
click at [1422, 91] on button "button" at bounding box center [1422, 96] width 20 height 27
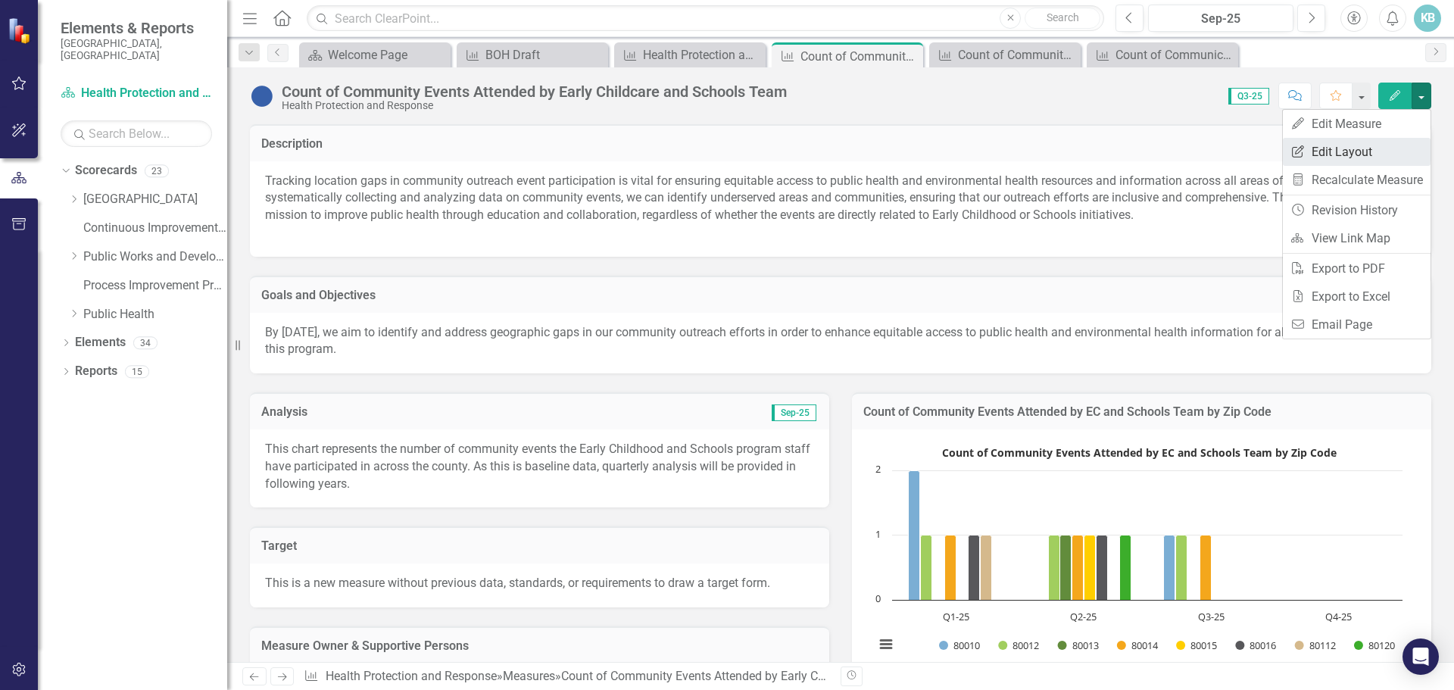
click at [1339, 147] on link "Edit Report Edit Layout" at bounding box center [1357, 152] width 148 height 28
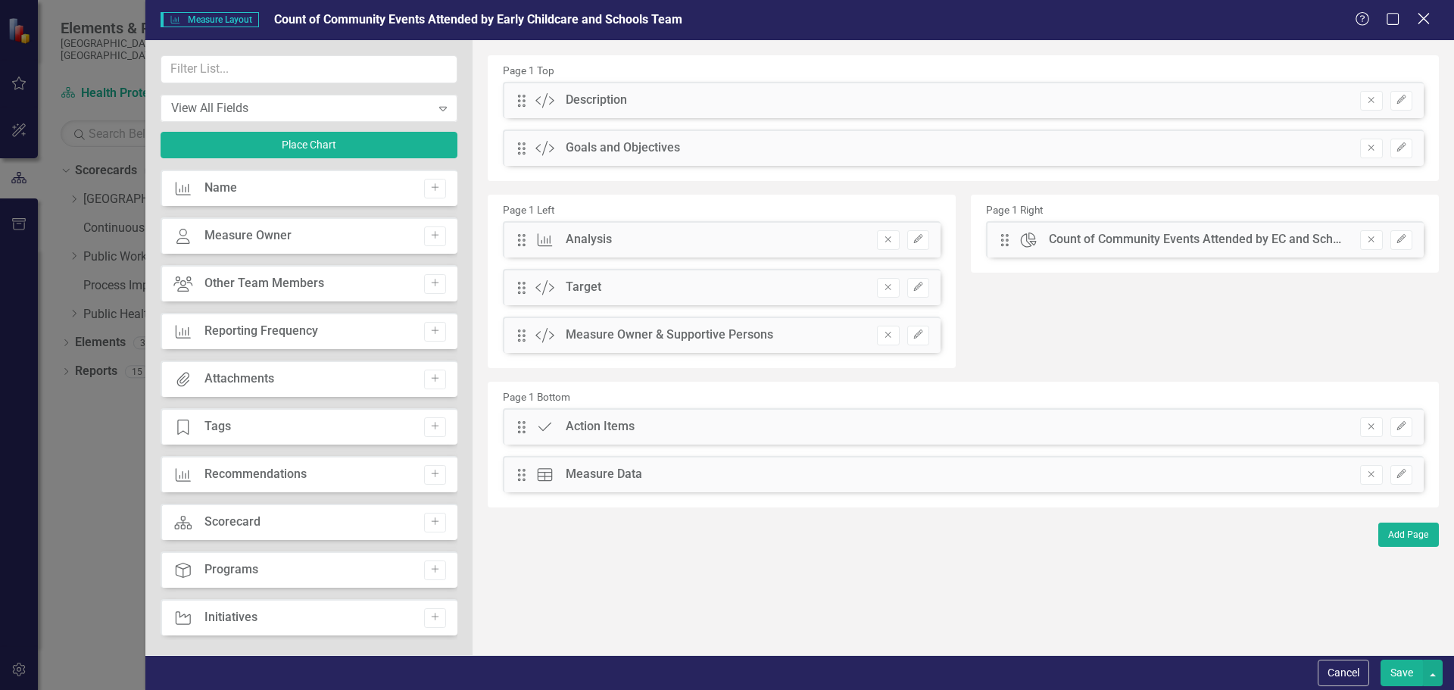
click at [1417, 27] on div "Close" at bounding box center [1423, 20] width 19 height 20
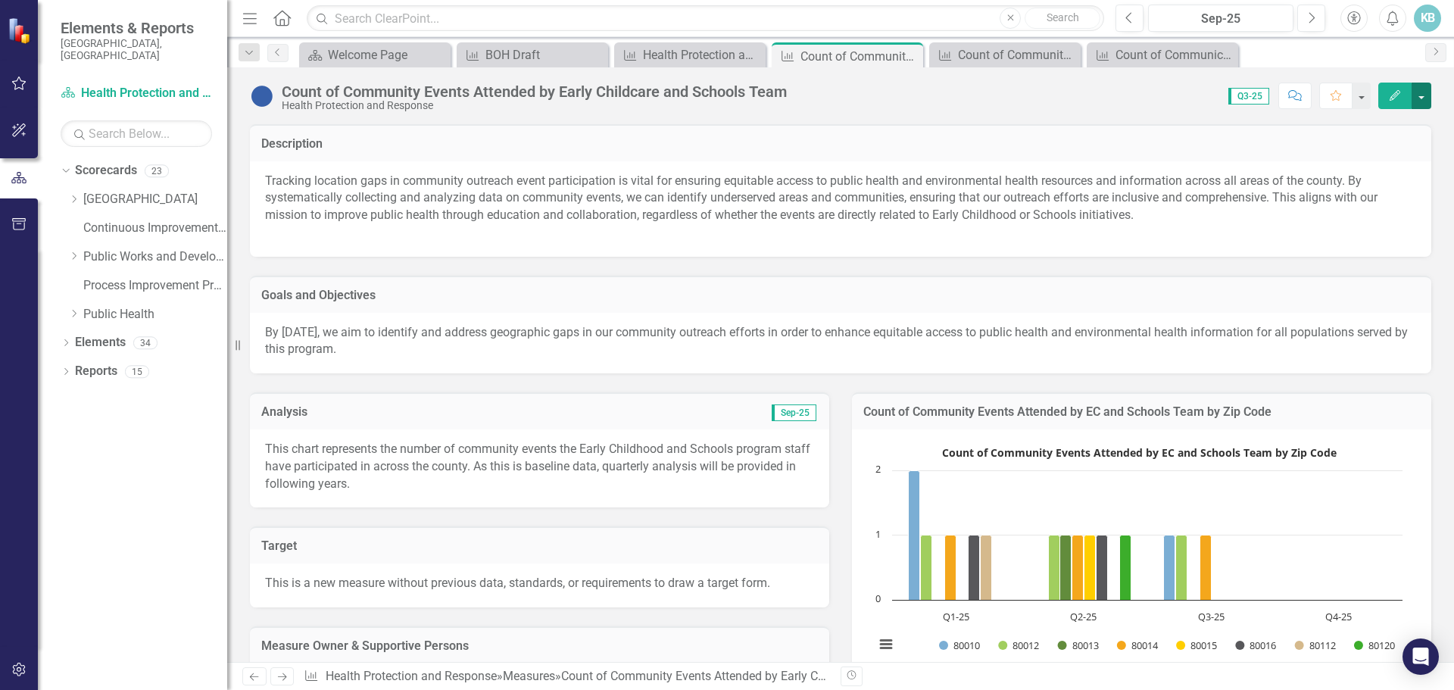
click at [1415, 93] on button "button" at bounding box center [1422, 96] width 20 height 27
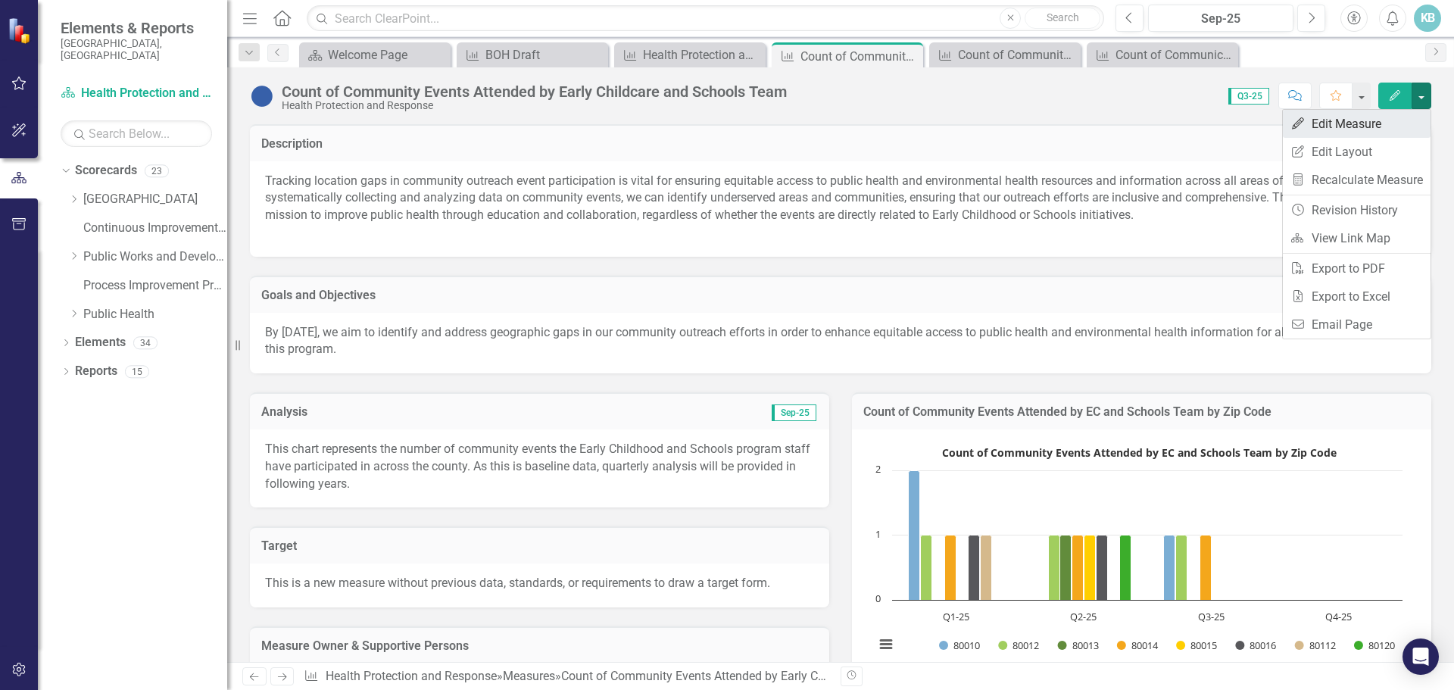
click at [1383, 121] on link "Edit Edit Measure" at bounding box center [1357, 124] width 148 height 28
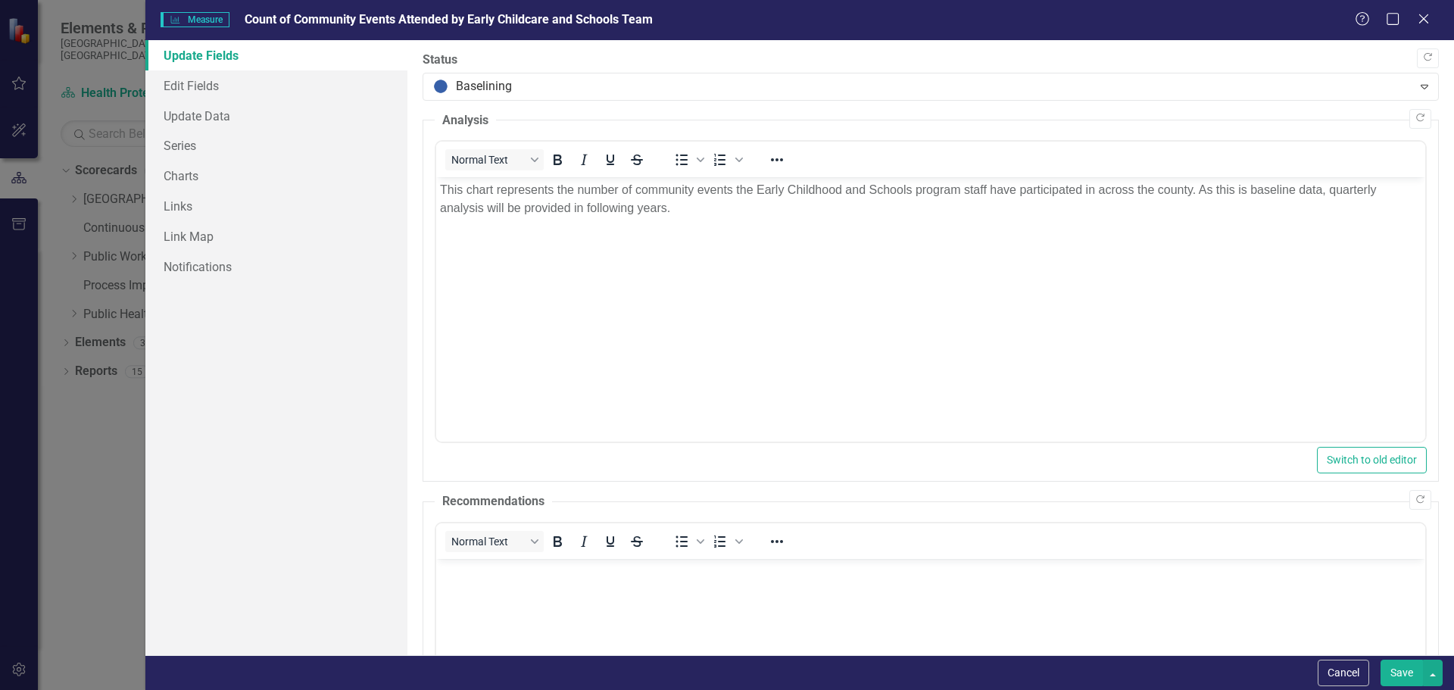
scroll to position [0, 0]
click at [185, 119] on link "Update Data" at bounding box center [276, 116] width 262 height 30
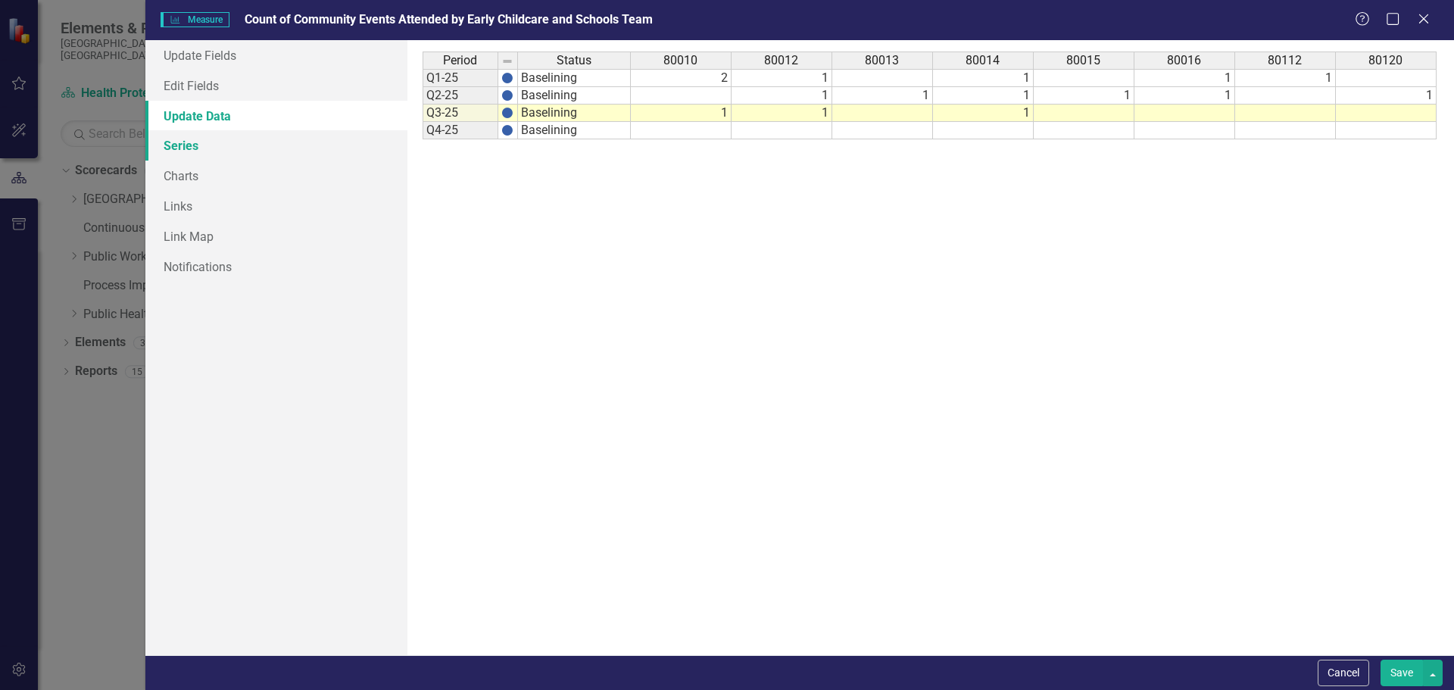
click at [176, 151] on link "Series" at bounding box center [276, 145] width 262 height 30
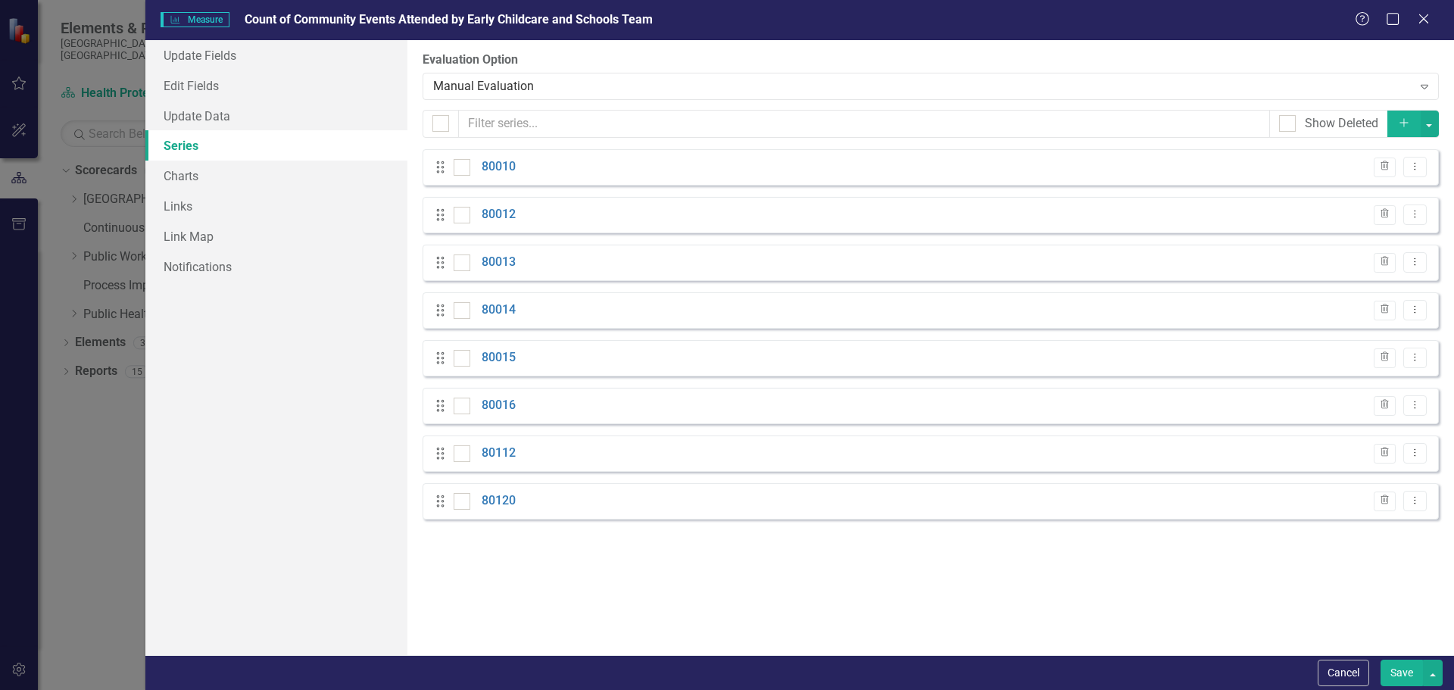
click at [1403, 123] on icon "Add" at bounding box center [1405, 122] width 14 height 11
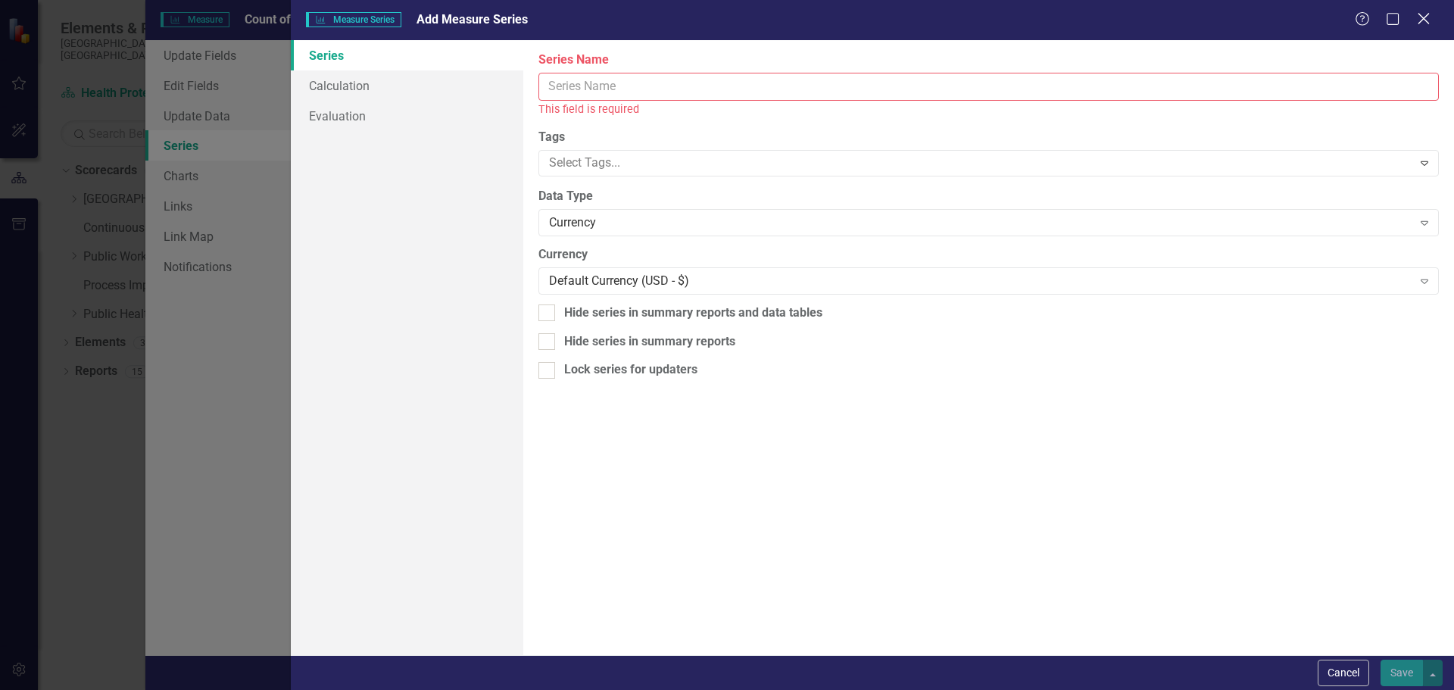
click at [1428, 15] on icon at bounding box center [1423, 18] width 11 height 11
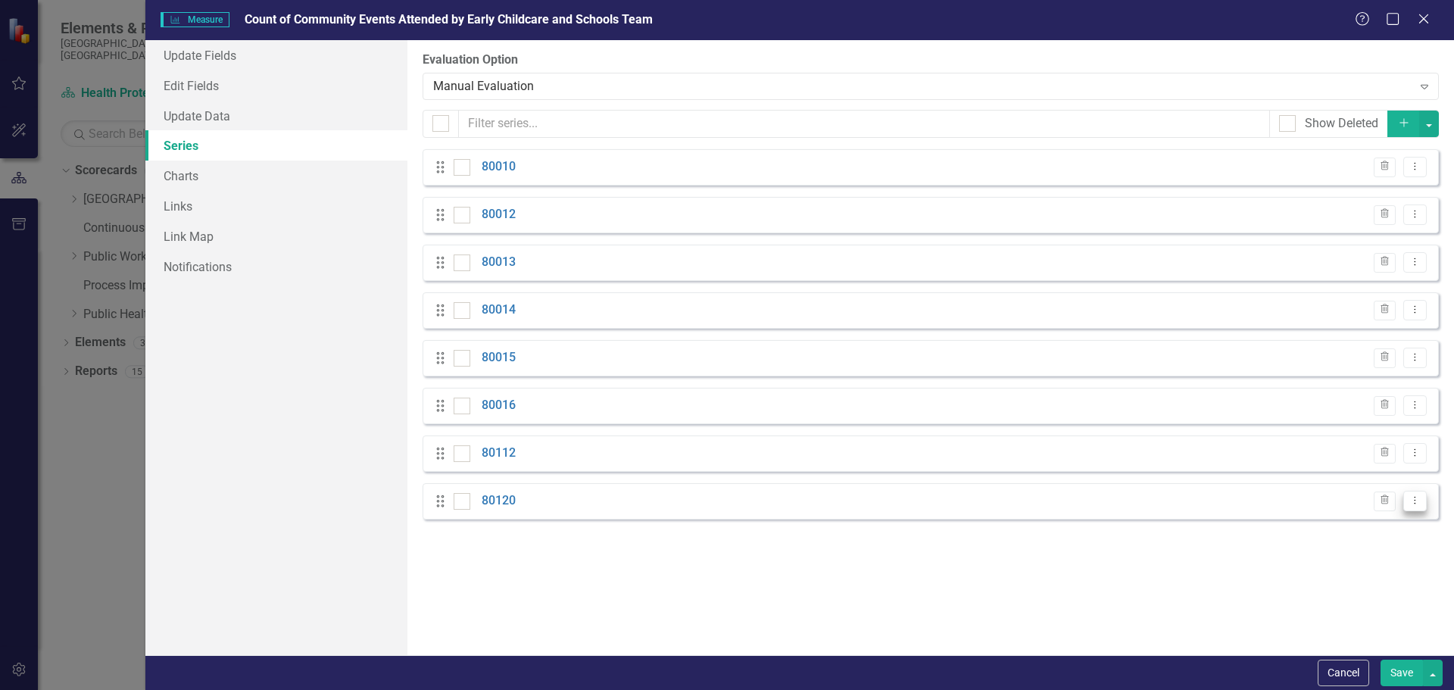
click at [1413, 497] on icon "Dropdown Menu" at bounding box center [1415, 500] width 13 height 10
click at [1410, 551] on link "Copy Duplicate Measure Series" at bounding box center [1340, 554] width 172 height 28
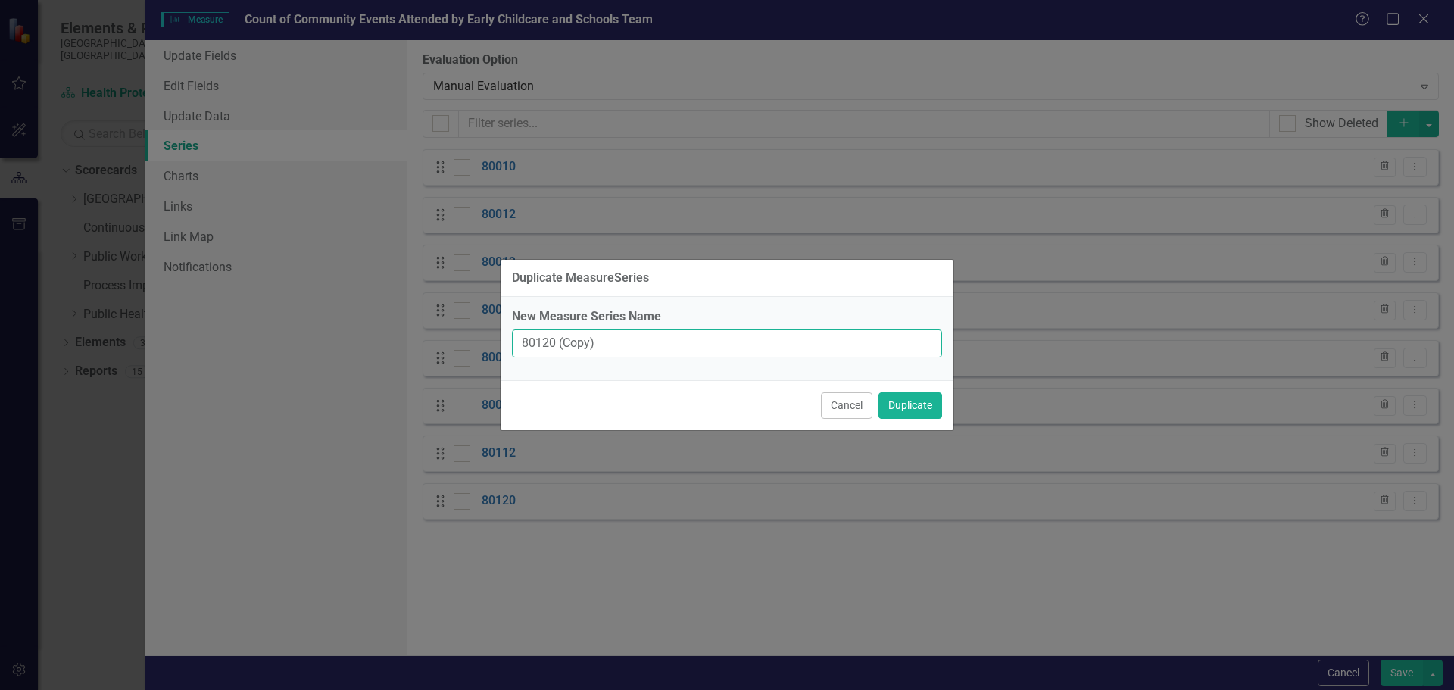
drag, startPoint x: 535, startPoint y: 341, endPoint x: 704, endPoint y: 333, distance: 169.1
click at [704, 333] on input "80120 (Copy)" at bounding box center [727, 343] width 430 height 28
type input "80011"
click at [896, 402] on button "Duplicate" at bounding box center [911, 405] width 64 height 27
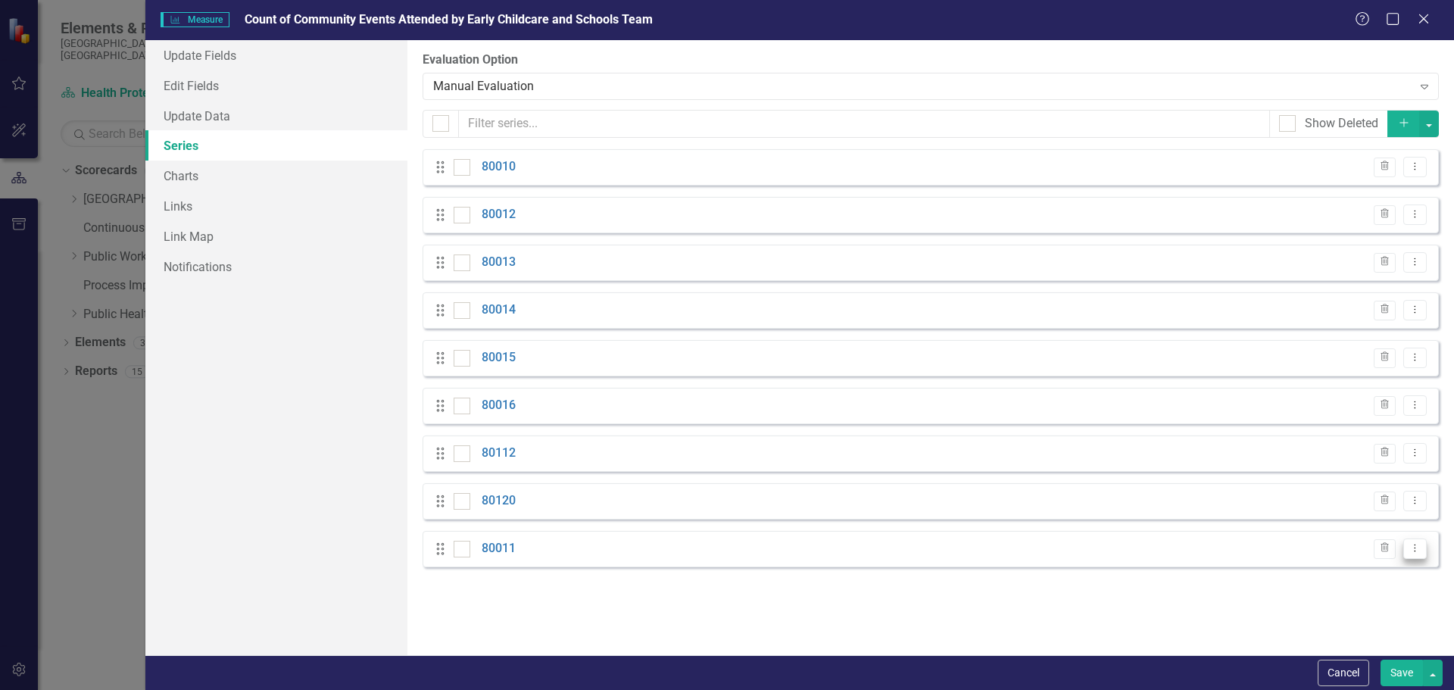
click at [1413, 548] on icon "Dropdown Menu" at bounding box center [1415, 548] width 13 height 10
click at [1356, 602] on link "Copy Duplicate Measure Series" at bounding box center [1340, 602] width 172 height 28
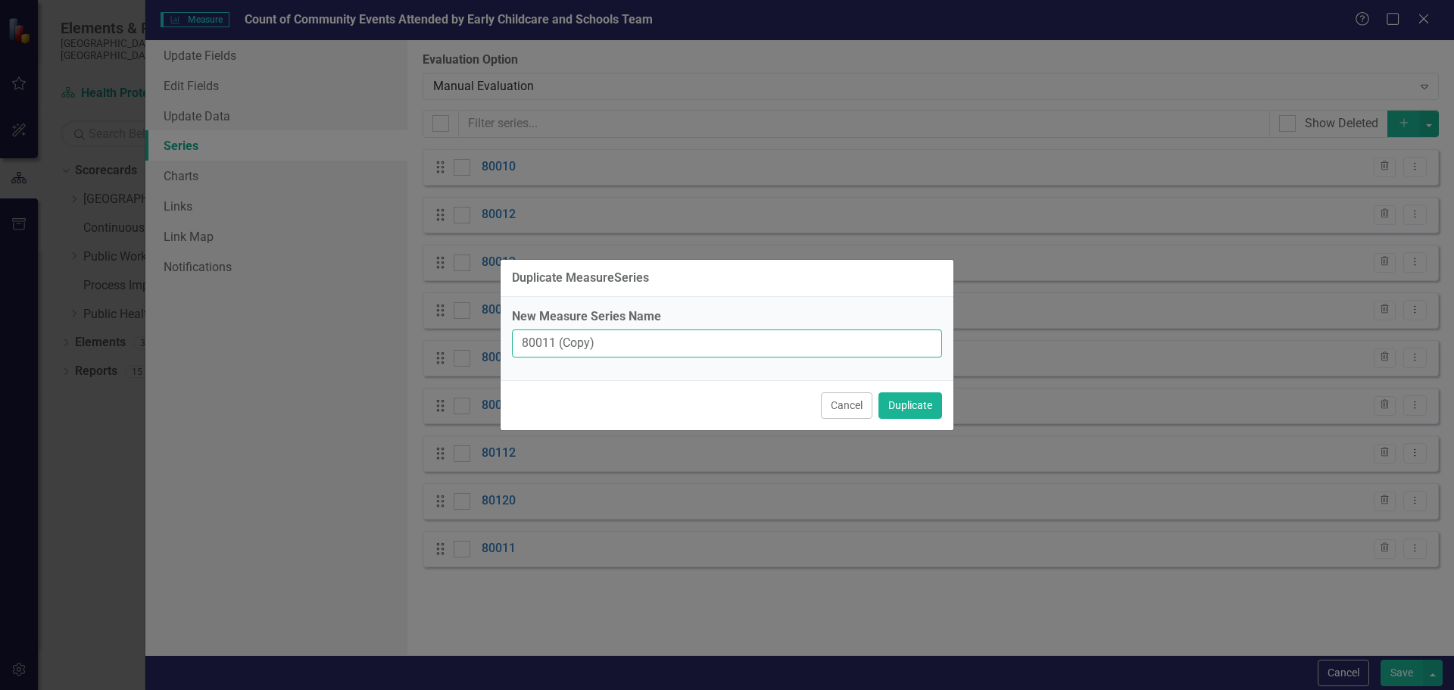
drag, startPoint x: 536, startPoint y: 342, endPoint x: 771, endPoint y: 321, distance: 236.5
click at [771, 321] on div "New Measure Series Name 80011 (Copy)" at bounding box center [727, 332] width 430 height 49
type input "80231"
click at [924, 401] on button "Duplicate" at bounding box center [911, 405] width 64 height 27
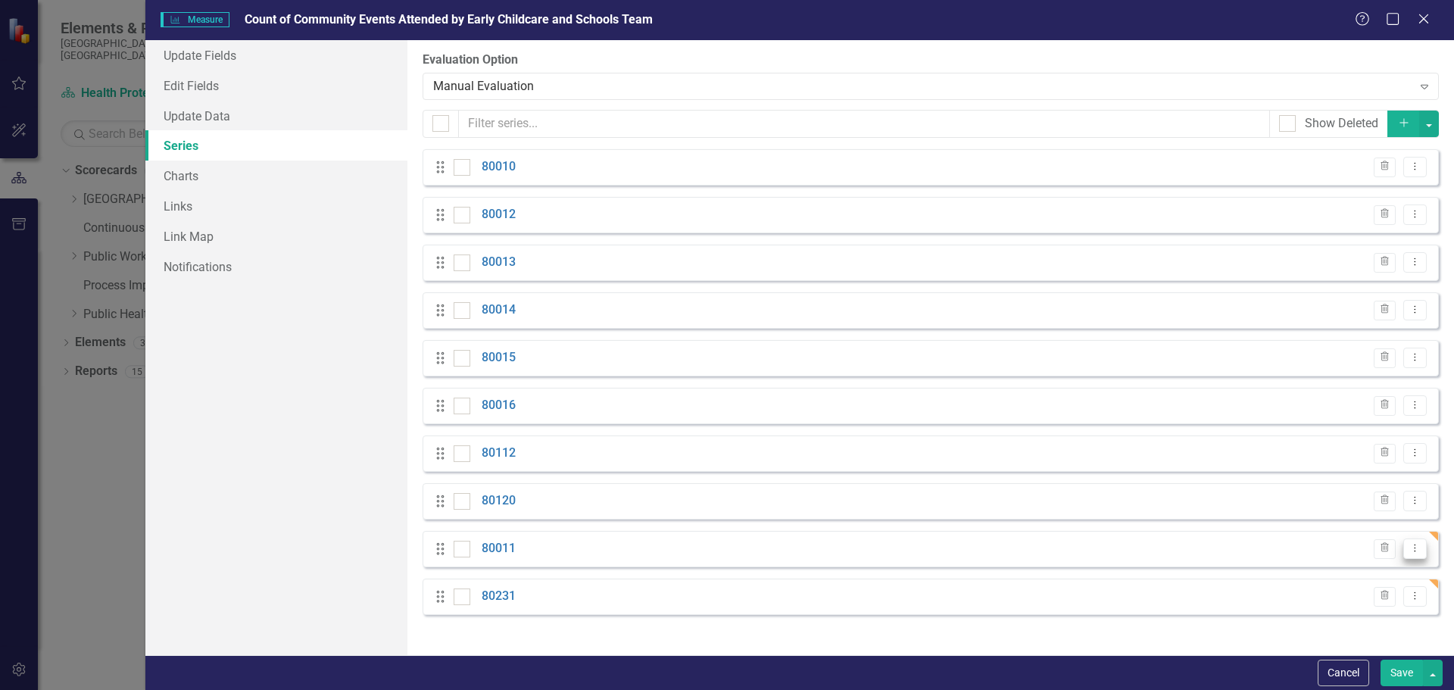
click at [1412, 546] on icon "Dropdown Menu" at bounding box center [1415, 548] width 13 height 10
click at [1342, 580] on link "Edit Edit Measure Series" at bounding box center [1340, 574] width 172 height 28
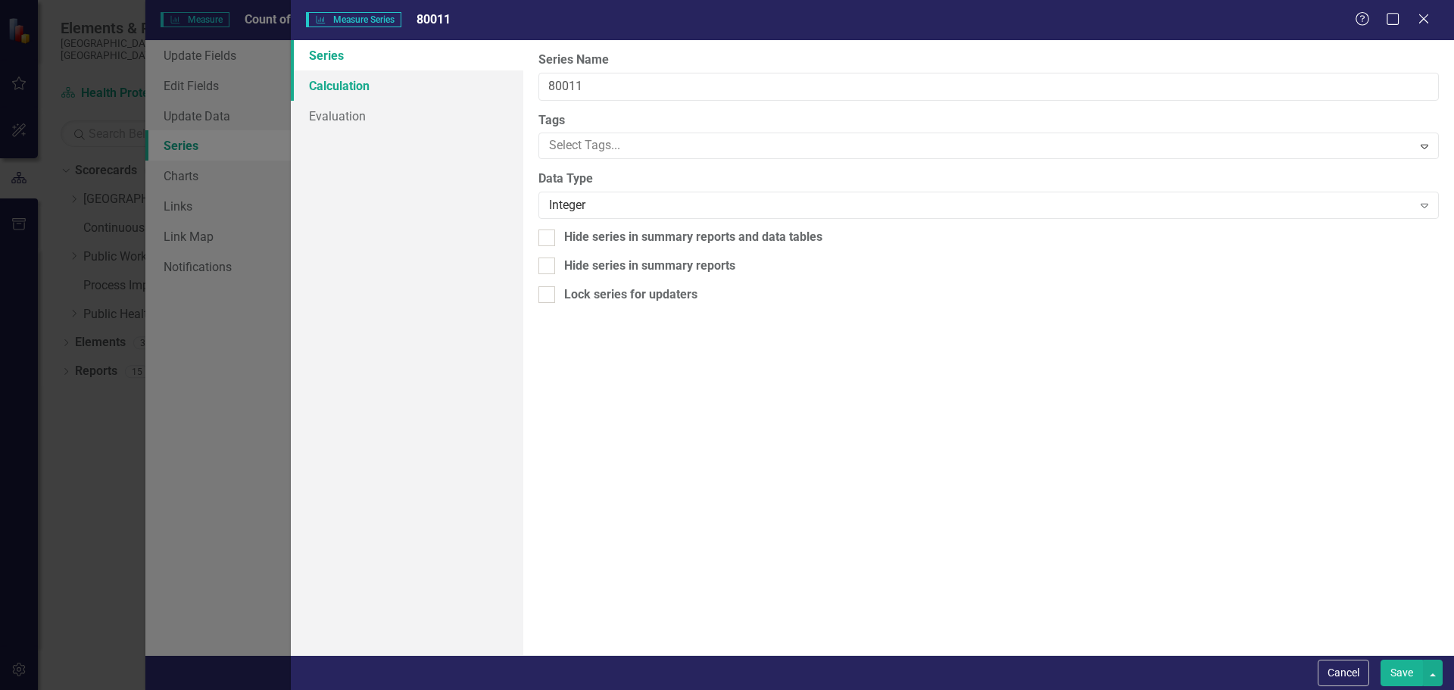
click at [361, 86] on link "Calculation" at bounding box center [407, 85] width 233 height 30
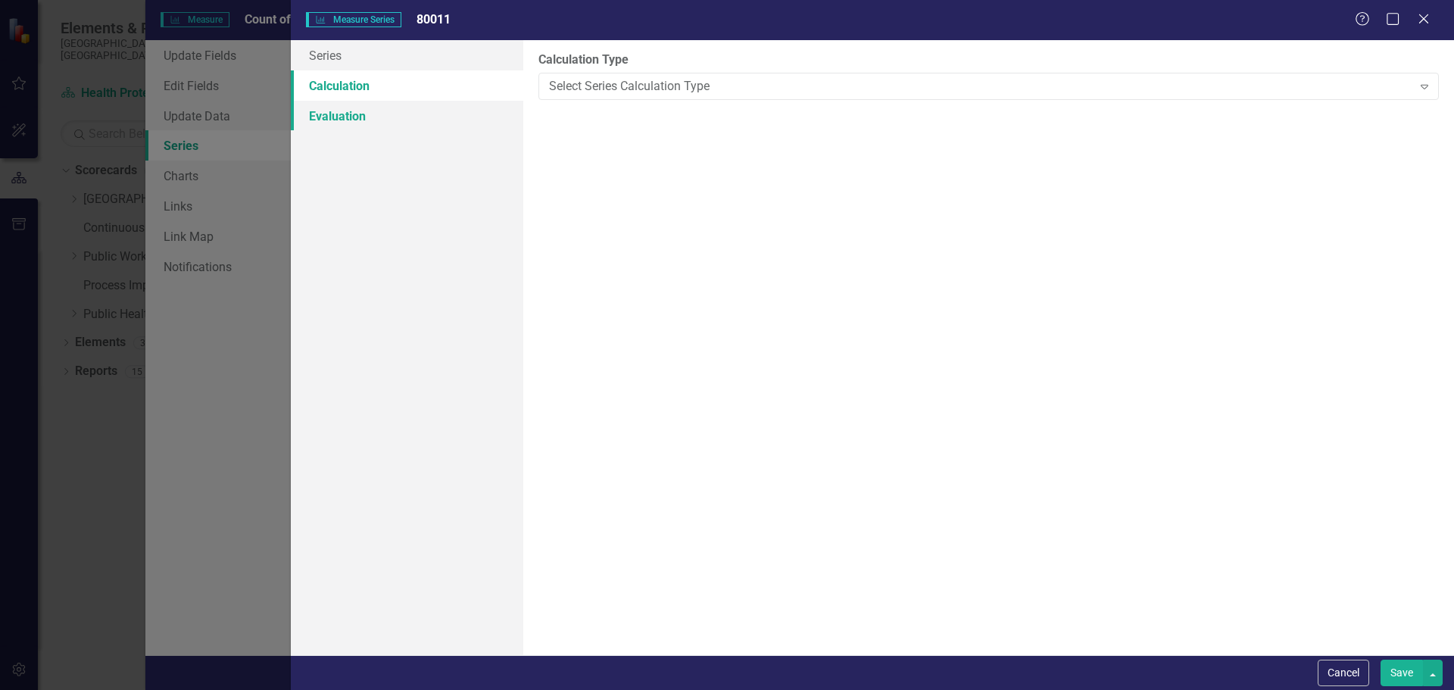
click at [339, 120] on link "Evaluation" at bounding box center [407, 116] width 233 height 30
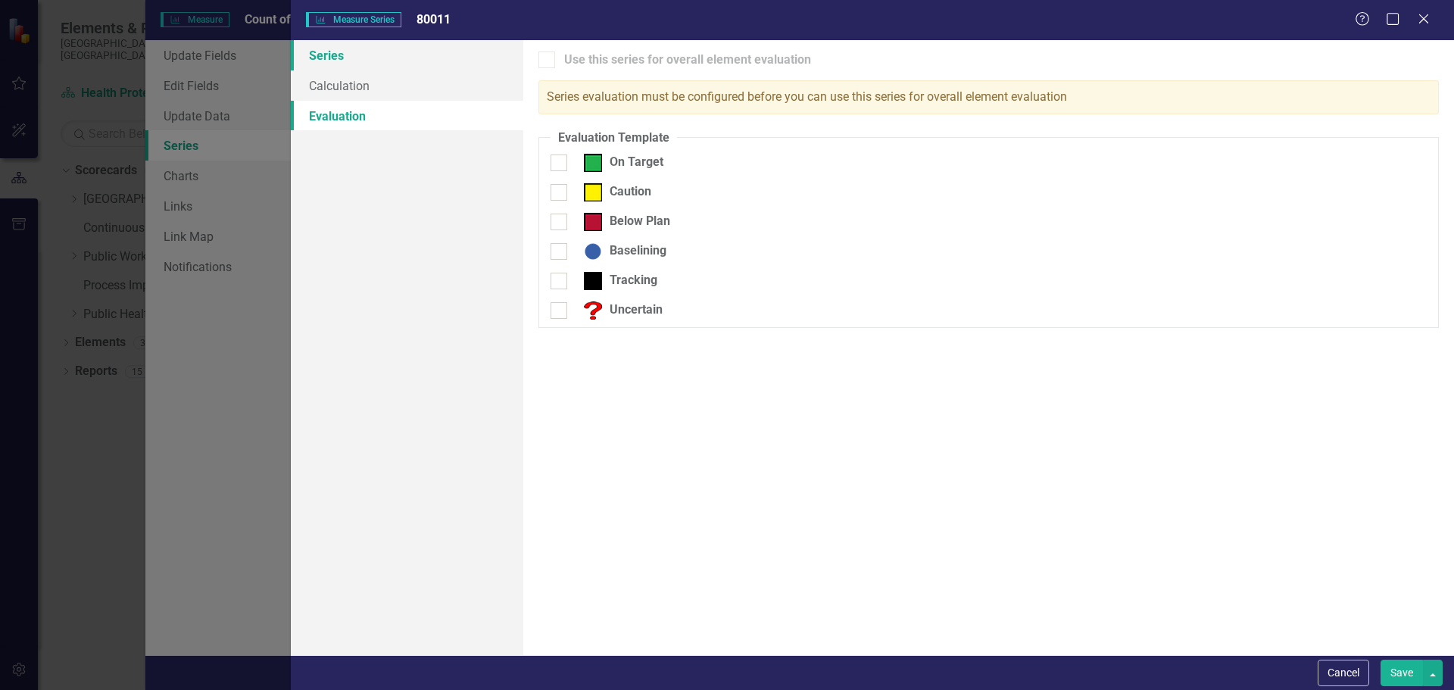
click at [323, 58] on link "Series" at bounding box center [407, 55] width 233 height 30
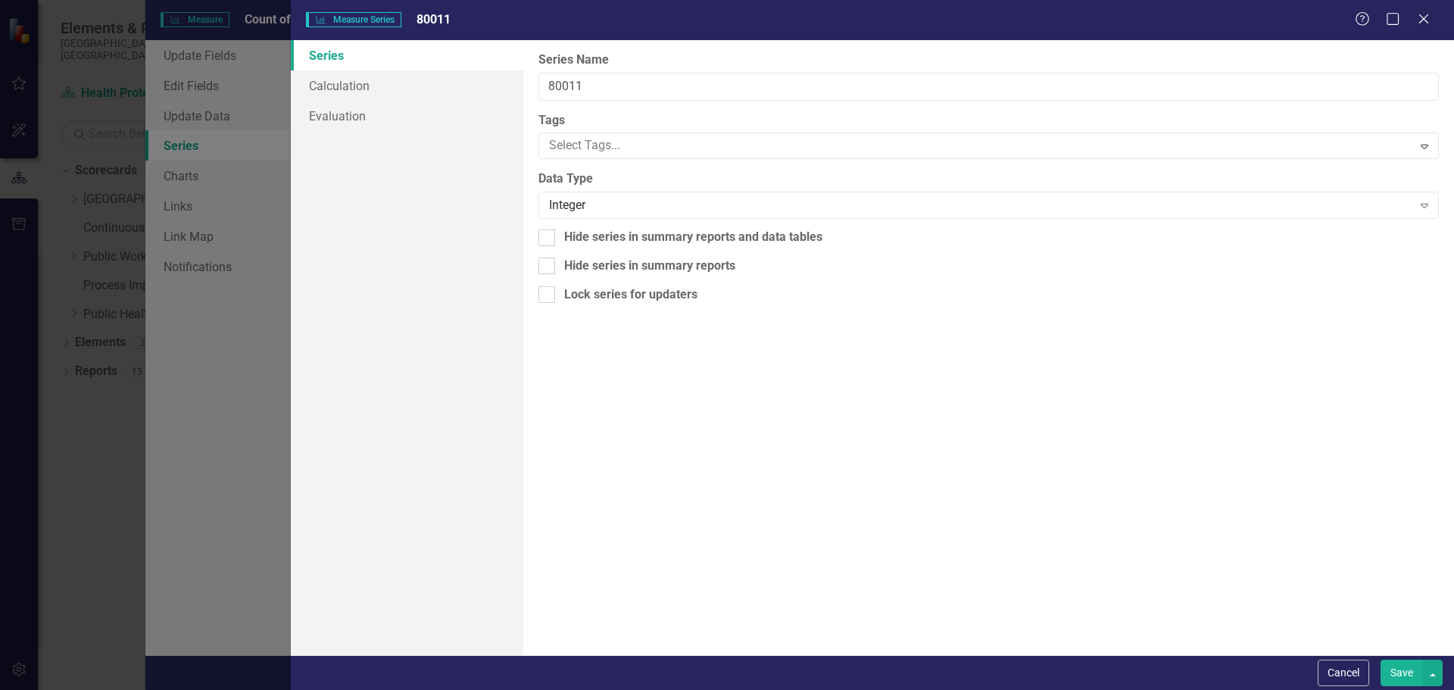
click at [1404, 674] on button "Save" at bounding box center [1402, 673] width 42 height 27
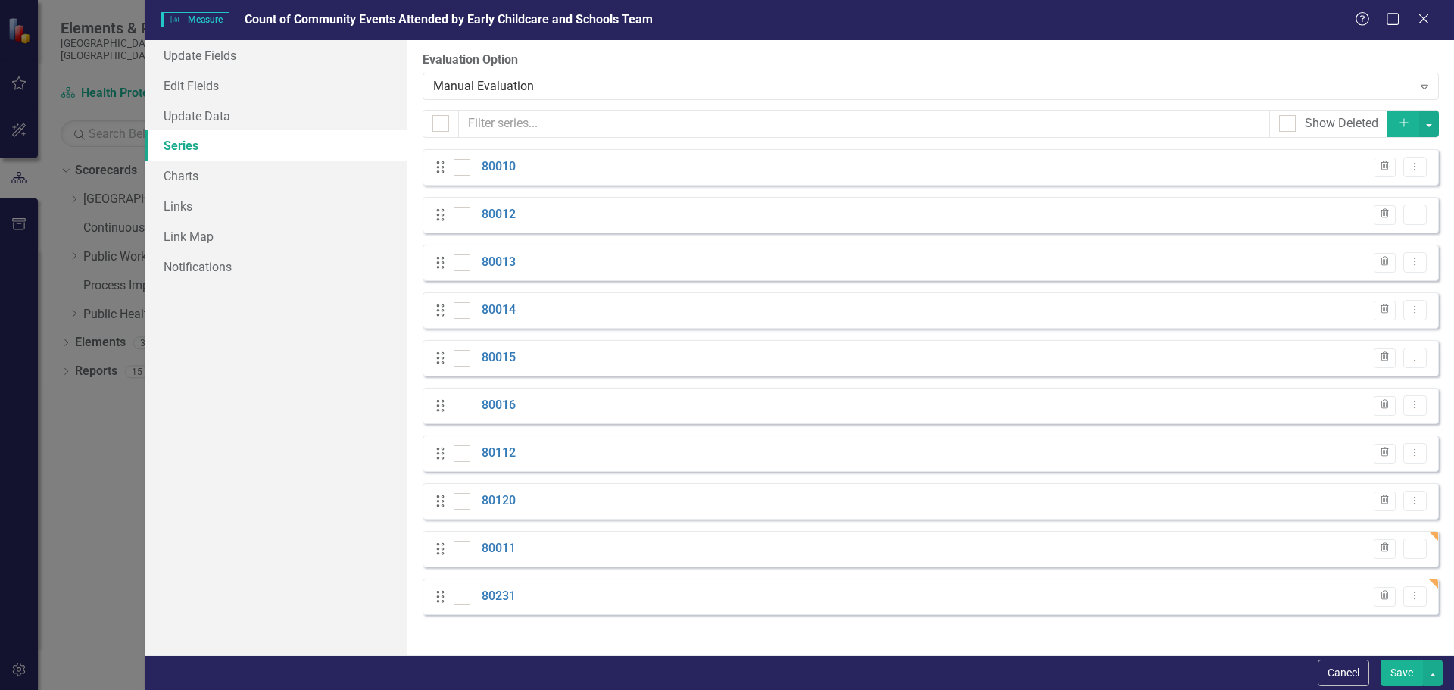
click at [1408, 672] on button "Save" at bounding box center [1402, 673] width 42 height 27
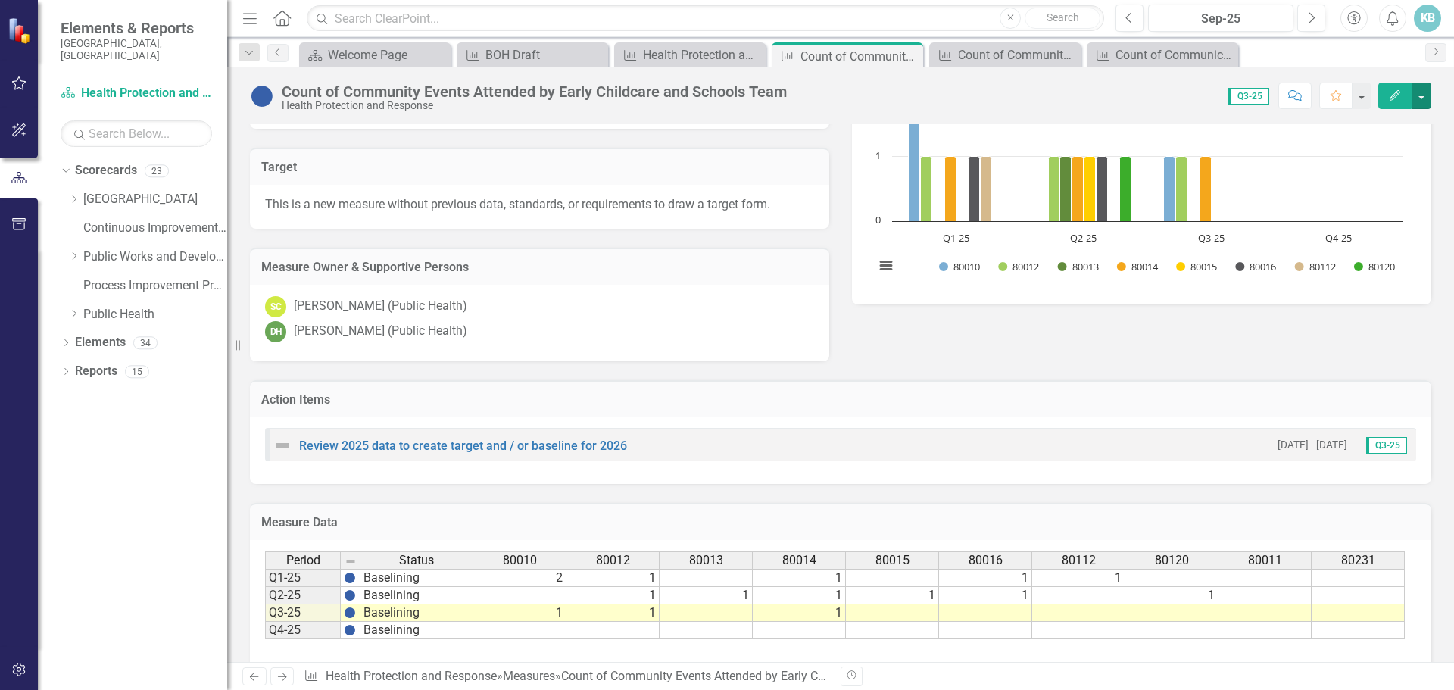
scroll to position [457, 0]
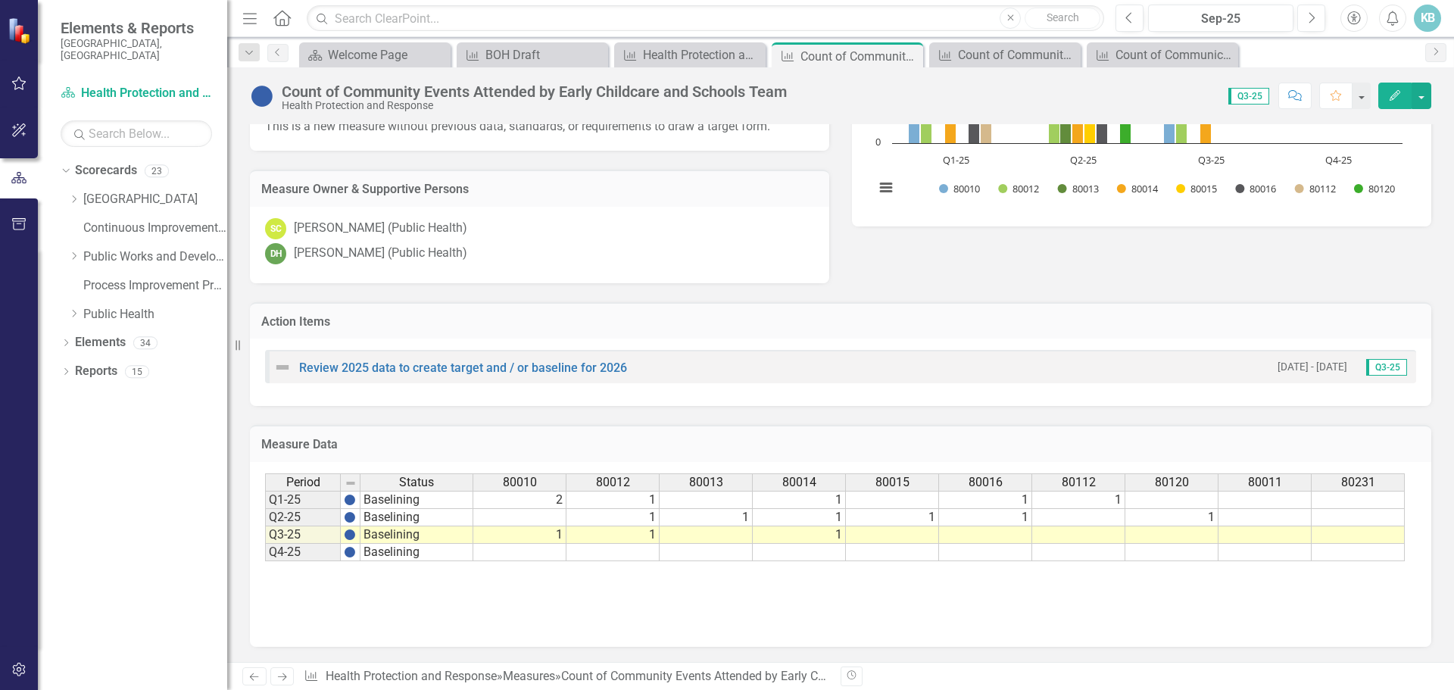
click at [1273, 536] on td at bounding box center [1265, 534] width 93 height 17
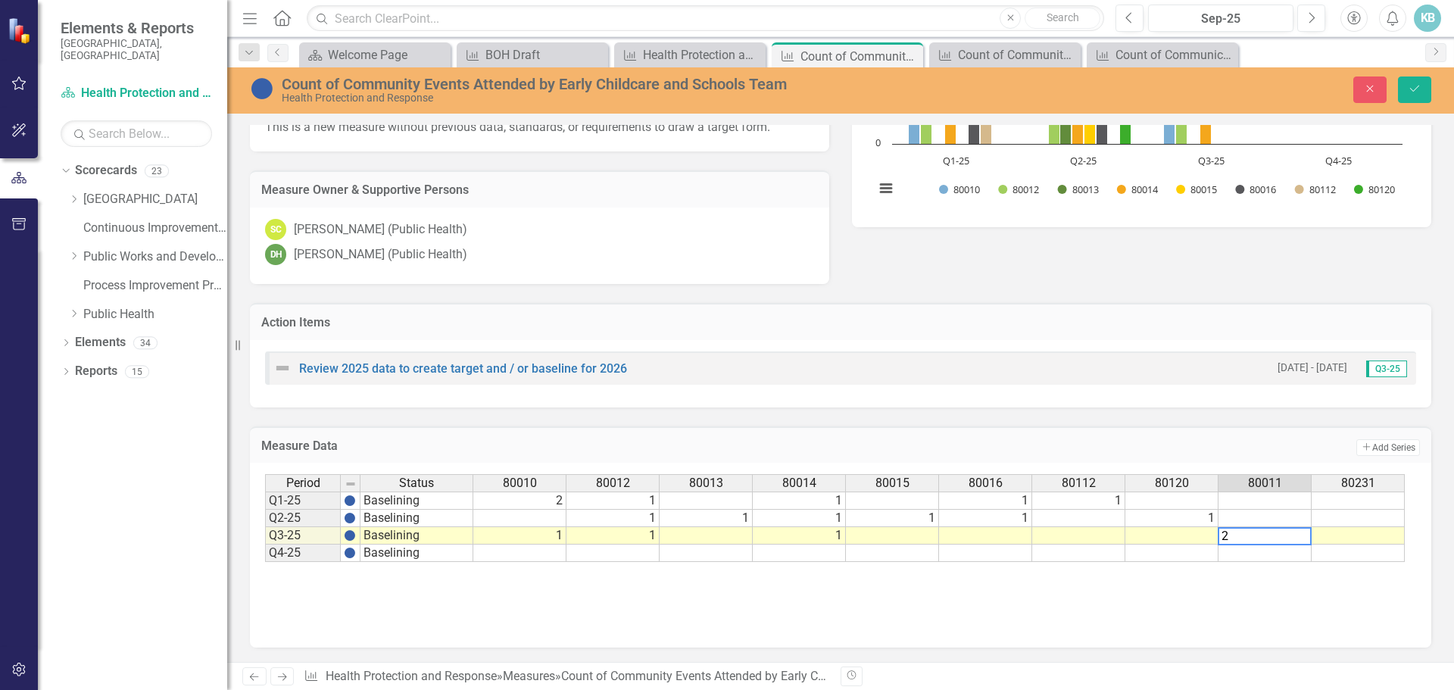
type textarea "2"
click at [1355, 536] on td at bounding box center [1358, 535] width 93 height 17
type textarea "1"
click at [1353, 554] on td at bounding box center [1358, 553] width 93 height 17
click at [1408, 90] on icon "Save" at bounding box center [1415, 88] width 14 height 11
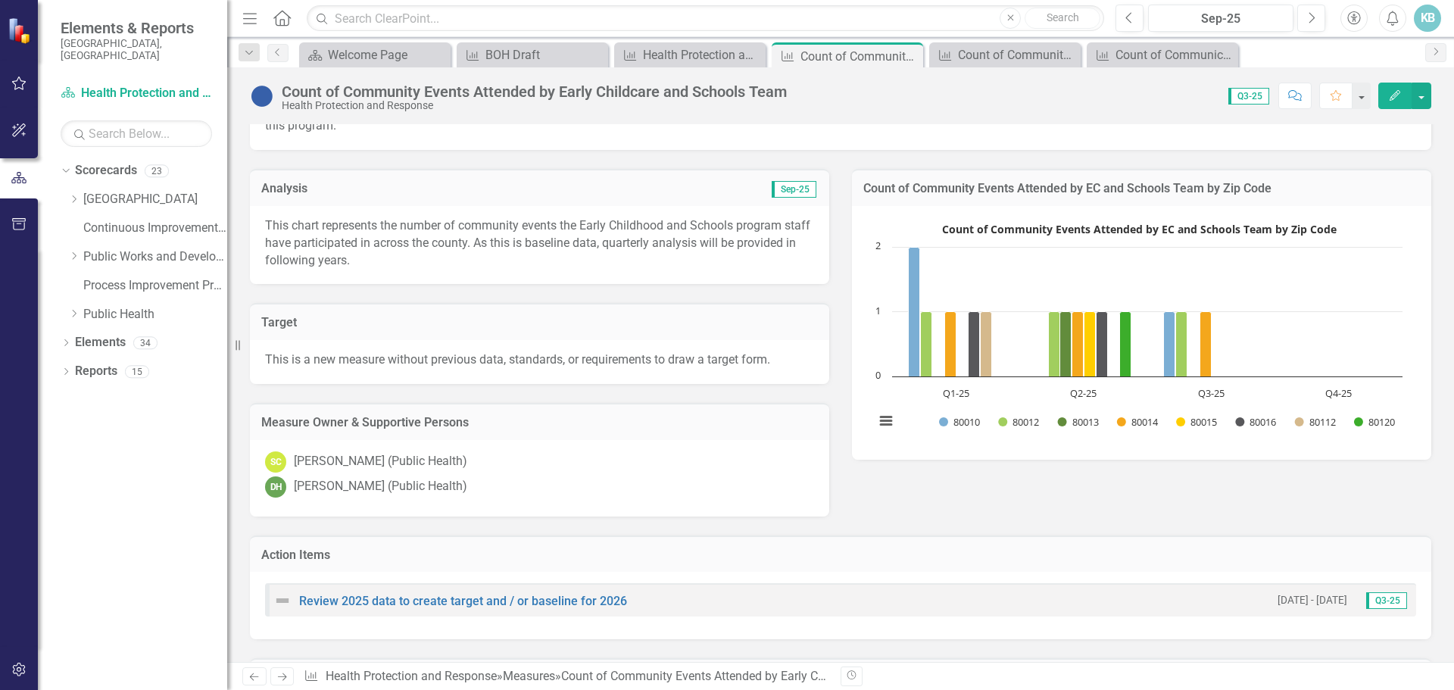
scroll to position [227, 0]
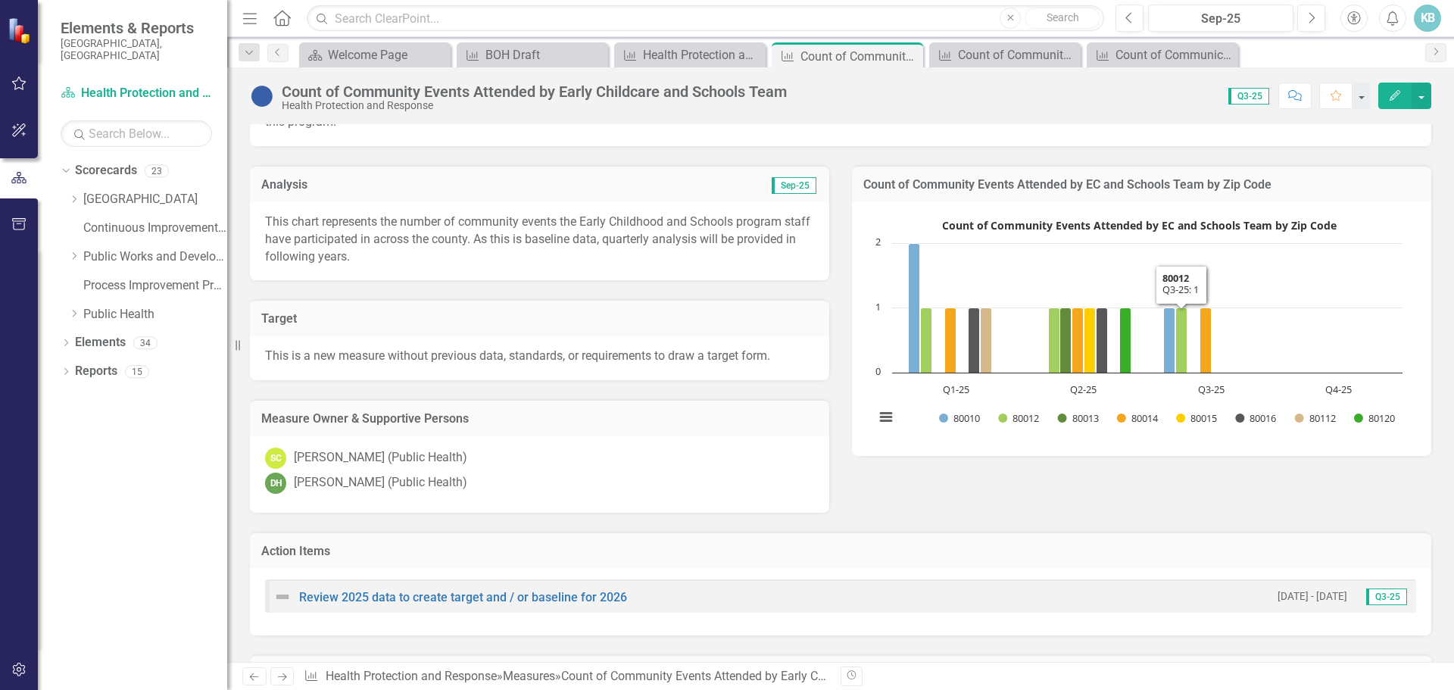
click at [1184, 224] on text "Count of Community Events Attended by EC and Schools Team by Zip Code" at bounding box center [1139, 225] width 395 height 14
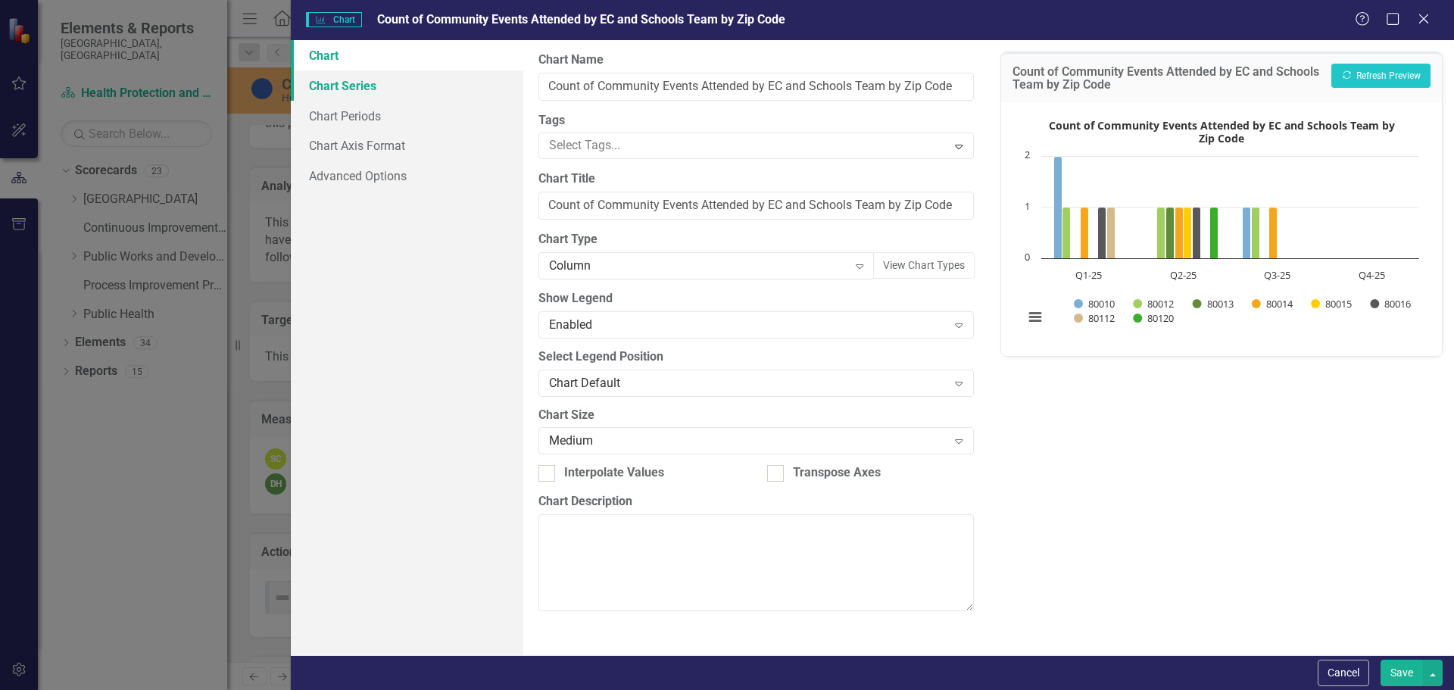
click at [332, 92] on link "Chart Series" at bounding box center [407, 85] width 233 height 30
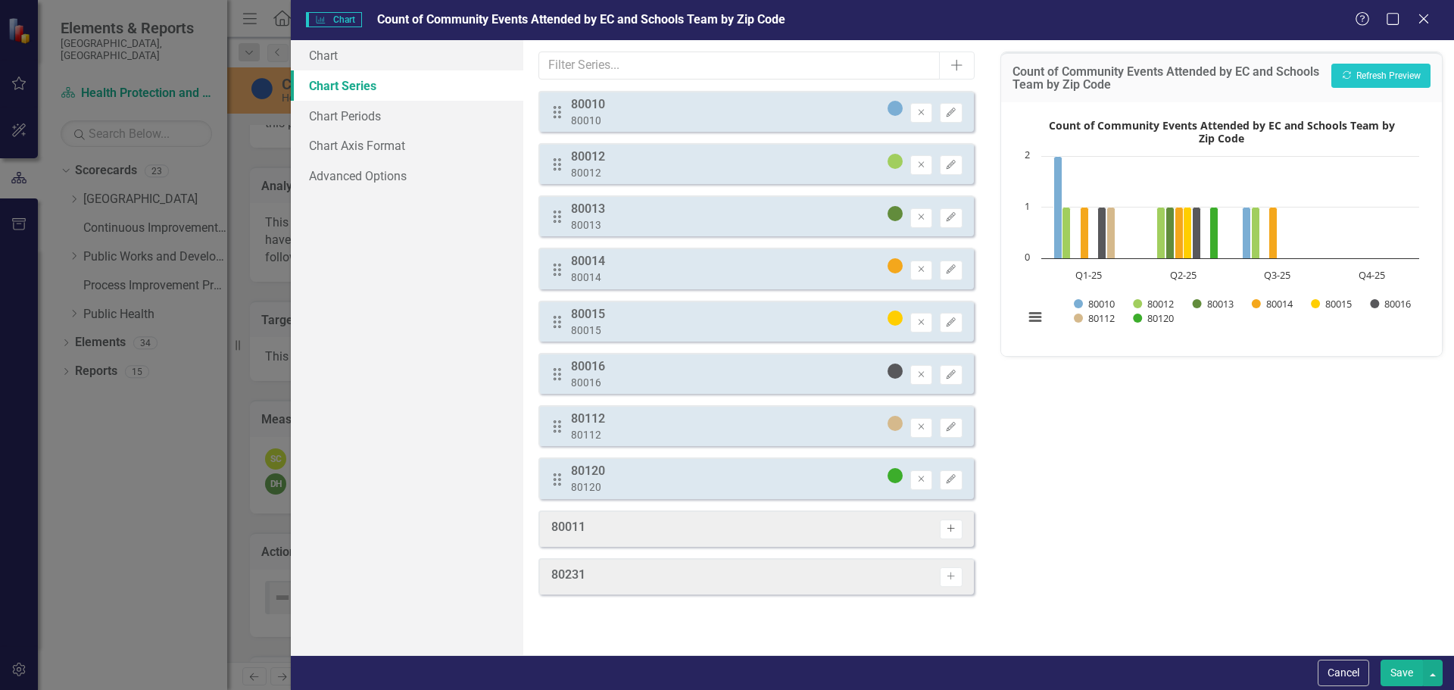
click at [946, 526] on icon "Activate" at bounding box center [950, 528] width 11 height 9
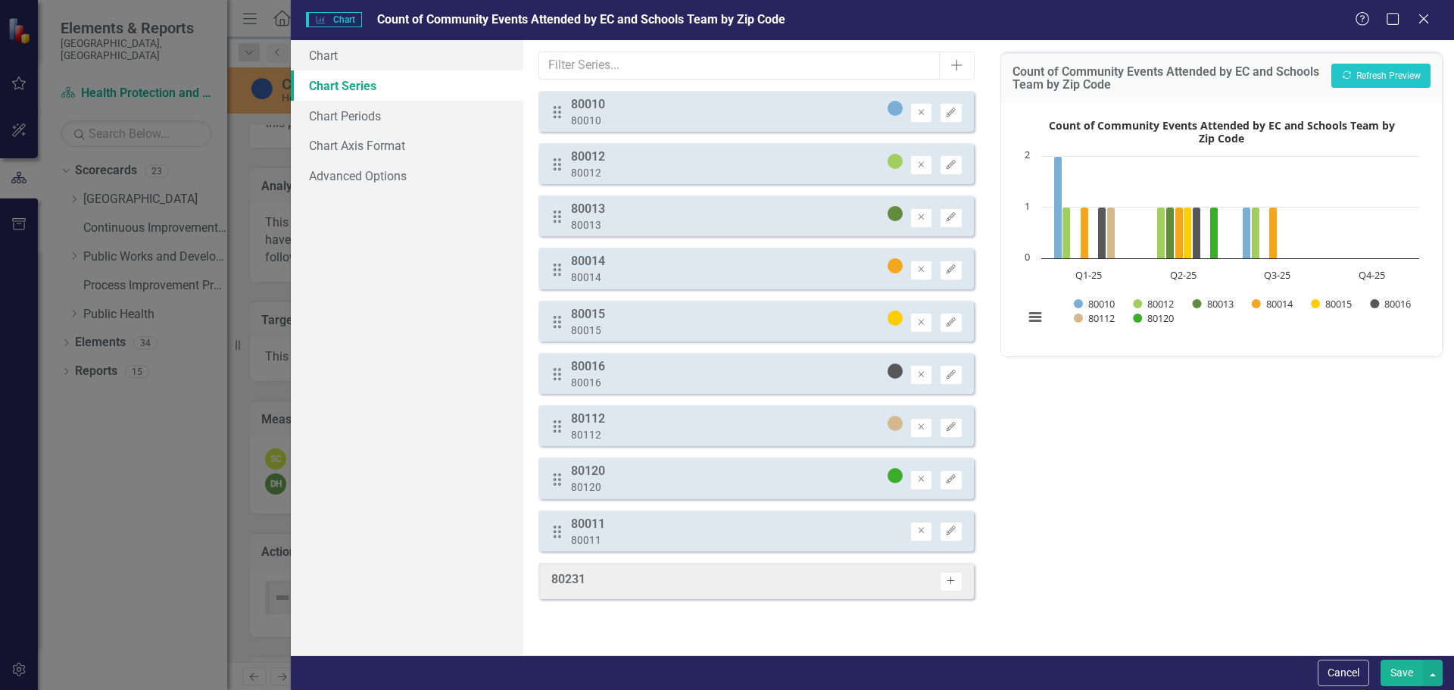
click at [952, 580] on icon "Activate" at bounding box center [950, 580] width 11 height 9
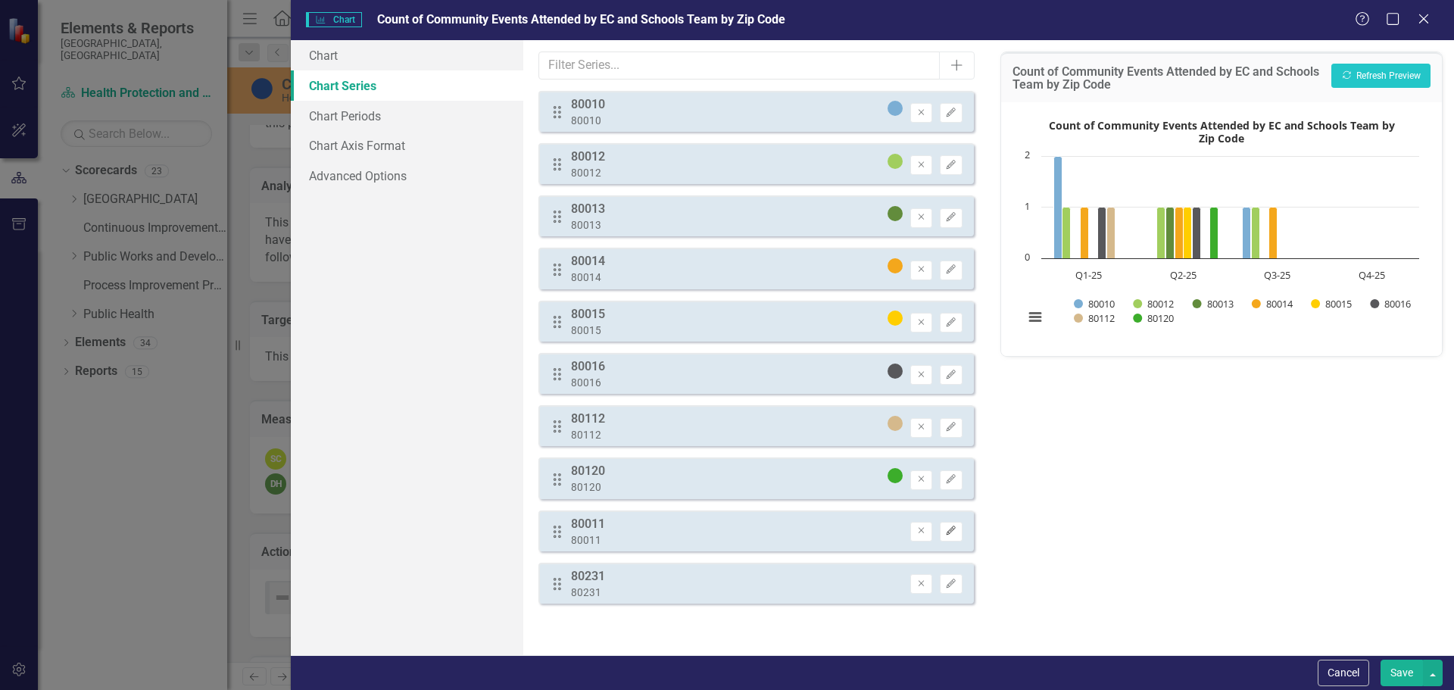
click at [951, 536] on icon "Edit" at bounding box center [950, 530] width 11 height 9
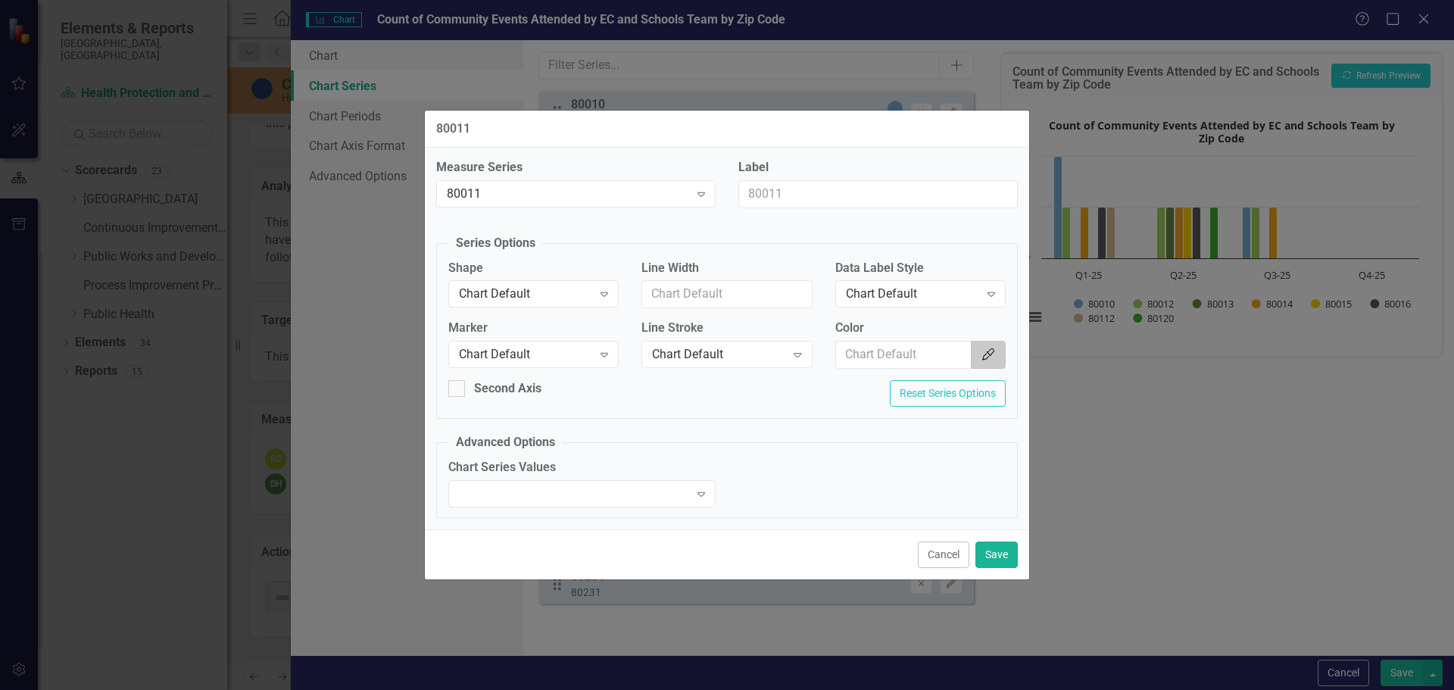
click at [997, 355] on button "Color Picker" at bounding box center [988, 355] width 35 height 28
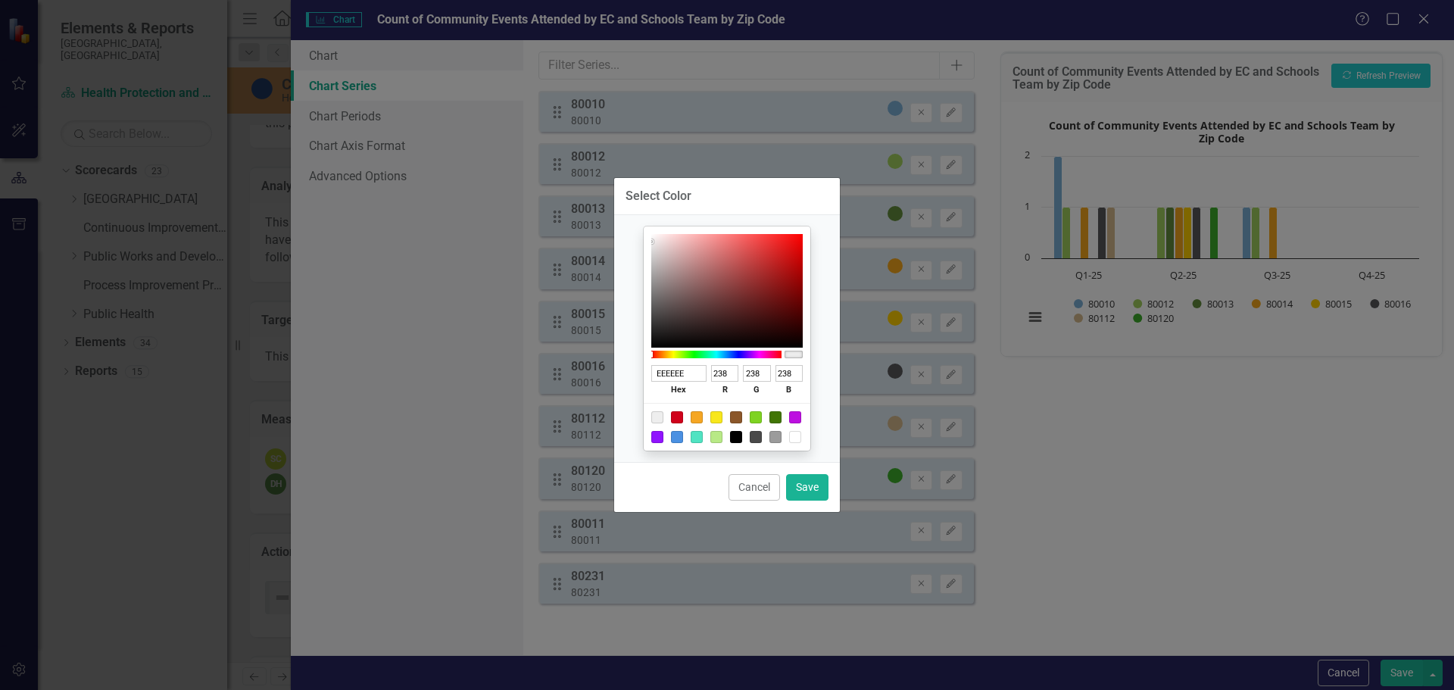
drag, startPoint x: 687, startPoint y: 373, endPoint x: 607, endPoint y: 376, distance: 80.4
click at [607, 376] on div "Select Color EEEEEE hex 238 r 238 g 238 b 100 a Cancel Save" at bounding box center [727, 345] width 1454 height 690
paste input "005487"
type input "005487"
type input "0"
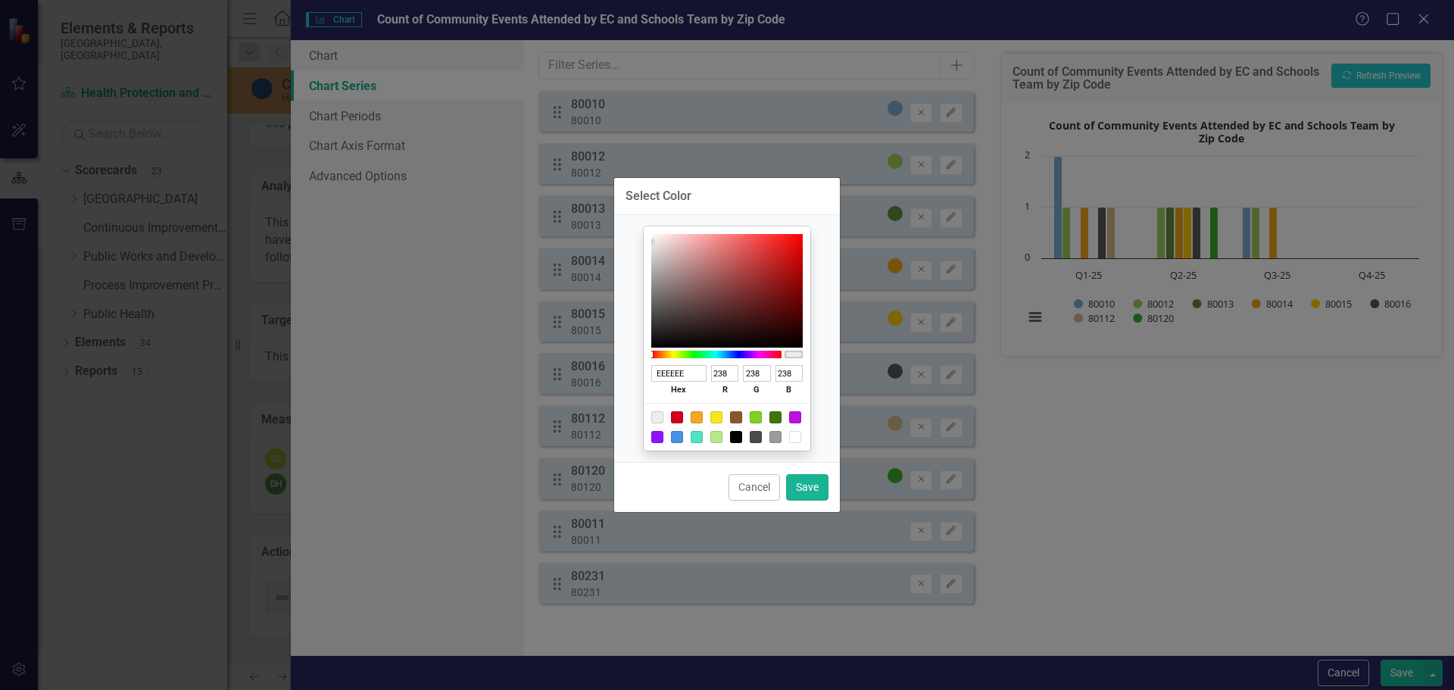
type input "84"
type input "135"
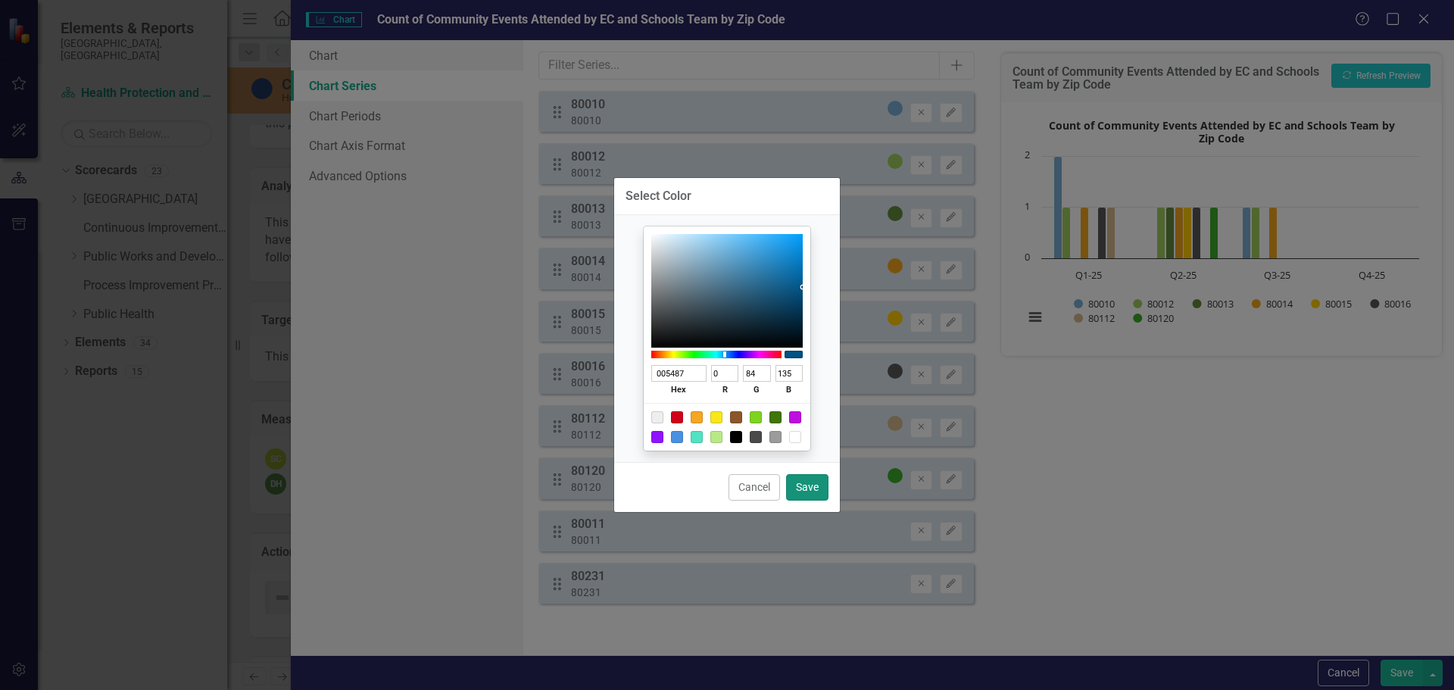
type input "005487"
click at [803, 485] on button "Save" at bounding box center [807, 487] width 42 height 27
type input "#005487"
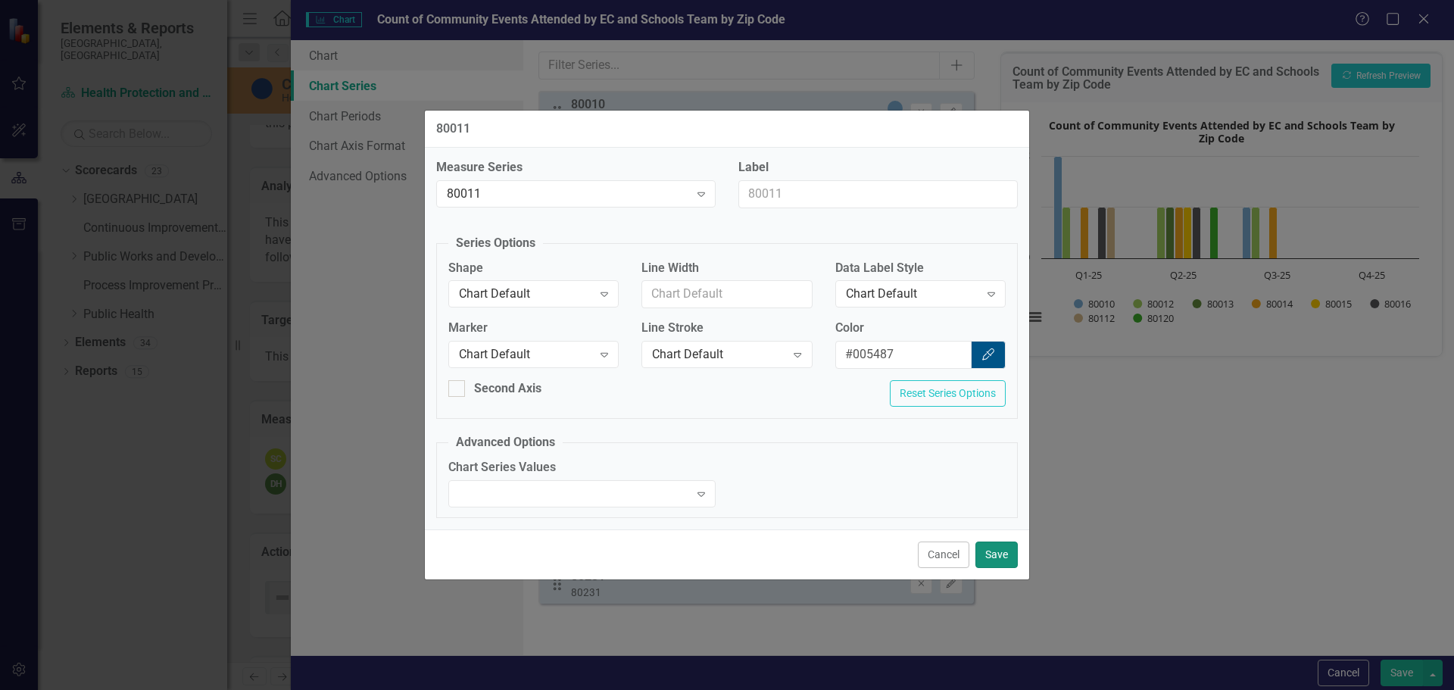
click at [986, 551] on button "Save" at bounding box center [997, 555] width 42 height 27
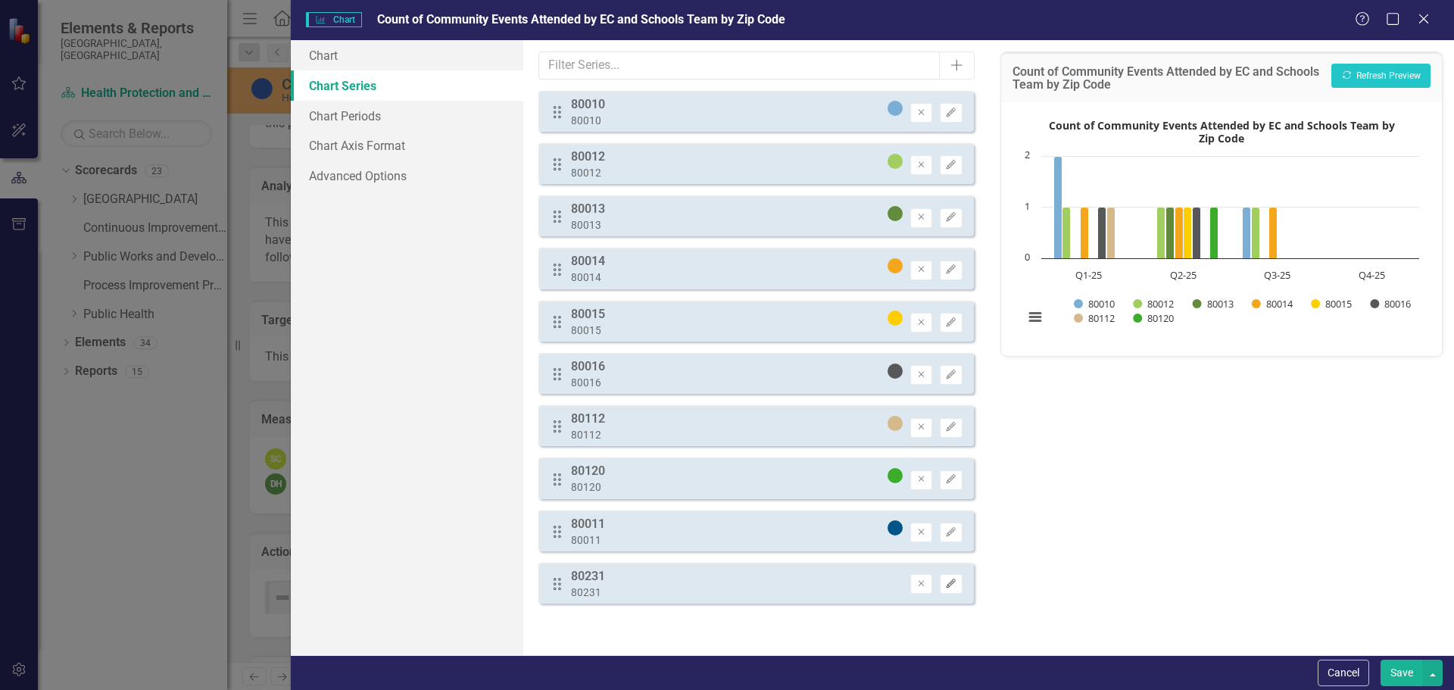
click at [956, 583] on icon "Edit" at bounding box center [950, 583] width 11 height 9
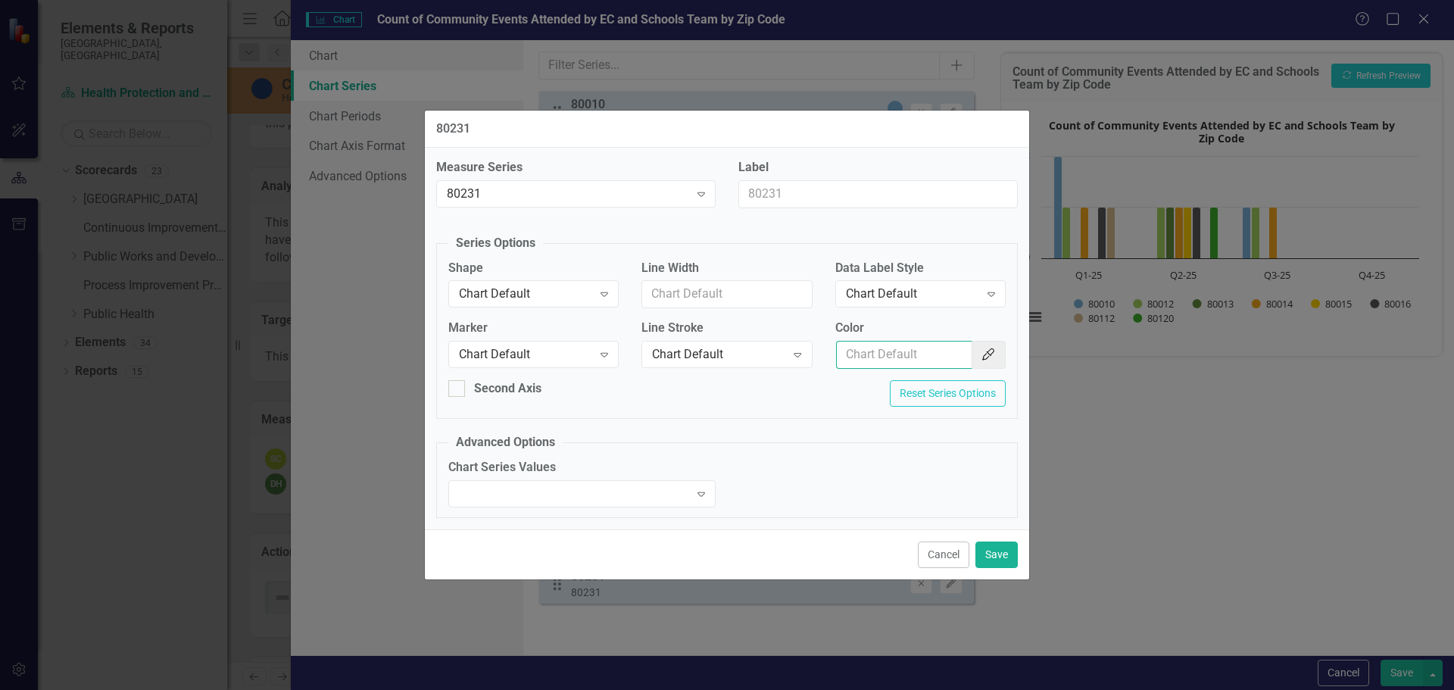
click at [893, 355] on input "Color" at bounding box center [904, 355] width 136 height 28
paste input "58585b"
type input "58585b"
click at [998, 561] on button "Save" at bounding box center [997, 555] width 42 height 27
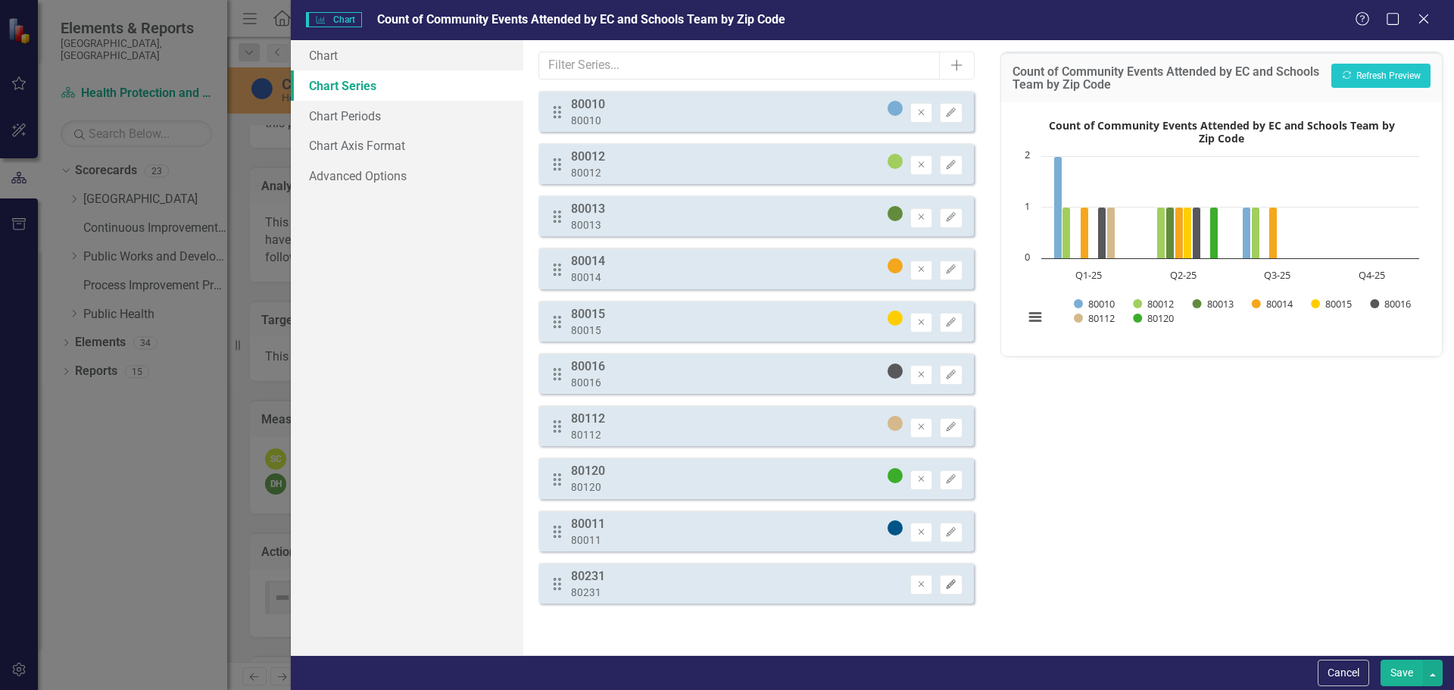
click at [950, 586] on icon "Edit" at bounding box center [950, 584] width 11 height 9
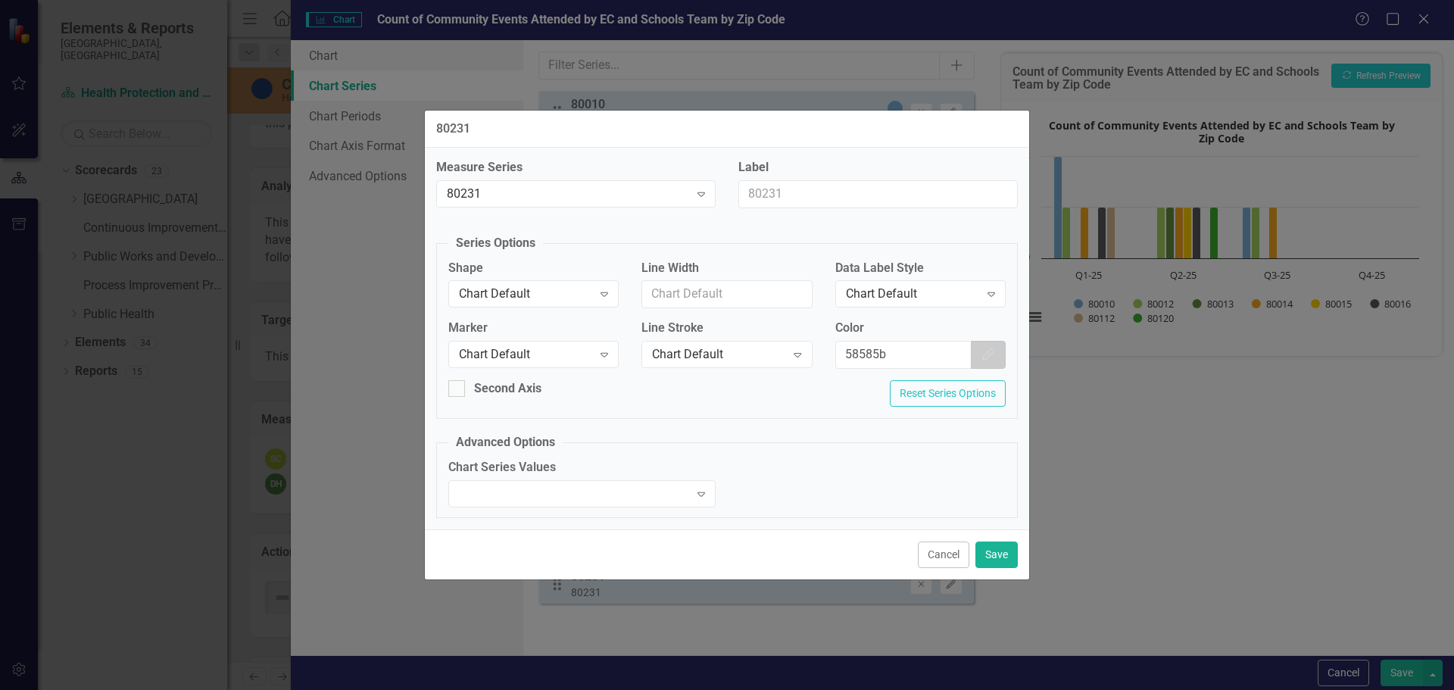
click at [988, 354] on icon "Color Picker" at bounding box center [988, 354] width 15 height 12
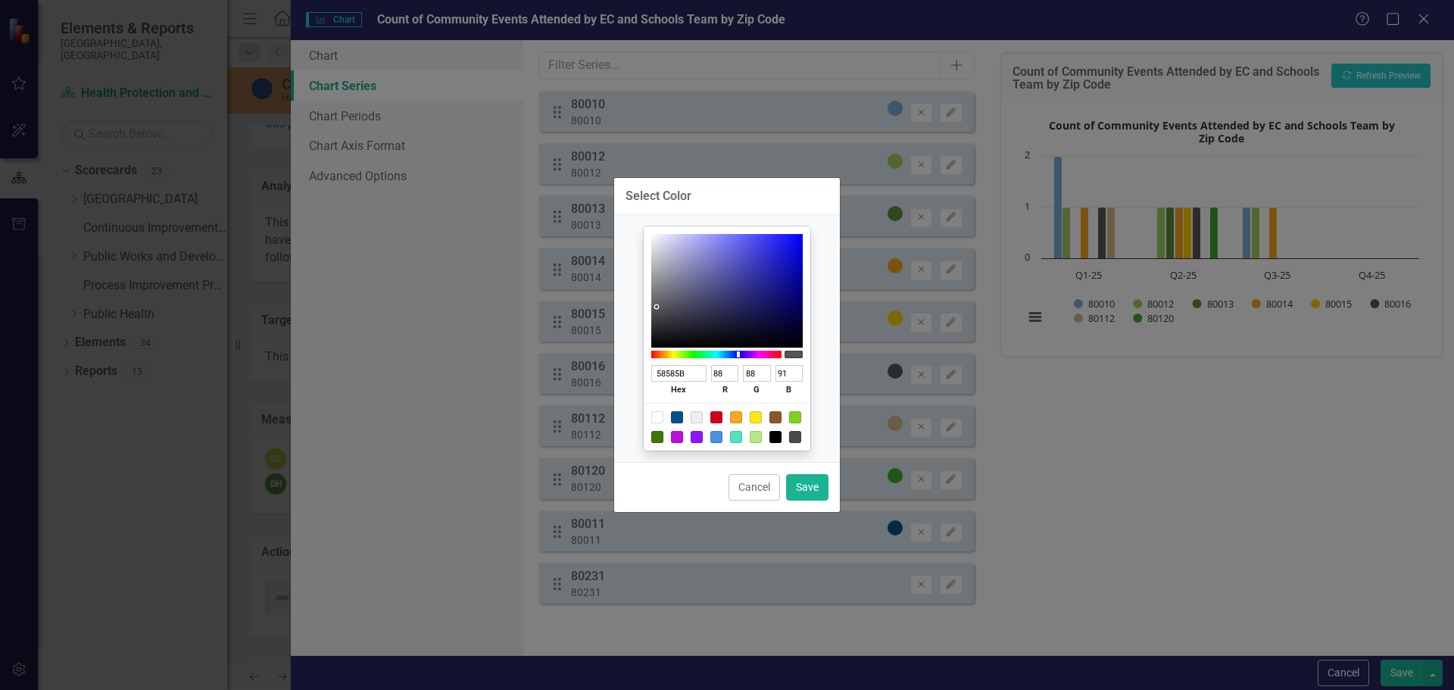
drag, startPoint x: 696, startPoint y: 370, endPoint x: 579, endPoint y: 395, distance: 119.9
click at [579, 395] on div "Select Color 58585B hex 88 r 88 g 91 b 100 a Cancel Save" at bounding box center [727, 345] width 1454 height 690
paste input "764d29"
type input "764d29"
type input "118"
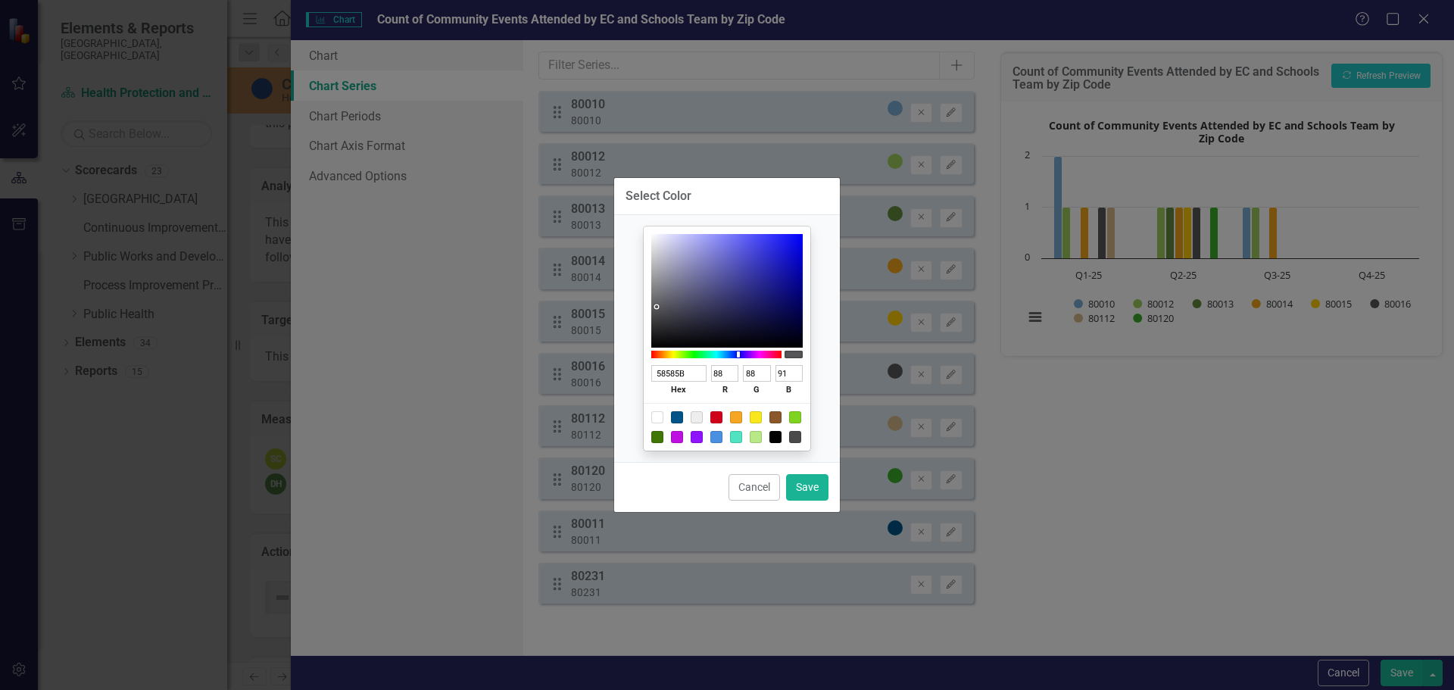
type input "77"
type input "41"
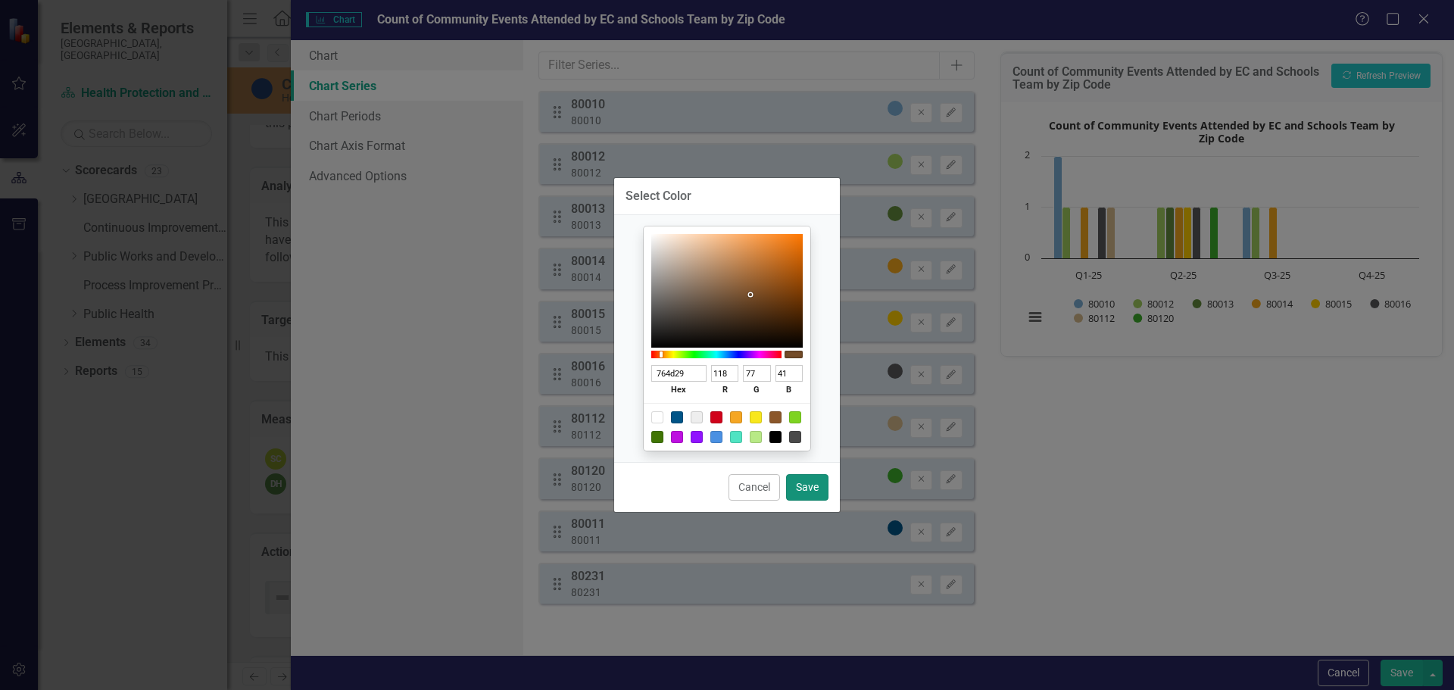
type input "764D29"
click at [805, 487] on button "Save" at bounding box center [807, 487] width 42 height 27
type input "#764d29"
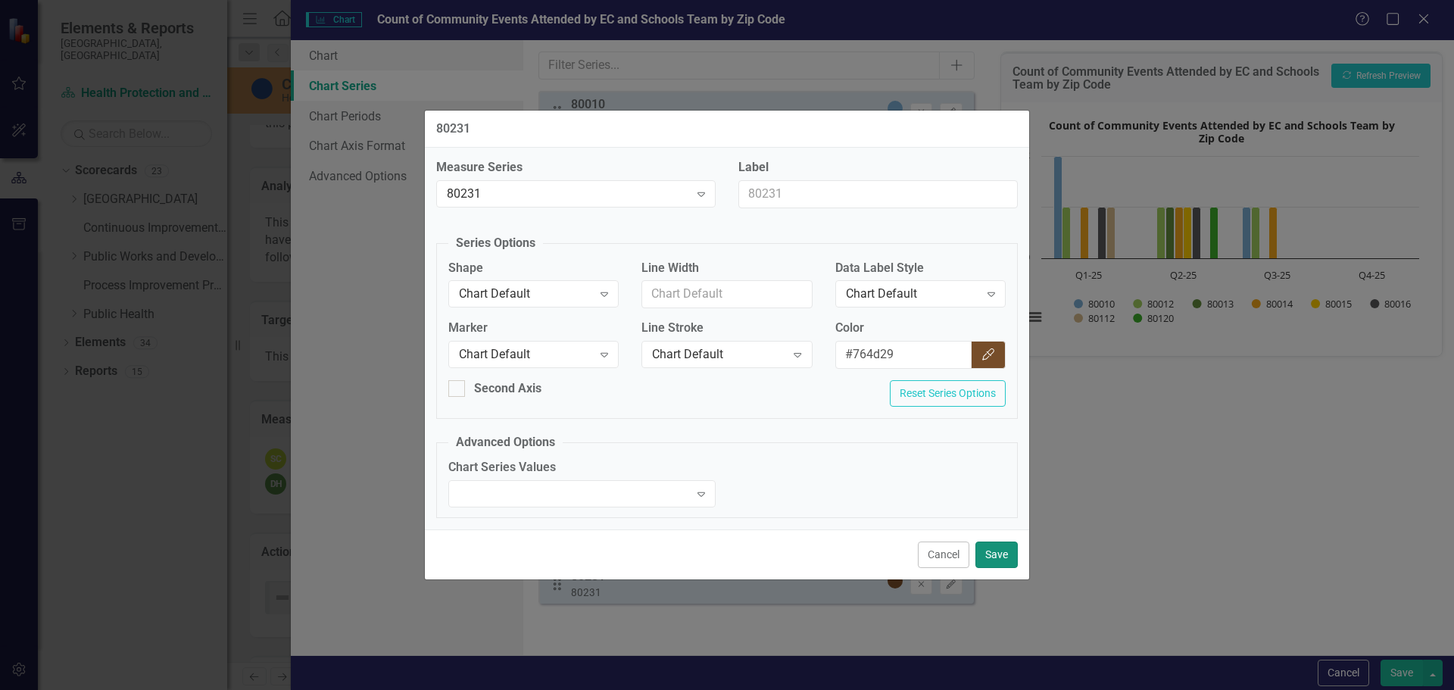
click at [989, 557] on button "Save" at bounding box center [997, 555] width 42 height 27
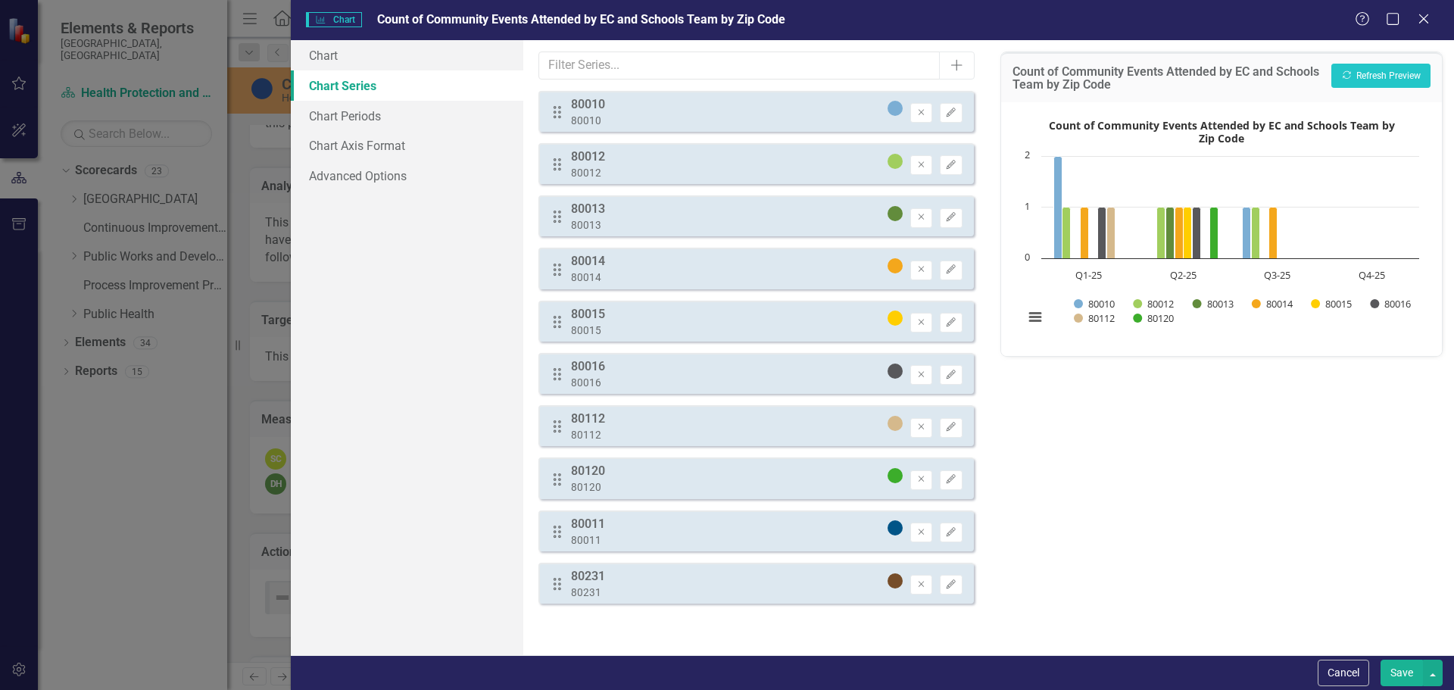
click at [1395, 676] on button "Save" at bounding box center [1402, 673] width 42 height 27
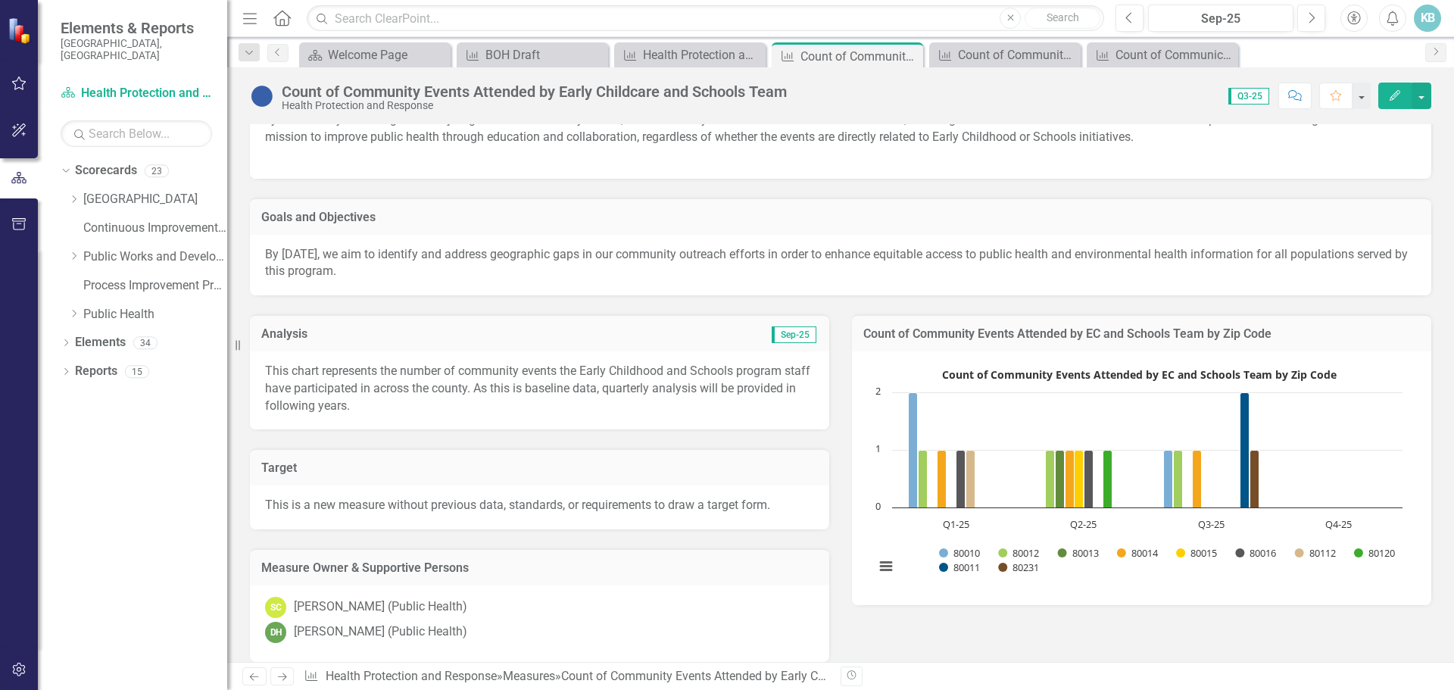
scroll to position [0, 0]
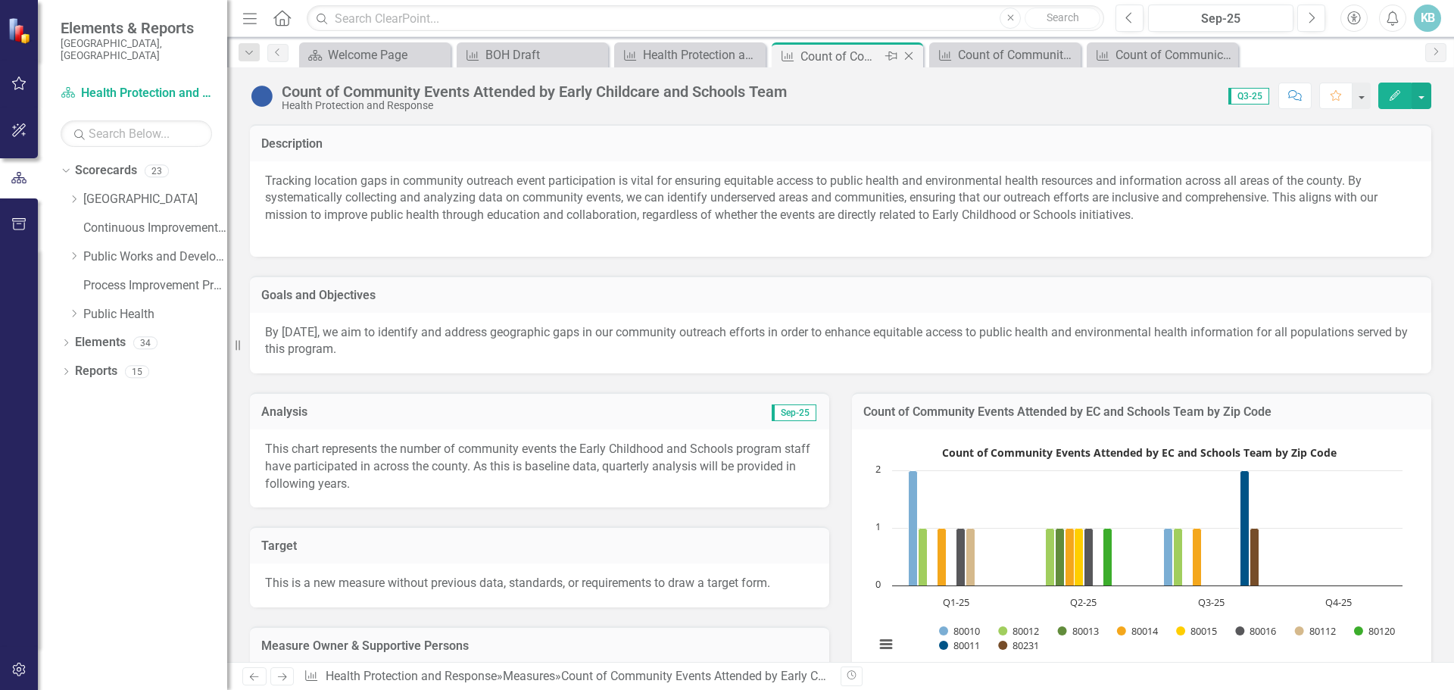
click at [910, 53] on icon "Close" at bounding box center [908, 56] width 15 height 12
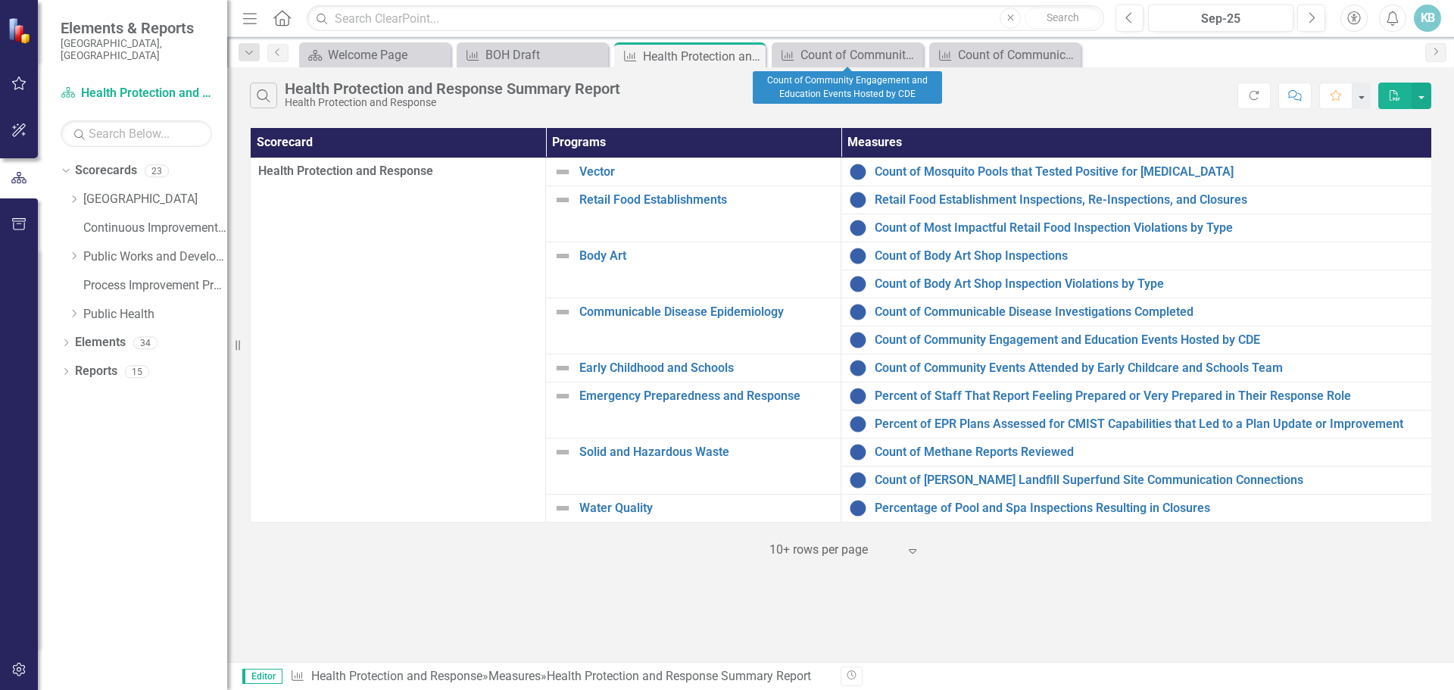
click at [0, 0] on icon "Close" at bounding box center [0, 0] width 0 height 0
click at [910, 53] on icon "Close" at bounding box center [909, 55] width 15 height 12
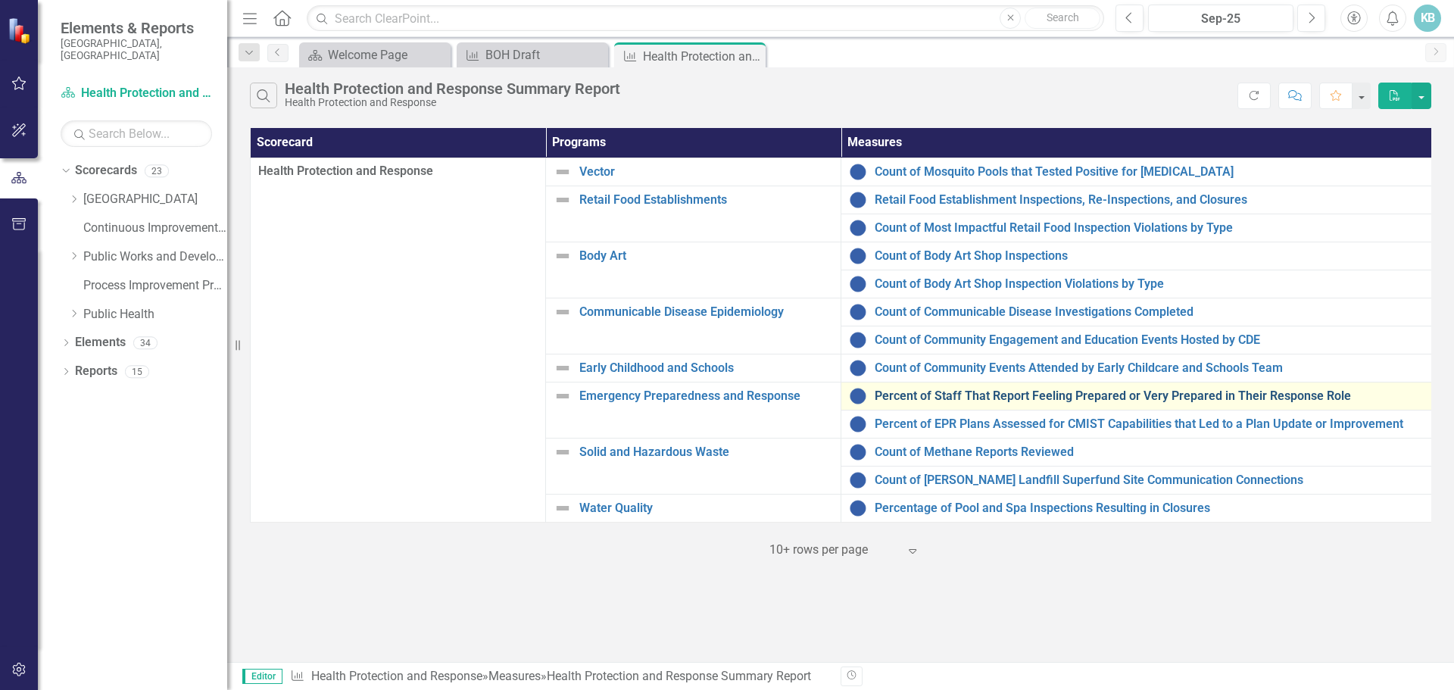
click at [885, 392] on link "Percent of Staff That Report Feeling Prepared or Very Prepared in Their Respons…" at bounding box center [1149, 396] width 549 height 14
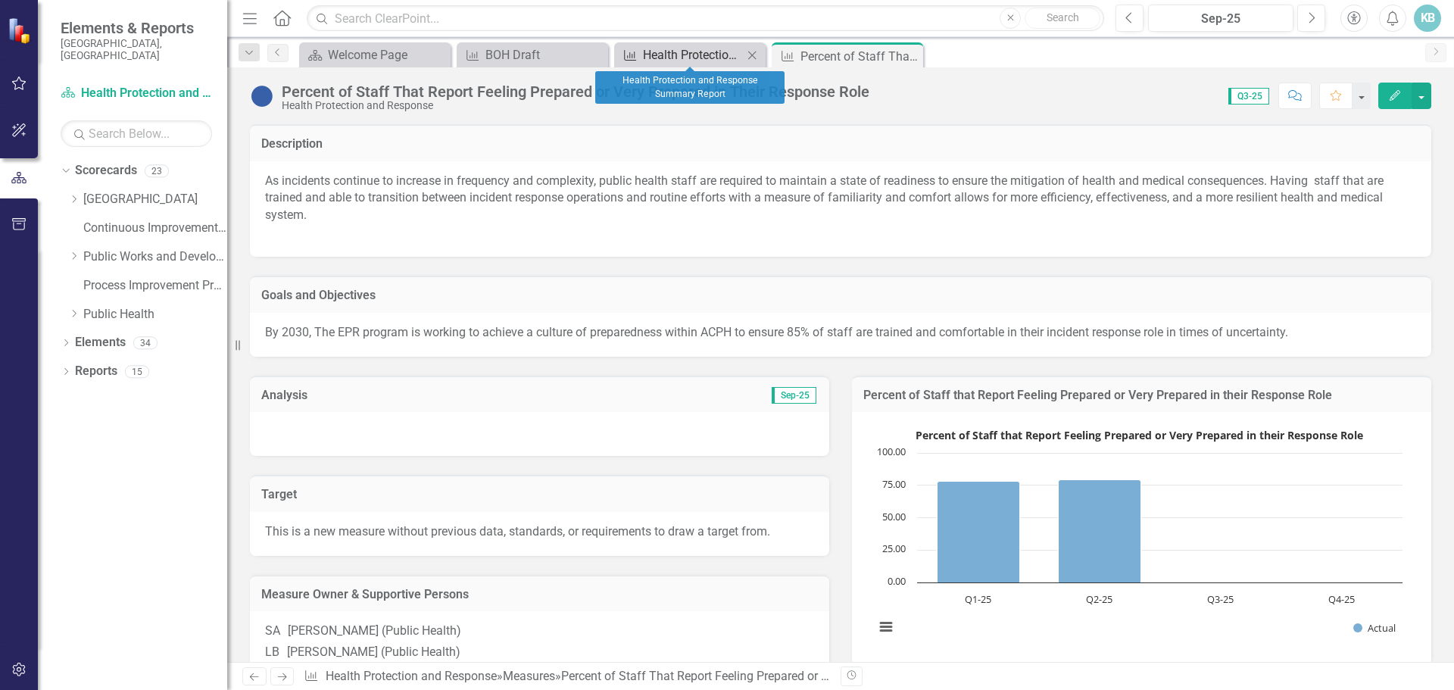
click at [671, 45] on div "Health Protection and Response Summary Report" at bounding box center [693, 54] width 100 height 19
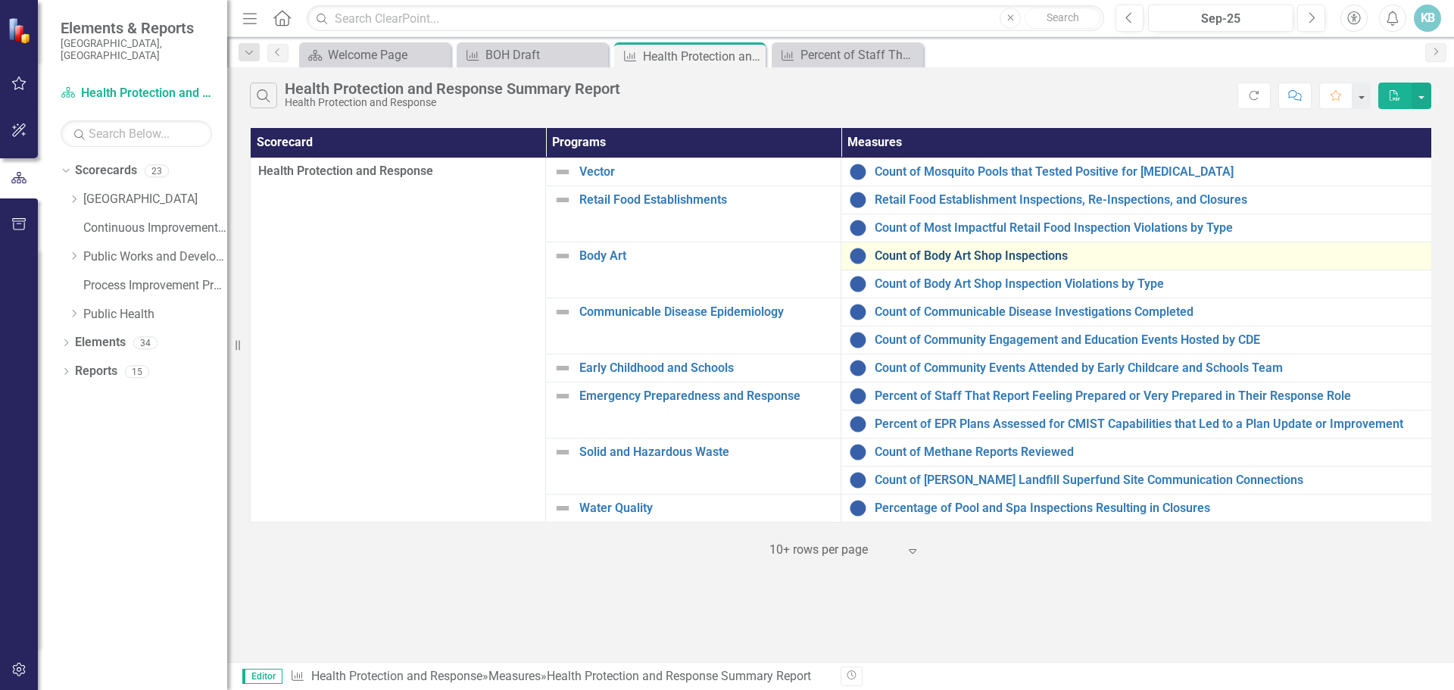
click at [974, 250] on link "Count of Body Art Shop Inspections" at bounding box center [1149, 256] width 549 height 14
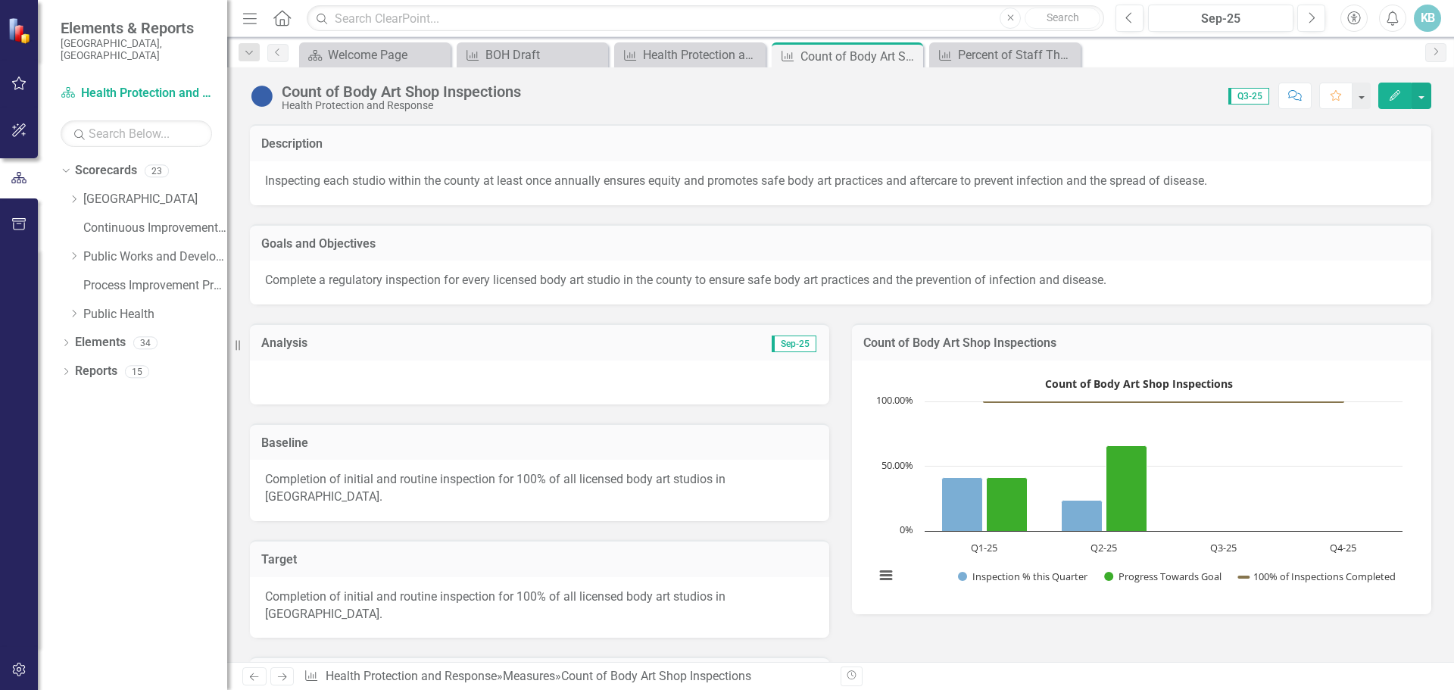
click at [378, 372] on div at bounding box center [539, 383] width 579 height 44
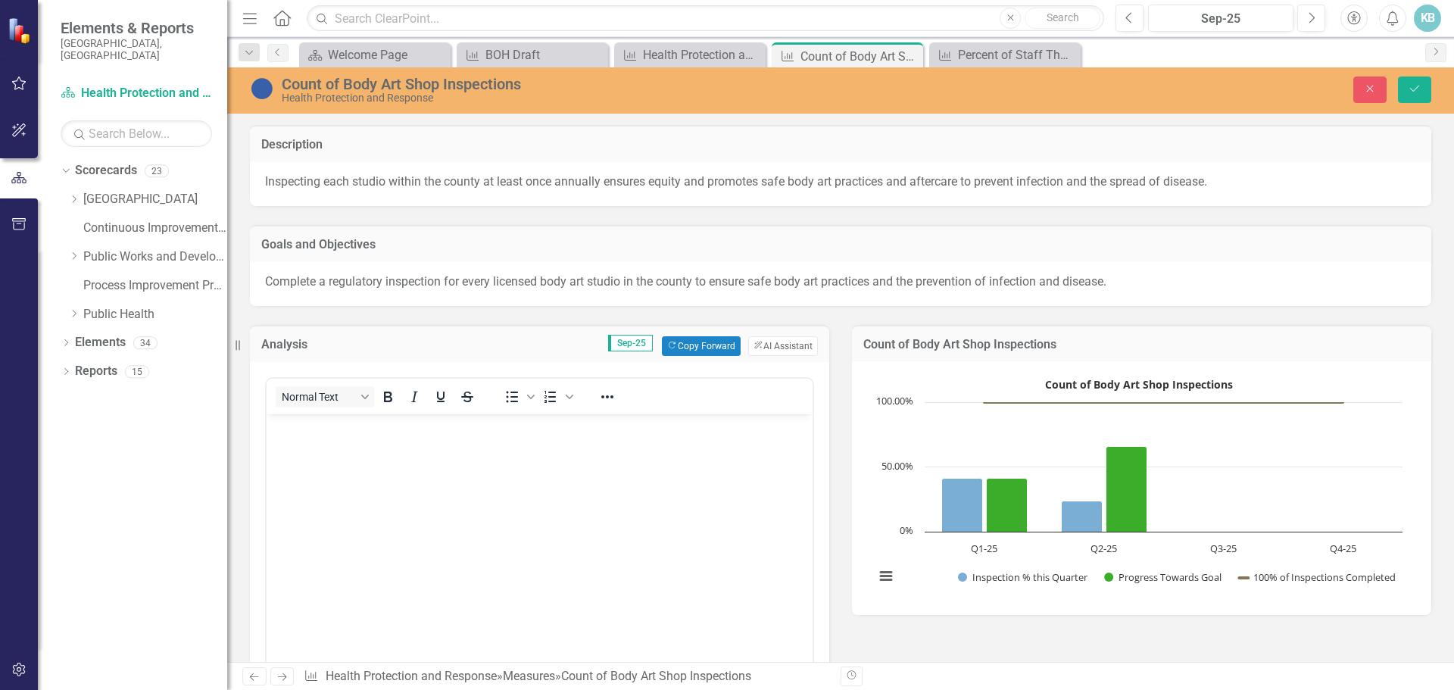
click at [354, 458] on body "Rich Text Area. Press ALT-0 for help." at bounding box center [540, 527] width 546 height 227
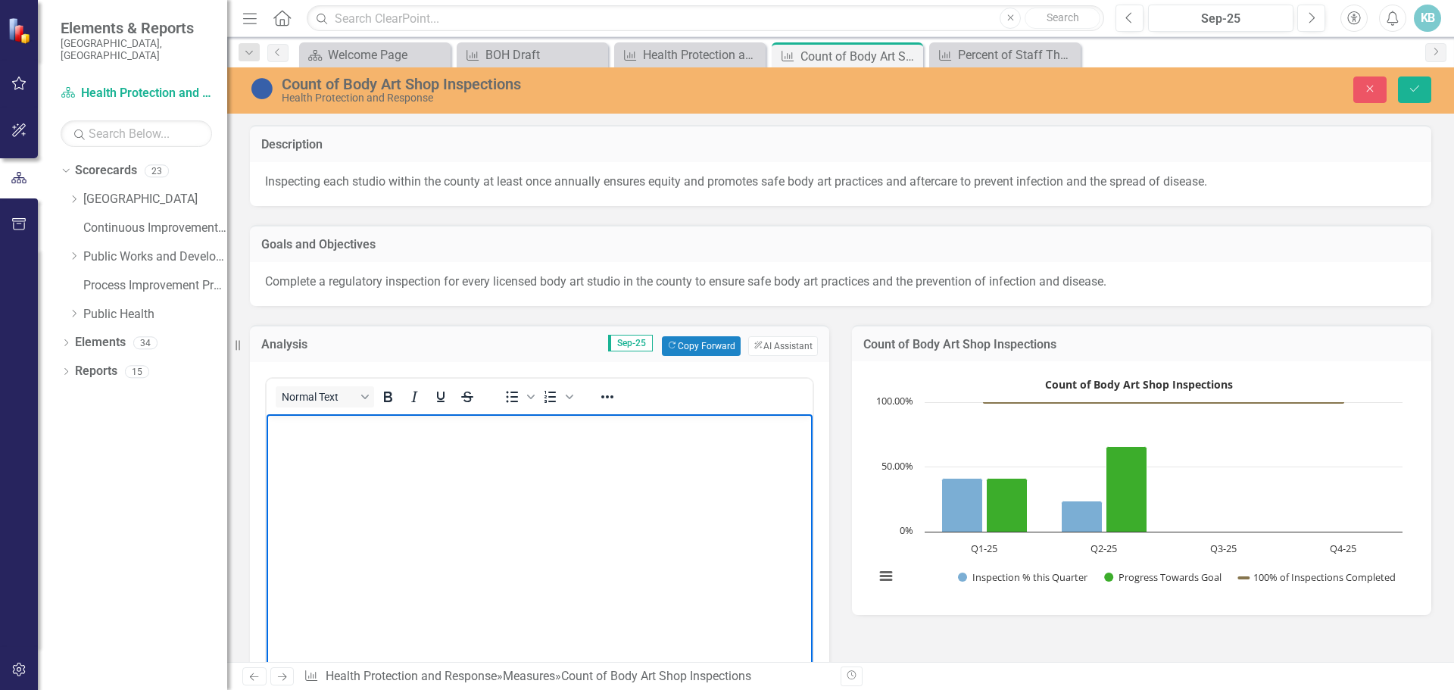
paste body "Rich Text Area. Press ALT-0 for help."
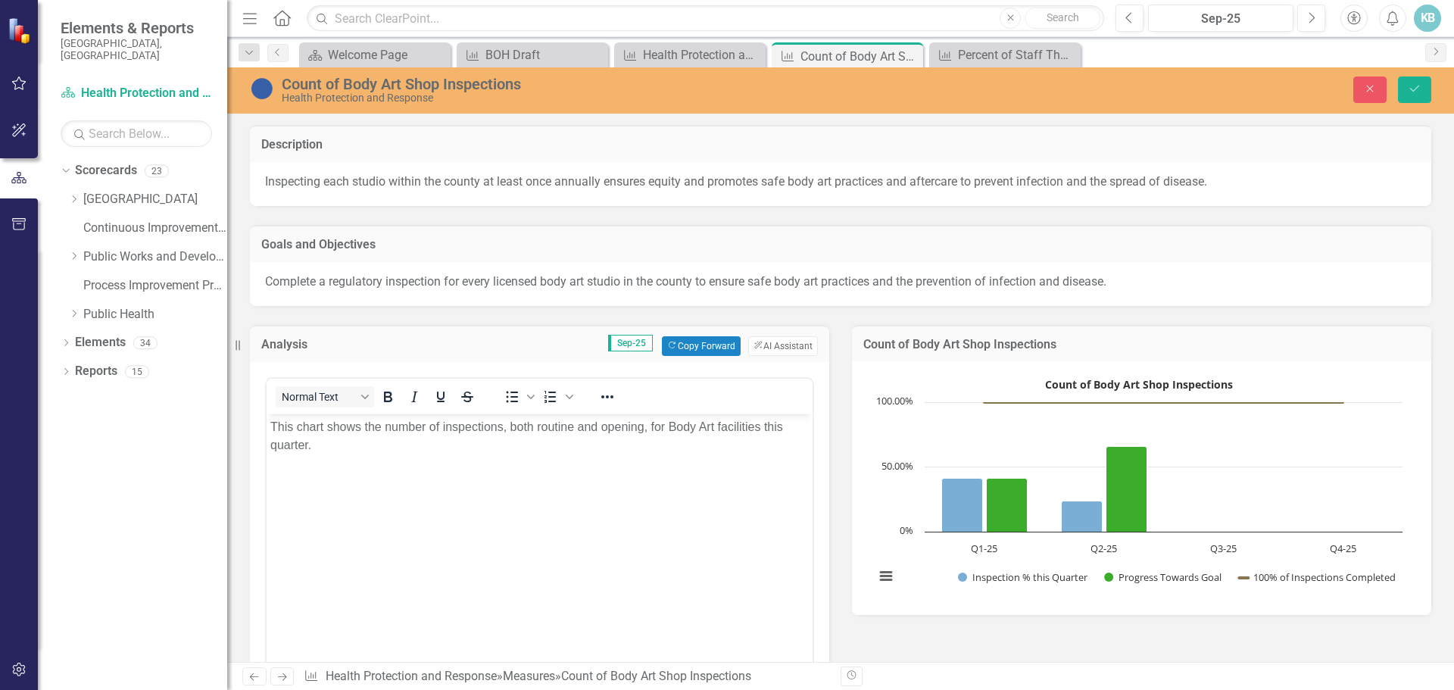
click at [1163, 317] on div "Count of Body Art Shop Inspections Count of Body Art Shop Inspections Combinati…" at bounding box center [1142, 461] width 602 height 310
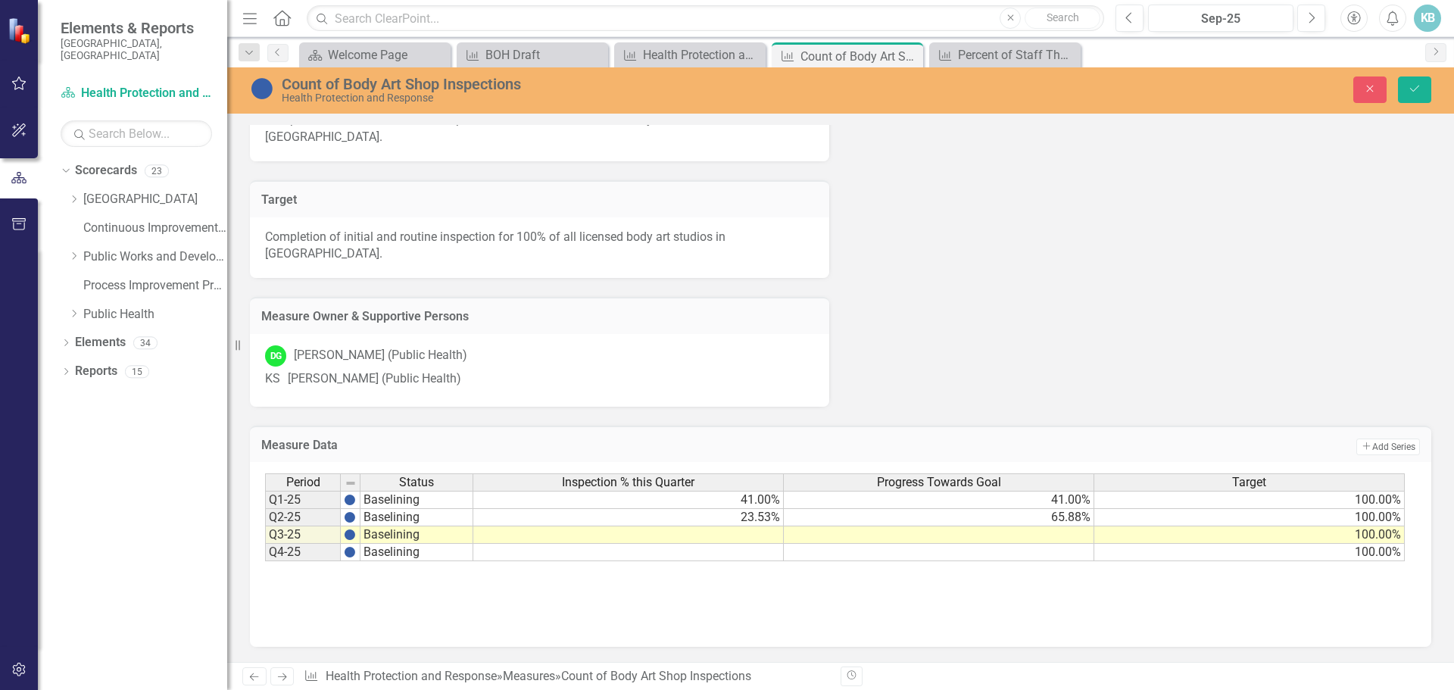
scroll to position [696, 0]
click at [736, 531] on td at bounding box center [628, 534] width 311 height 17
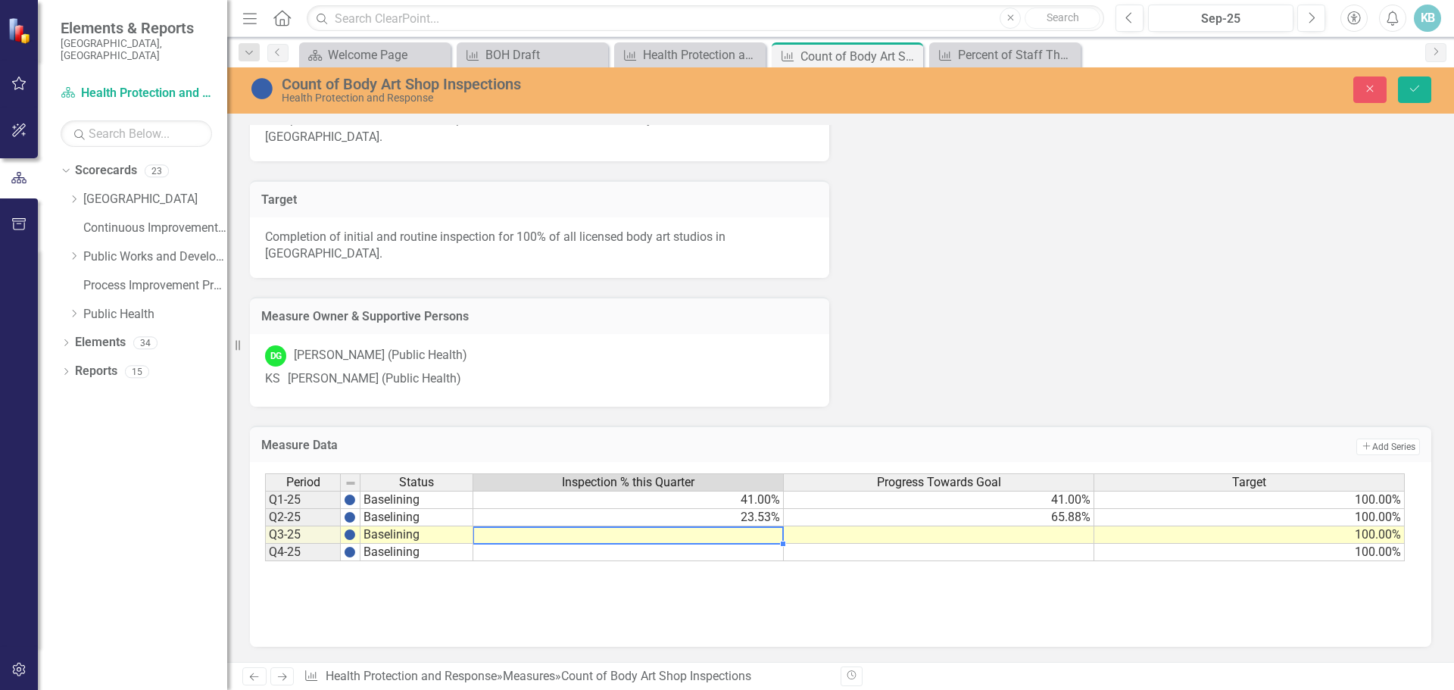
click at [736, 531] on td at bounding box center [628, 534] width 311 height 17
type textarea "11"
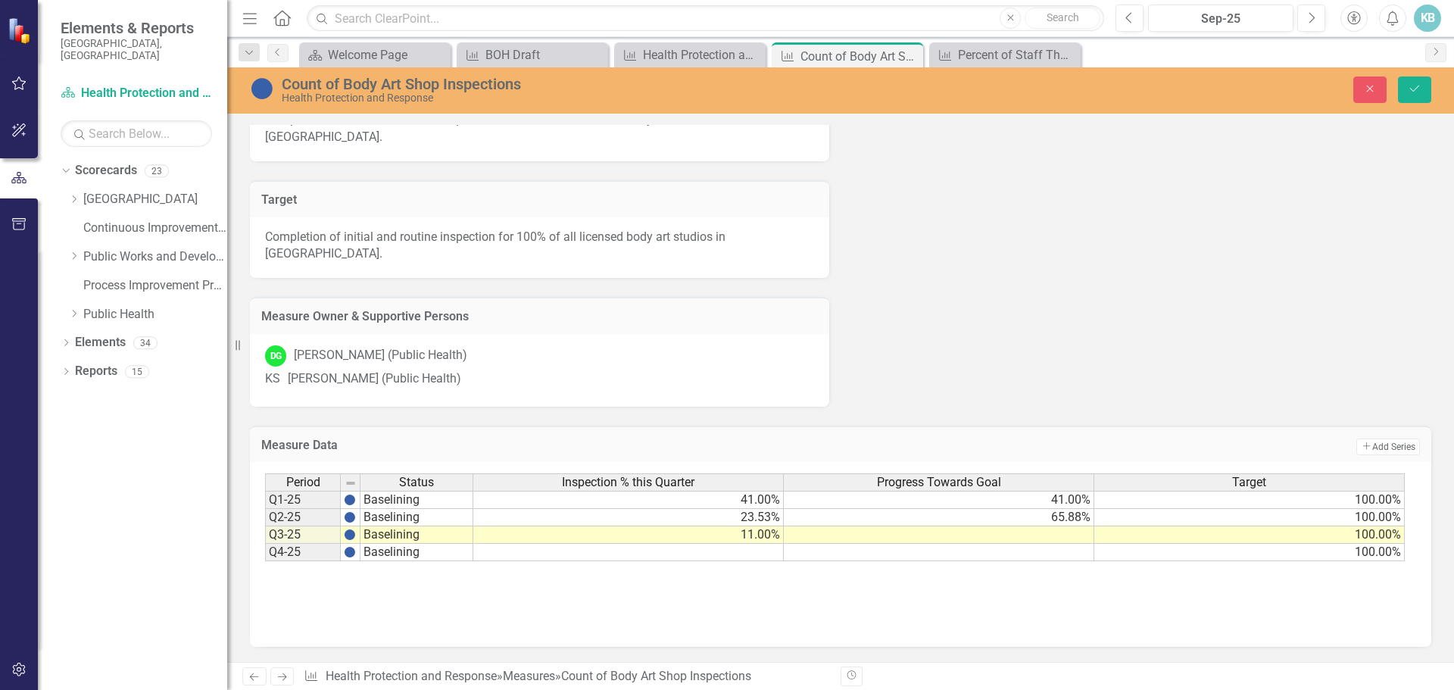
click at [729, 616] on div "Period Status Inspection % this Quarter Progress Towards Goal Target Q1-25 Base…" at bounding box center [840, 548] width 1151 height 151
click at [1040, 532] on td at bounding box center [939, 534] width 311 height 17
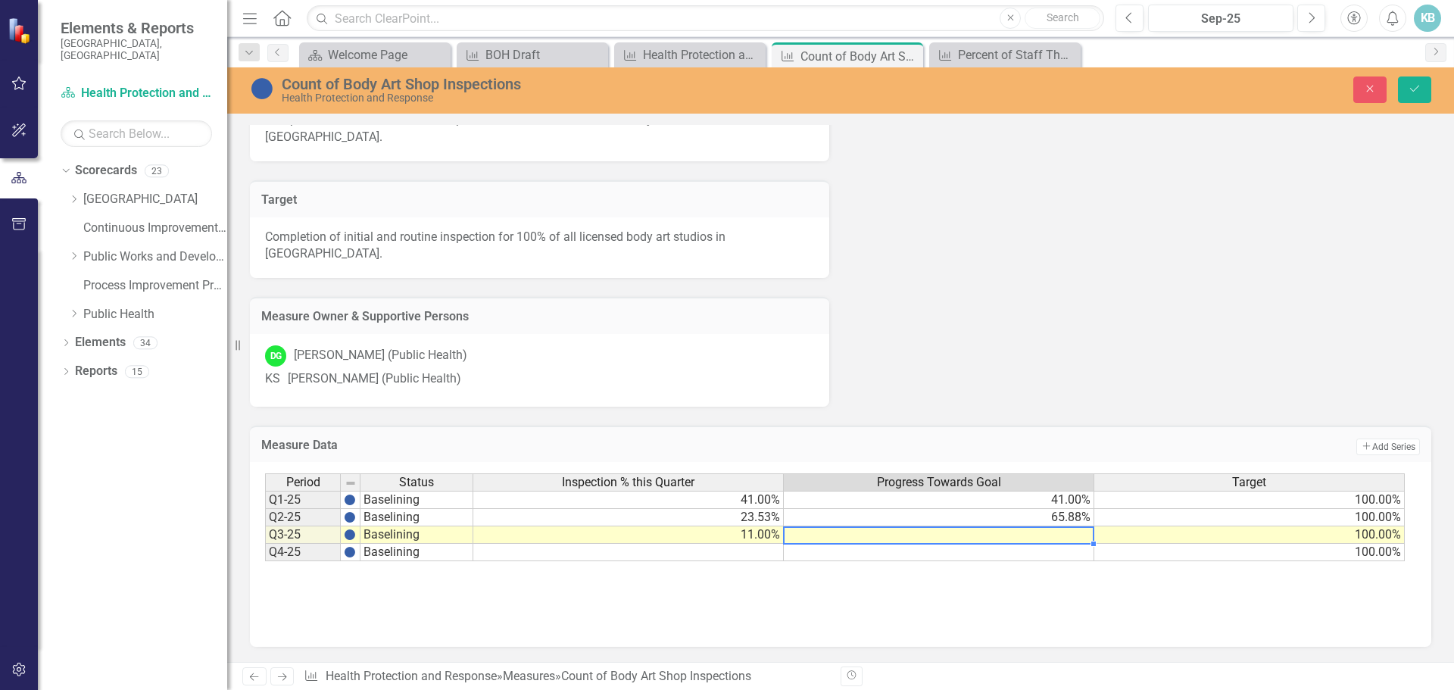
click at [1040, 532] on td at bounding box center [939, 534] width 311 height 17
type textarea "78.82"
click at [1069, 603] on div "Period Status Inspection % this Quarter Progress Towards Goal Target Q1-25 Base…" at bounding box center [840, 548] width 1151 height 151
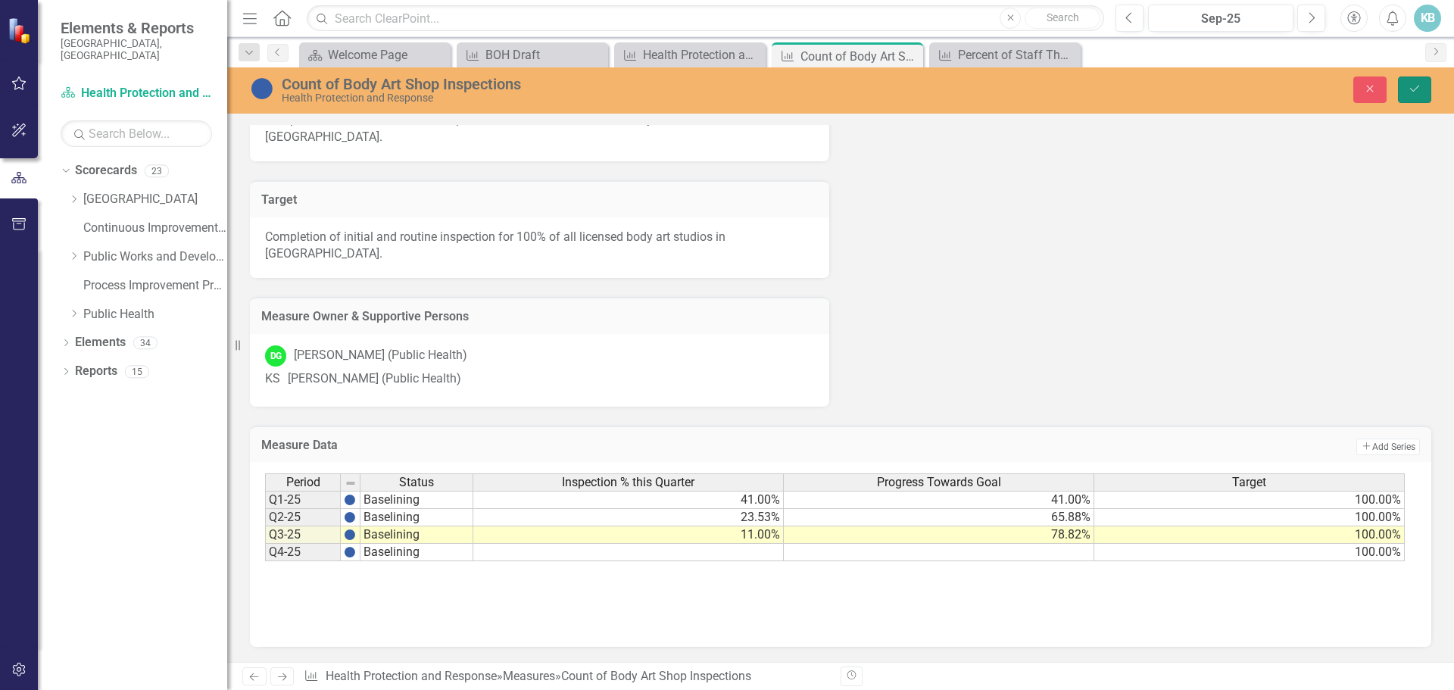
click at [1418, 92] on icon "Save" at bounding box center [1415, 88] width 14 height 11
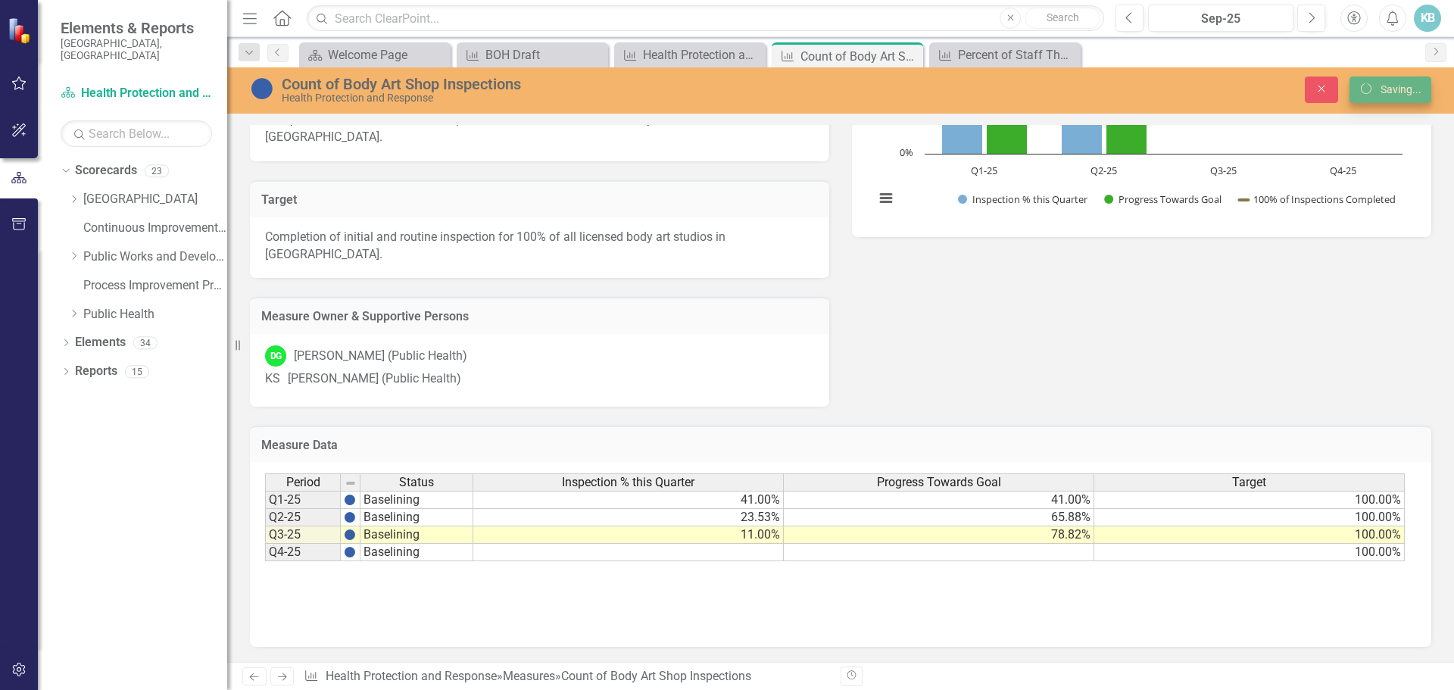
scroll to position [382, 0]
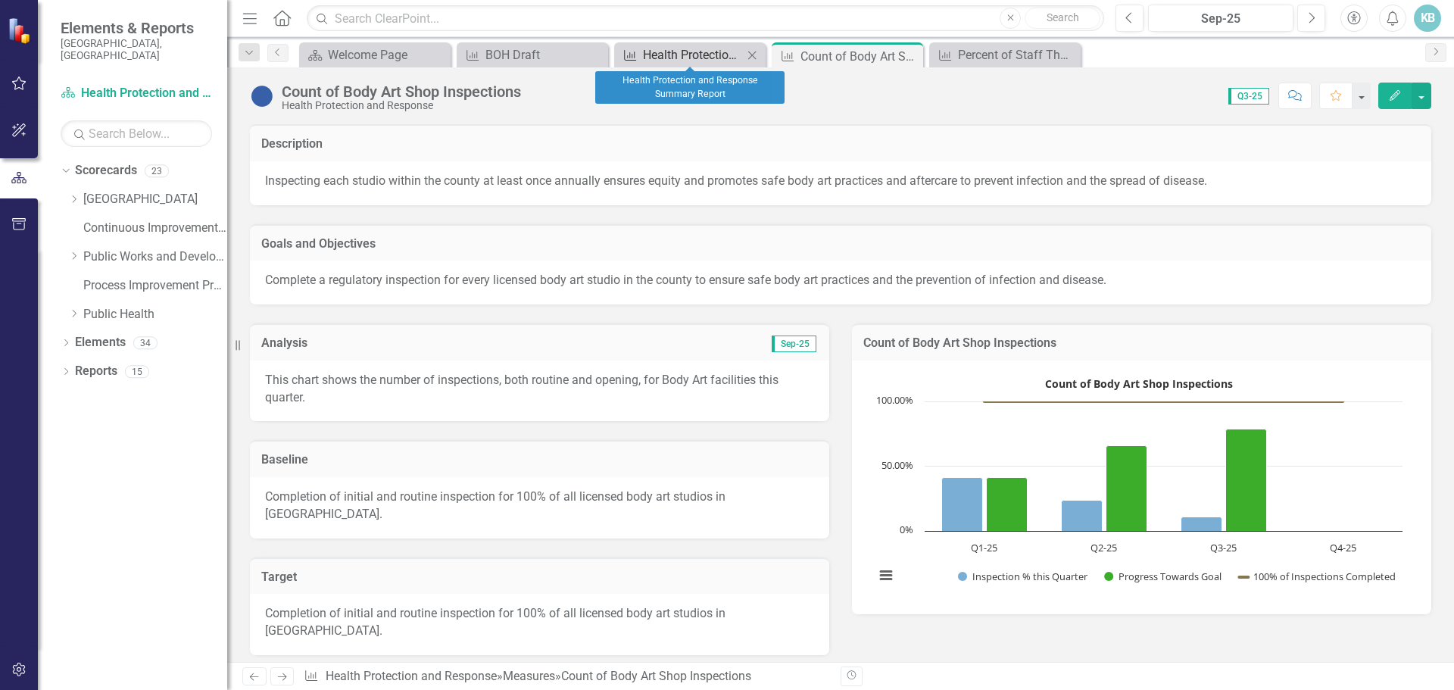
click at [692, 55] on div "Health Protection and Response Summary Report" at bounding box center [693, 54] width 100 height 19
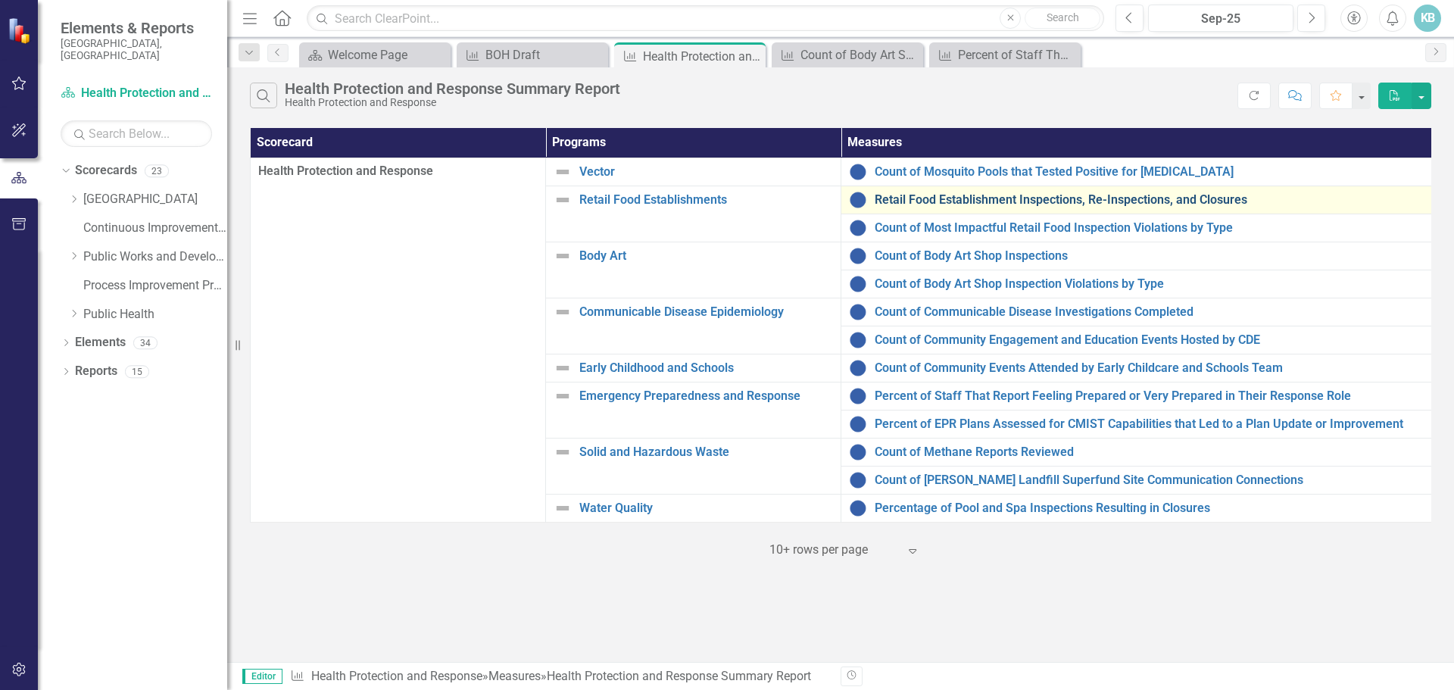
click at [917, 198] on link "Retail Food Establishment Inspections, Re-Inspections, and Closures" at bounding box center [1149, 200] width 549 height 14
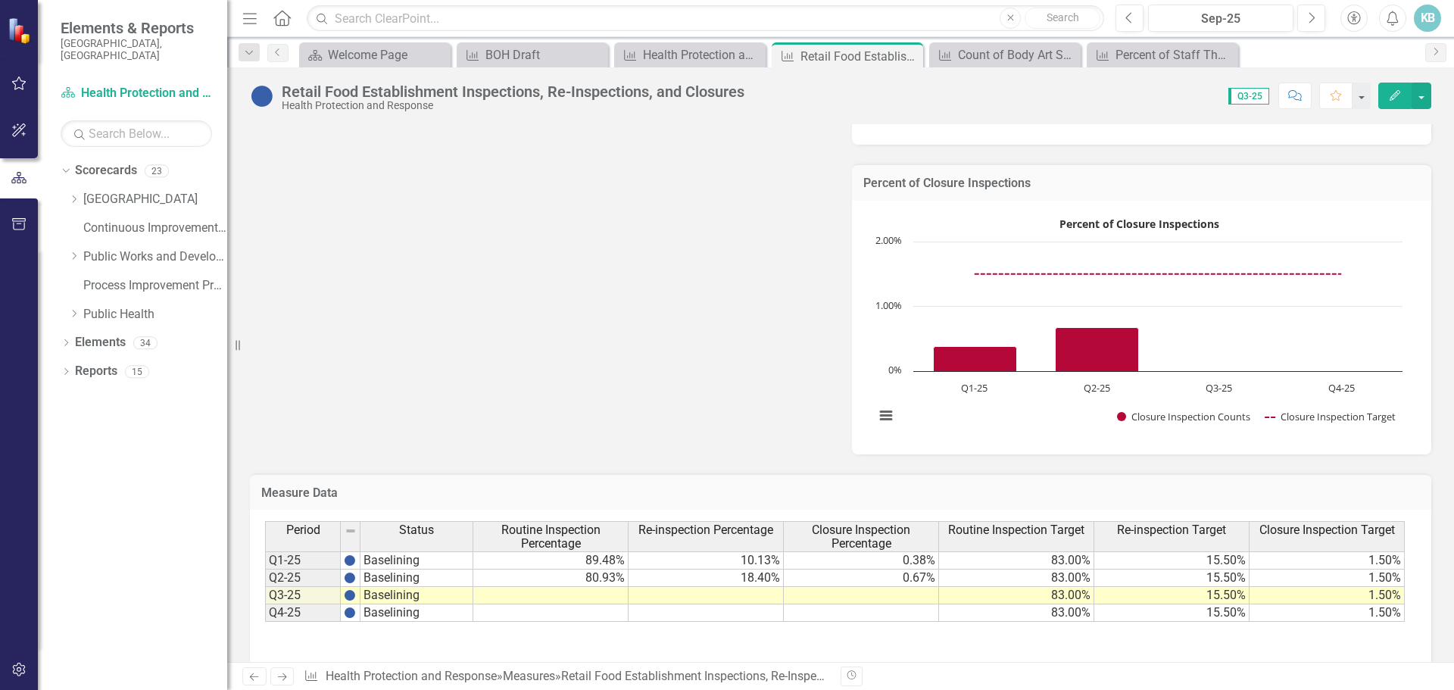
scroll to position [861, 0]
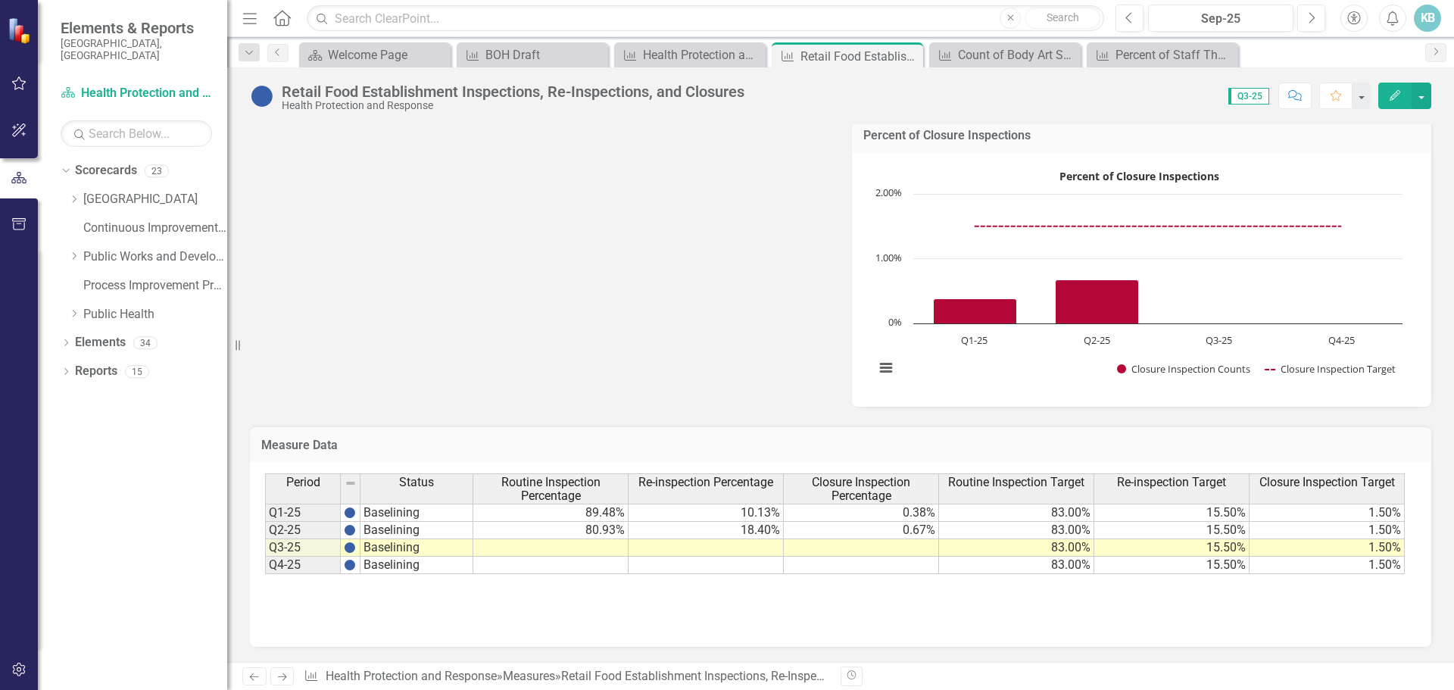
click at [543, 550] on td at bounding box center [550, 547] width 155 height 17
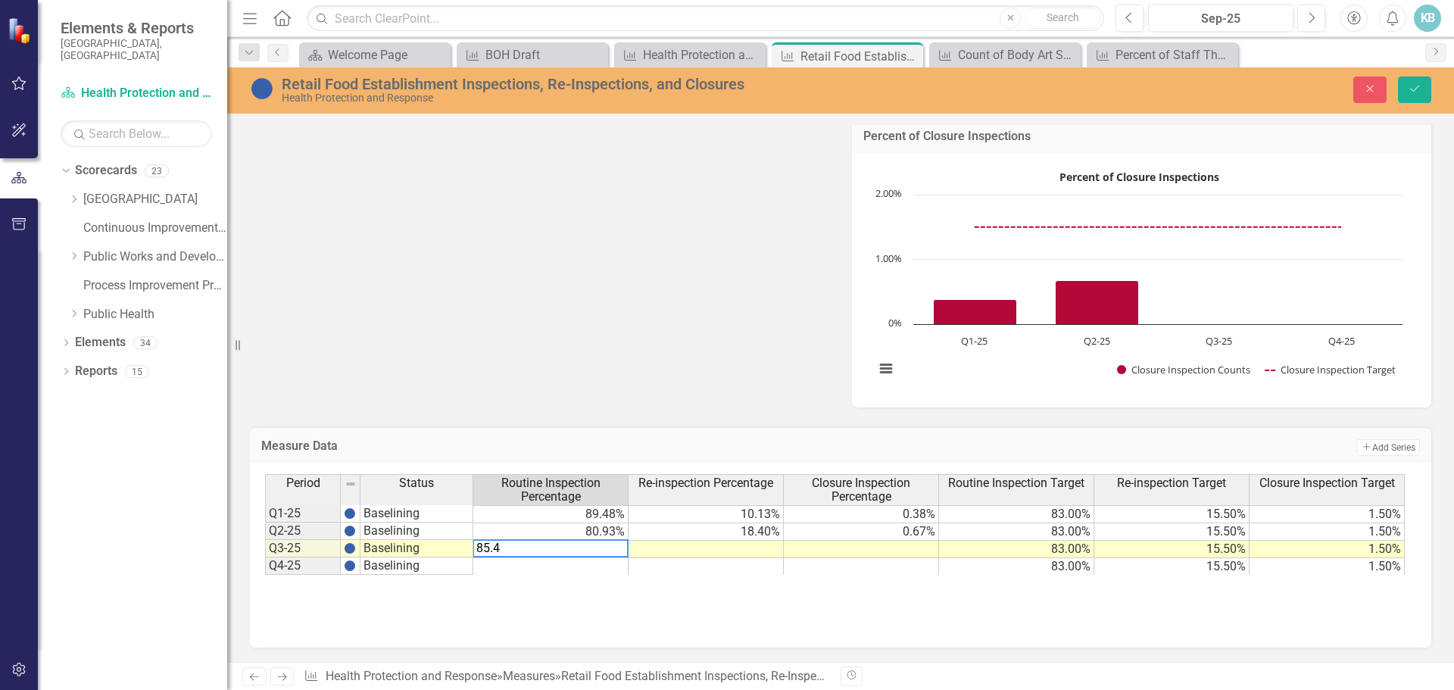
click at [685, 551] on td at bounding box center [706, 549] width 155 height 17
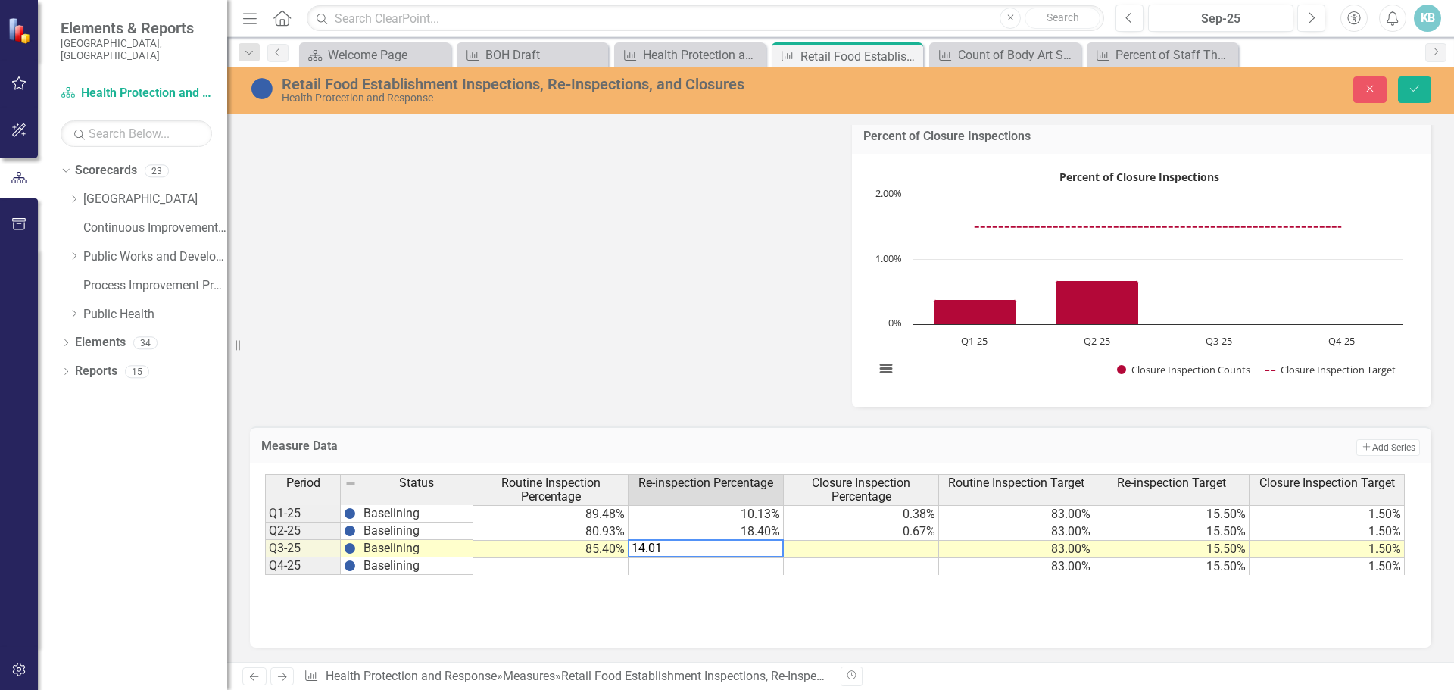
type textarea "14.01"
click at [910, 551] on td at bounding box center [861, 549] width 155 height 17
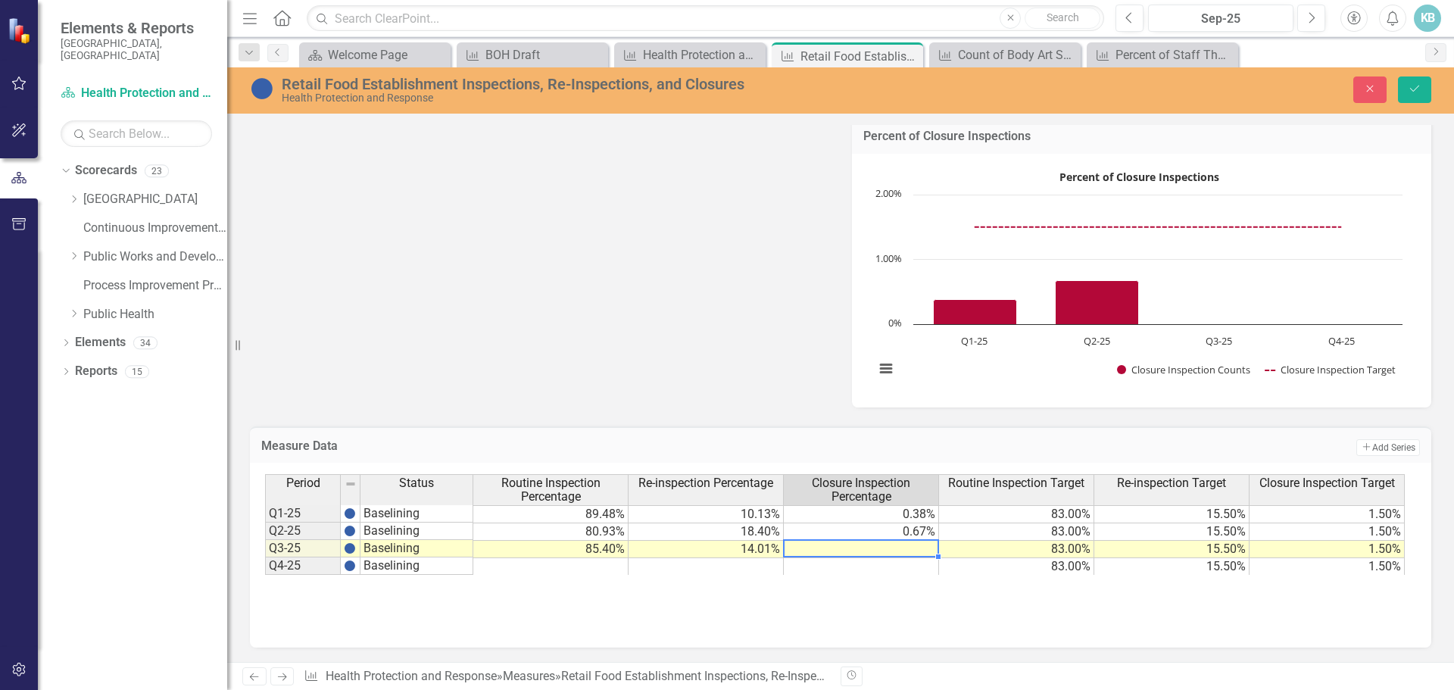
click at [910, 551] on td at bounding box center [861, 549] width 155 height 17
click at [910, 551] on textarea "14.01" at bounding box center [861, 548] width 156 height 18
type textarea ".58"
click at [953, 624] on div "Period Status Routine Inspection Percentage Re-inspection Percentage Closure In…" at bounding box center [840, 549] width 1151 height 151
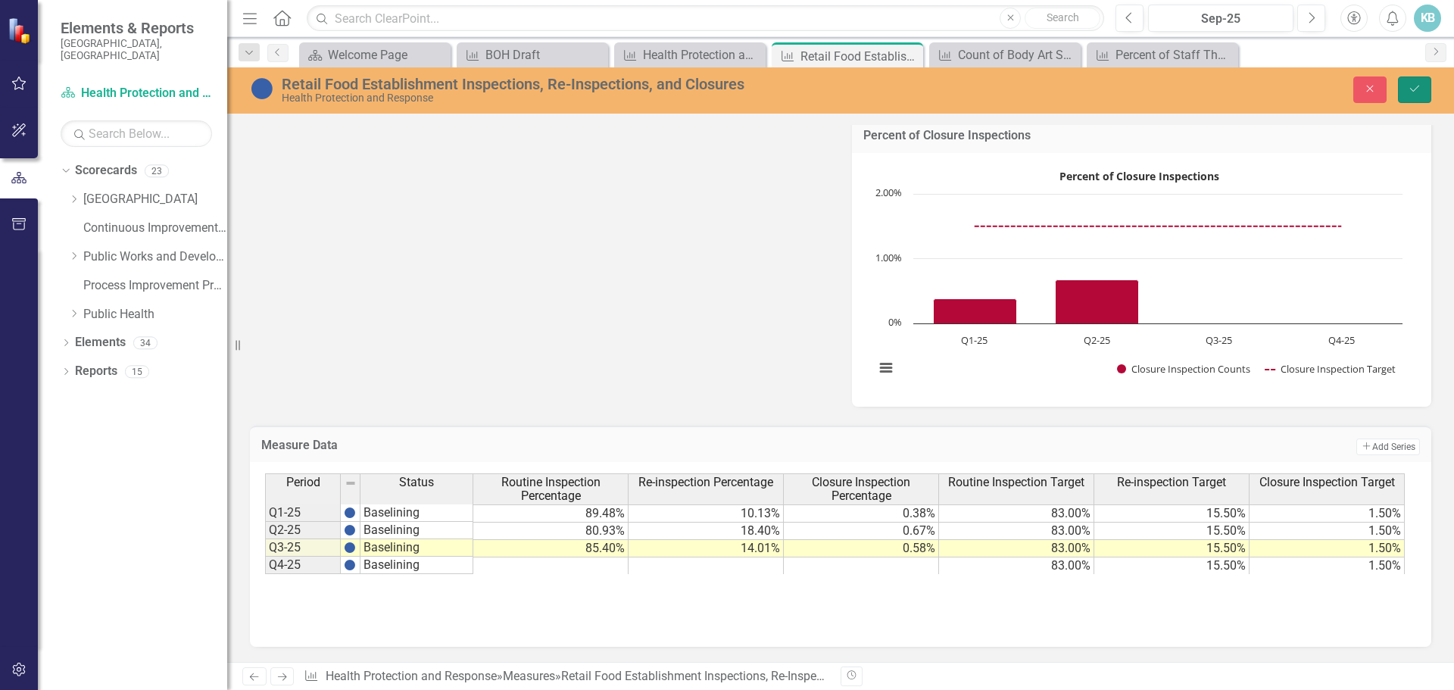
click at [1414, 88] on icon "Save" at bounding box center [1415, 88] width 14 height 11
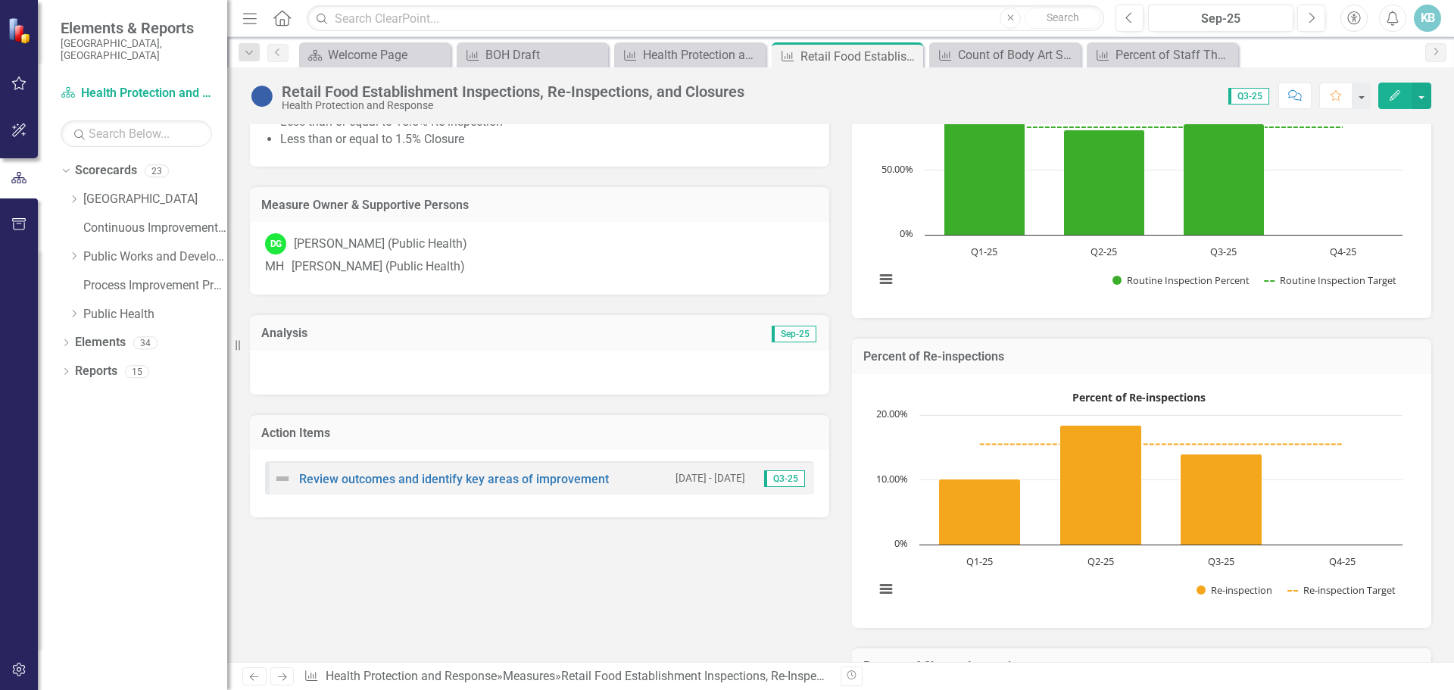
scroll to position [331, 0]
click at [567, 378] on div at bounding box center [539, 372] width 579 height 44
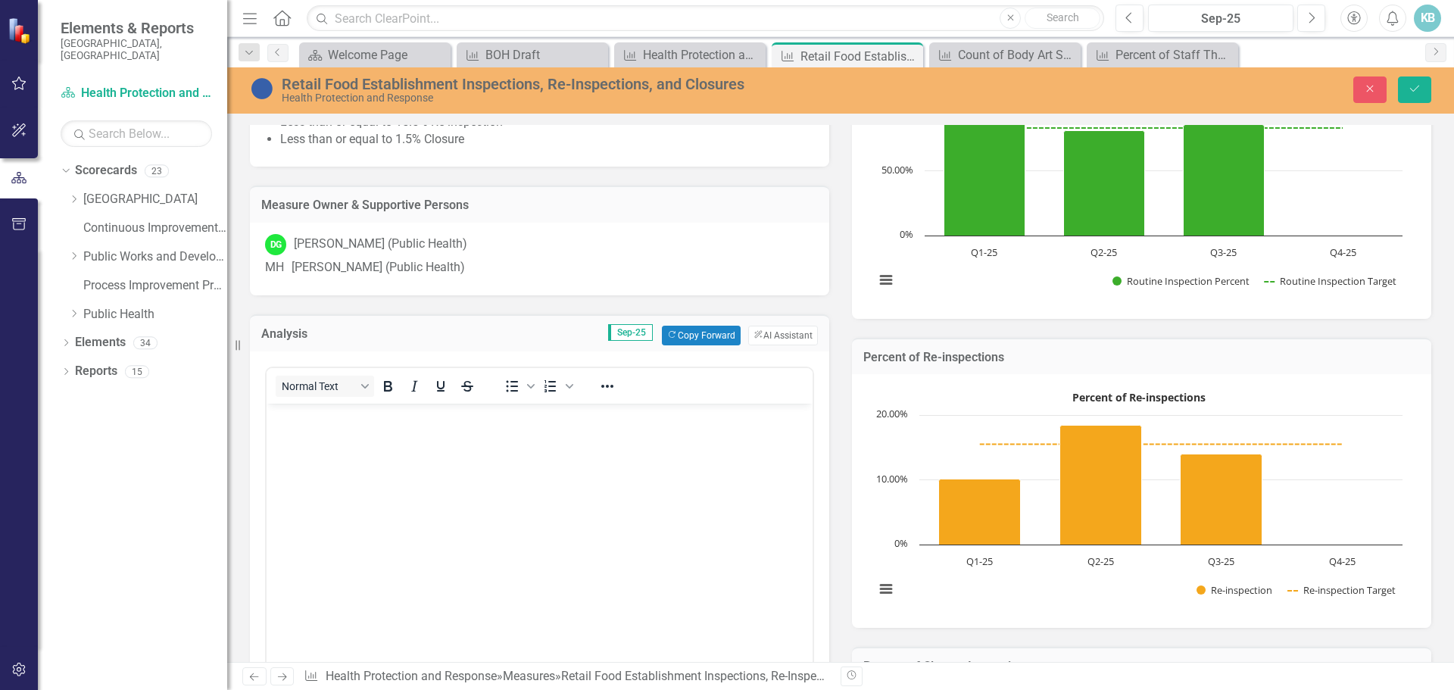
scroll to position [0, 0]
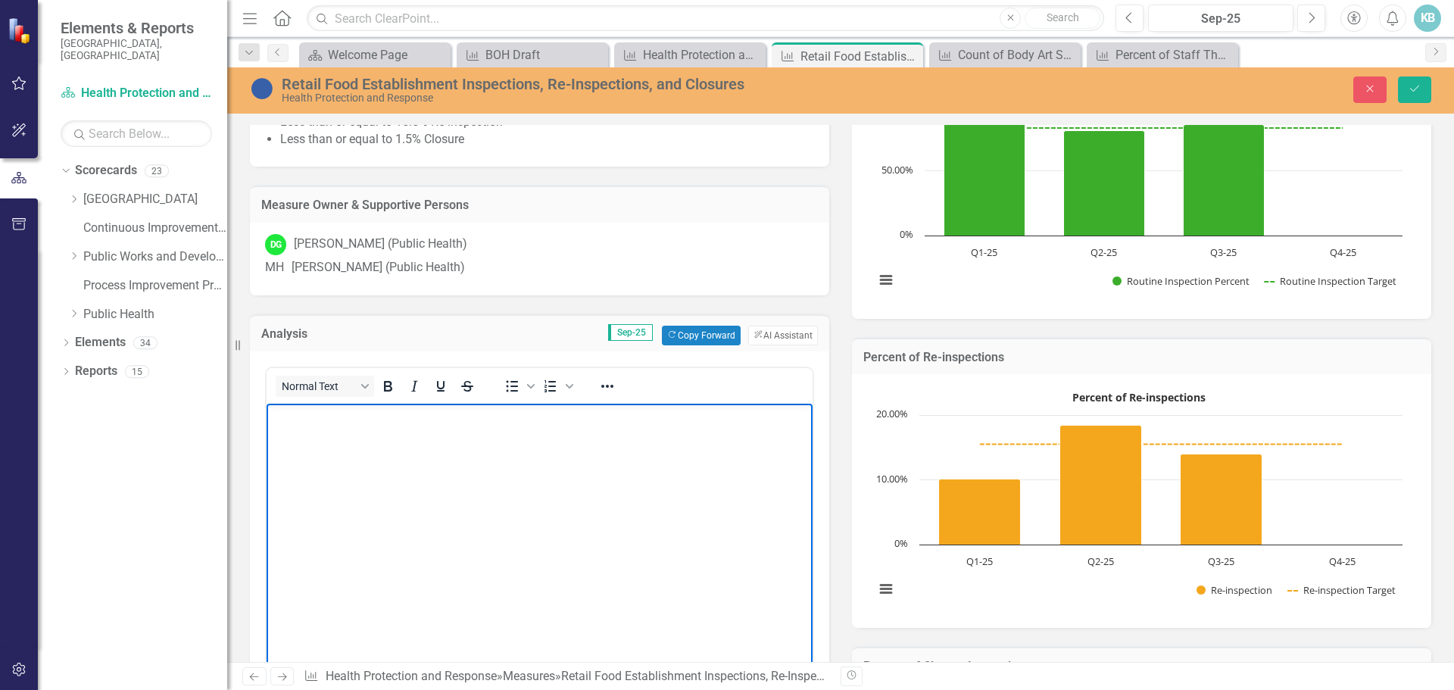
click at [550, 476] on body "Rich Text Area. Press ALT-0 for help." at bounding box center [540, 516] width 546 height 227
paste body "Rich Text Area. Press ALT-0 for help."
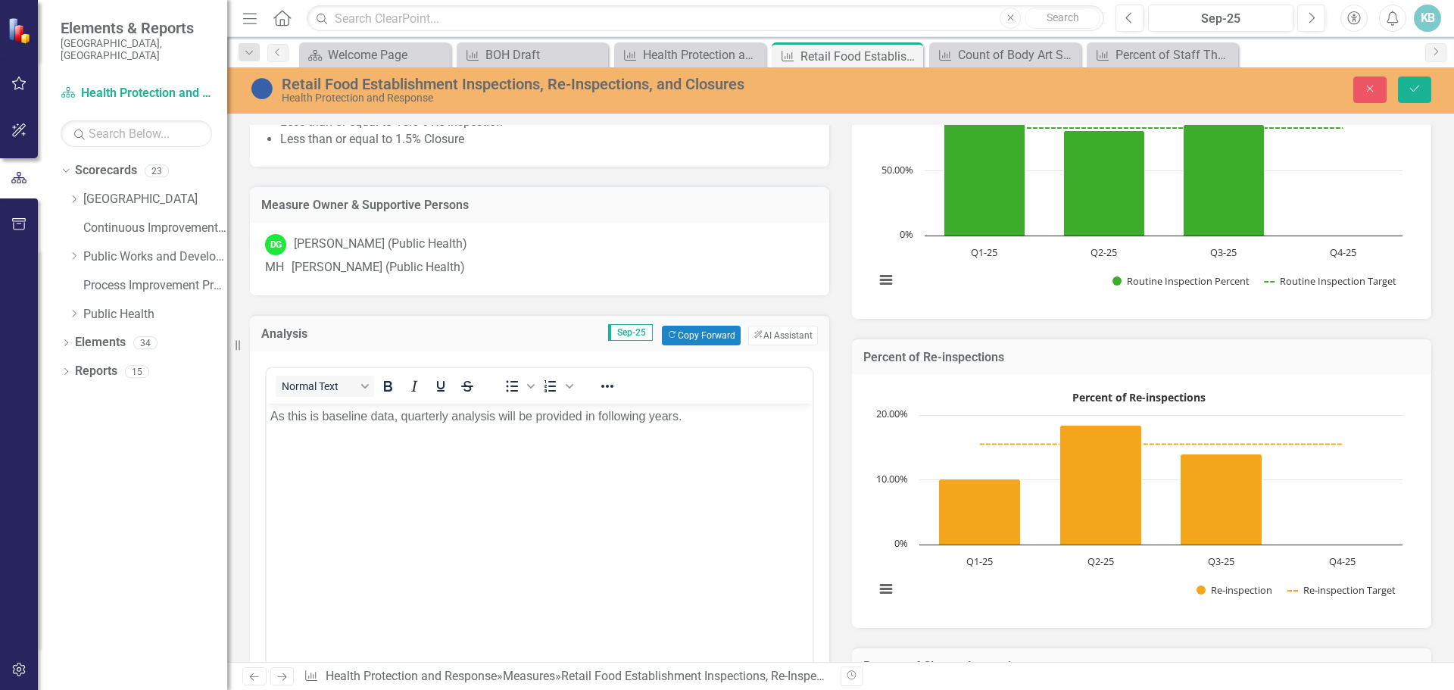
click at [509, 345] on td "Sep-25 Copy Forward Copy Forward ClearPoint AI AI Assistant" at bounding box center [590, 336] width 456 height 20
click at [1404, 88] on button "Save" at bounding box center [1414, 90] width 33 height 27
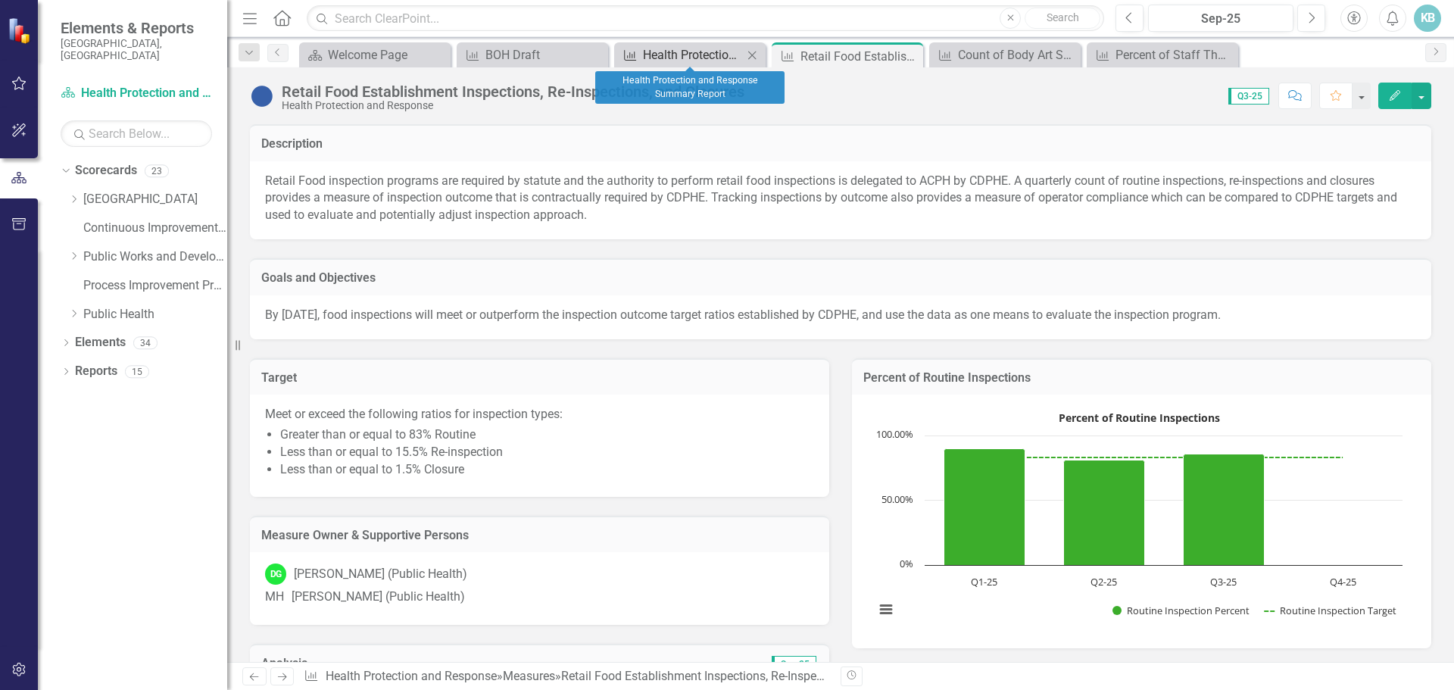
click at [654, 51] on div "Health Protection and Response Summary Report" at bounding box center [693, 54] width 100 height 19
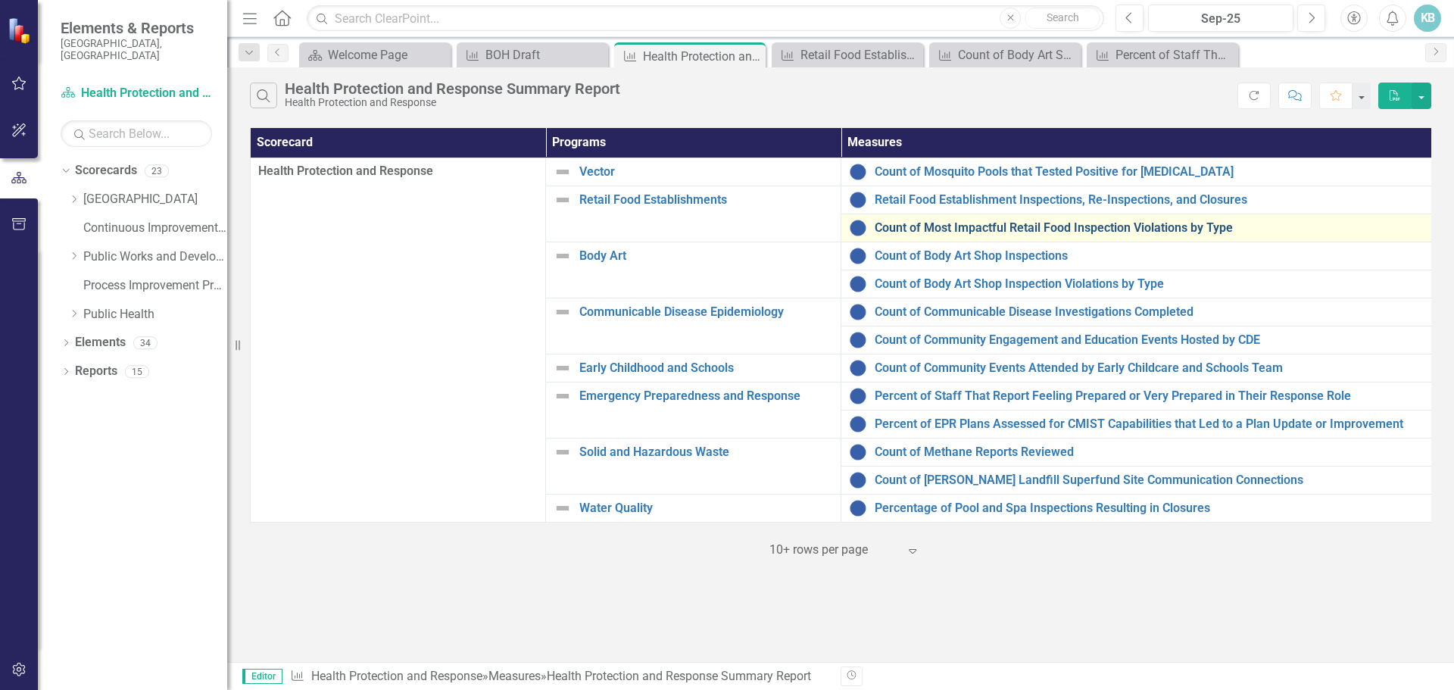
click at [992, 223] on link "Count of Most Impactful Retail Food Inspection Violations by Type" at bounding box center [1149, 228] width 549 height 14
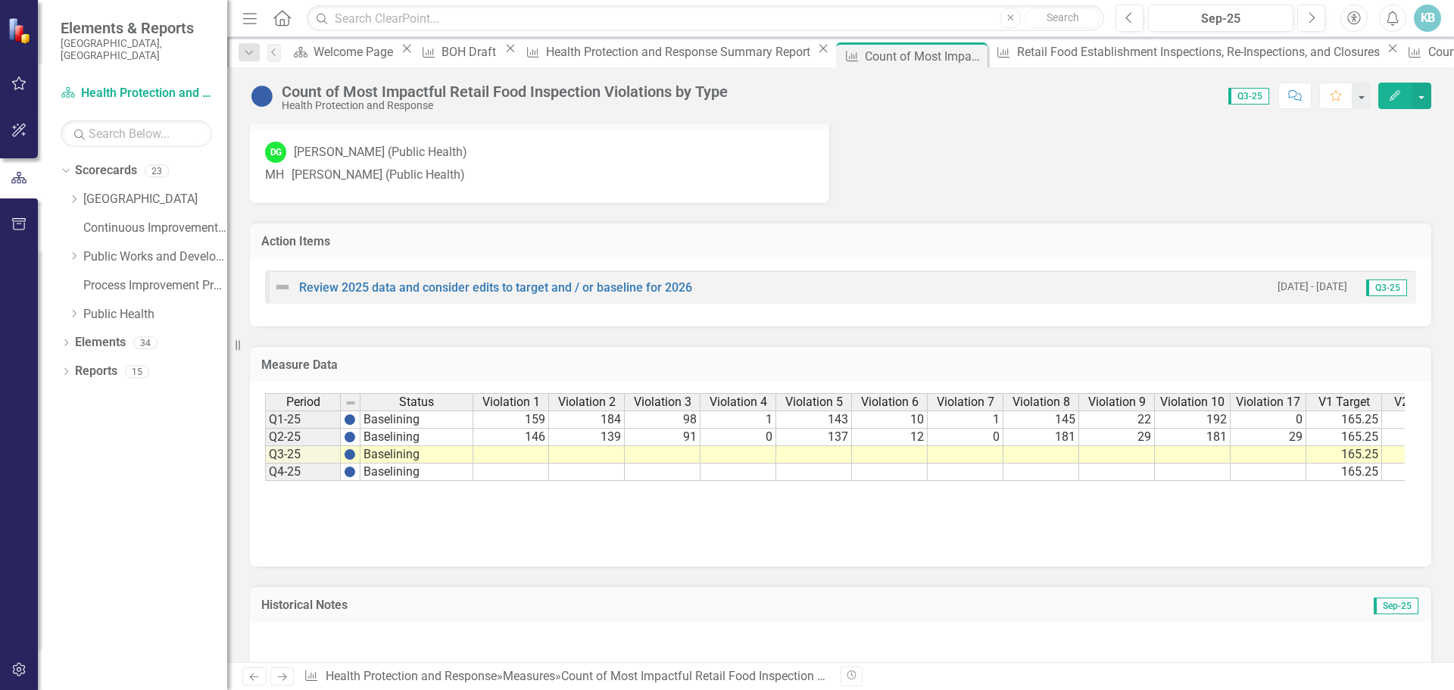
scroll to position [985, 0]
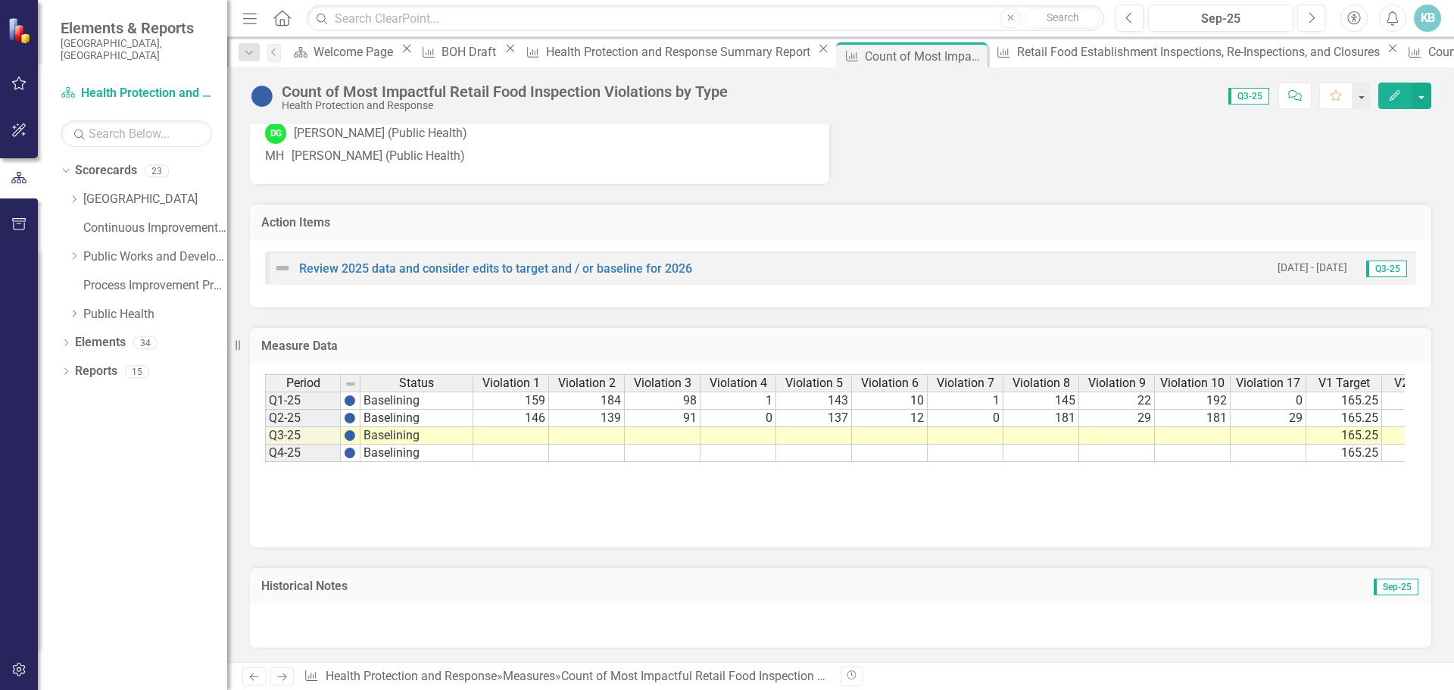
click at [519, 441] on td at bounding box center [511, 435] width 76 height 17
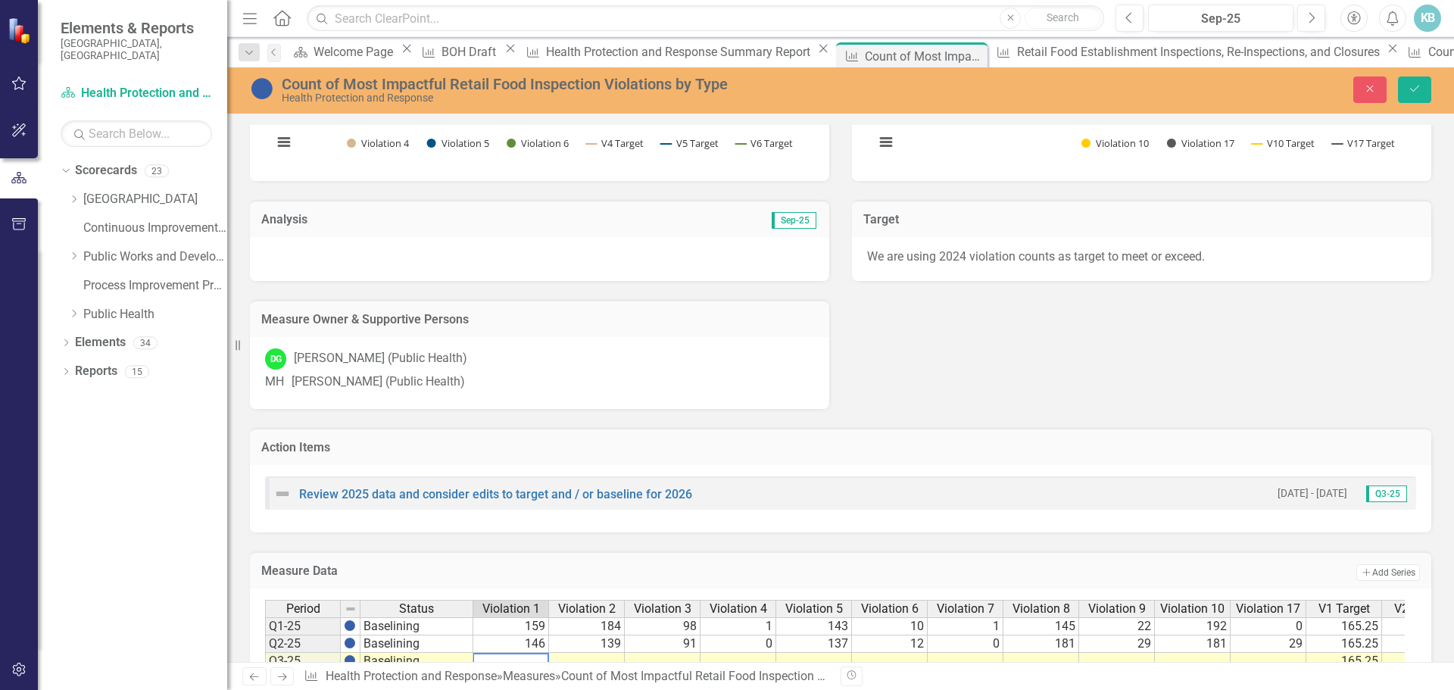
scroll to position [990, 0]
